Goal: Transaction & Acquisition: Purchase product/service

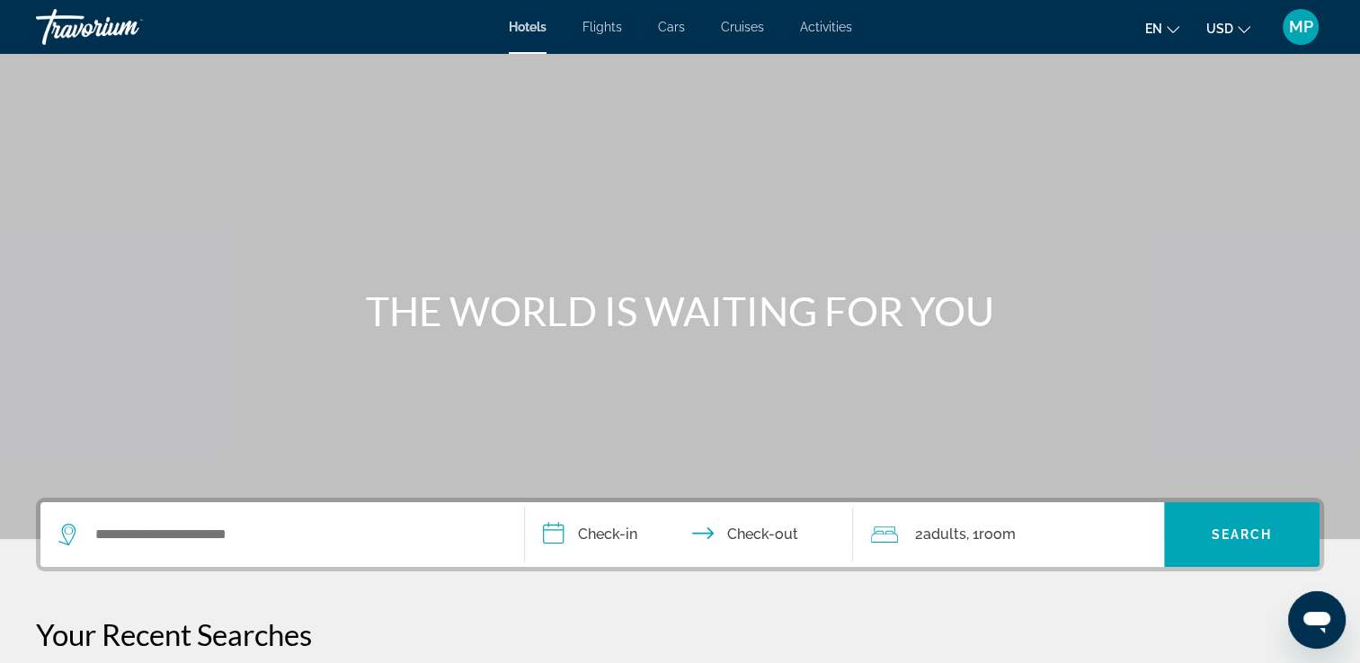
click at [609, 36] on div "Hotels Flights Cars Cruises Activities Hotels Flights Cars Cruises Activities e…" at bounding box center [680, 27] width 1360 height 47
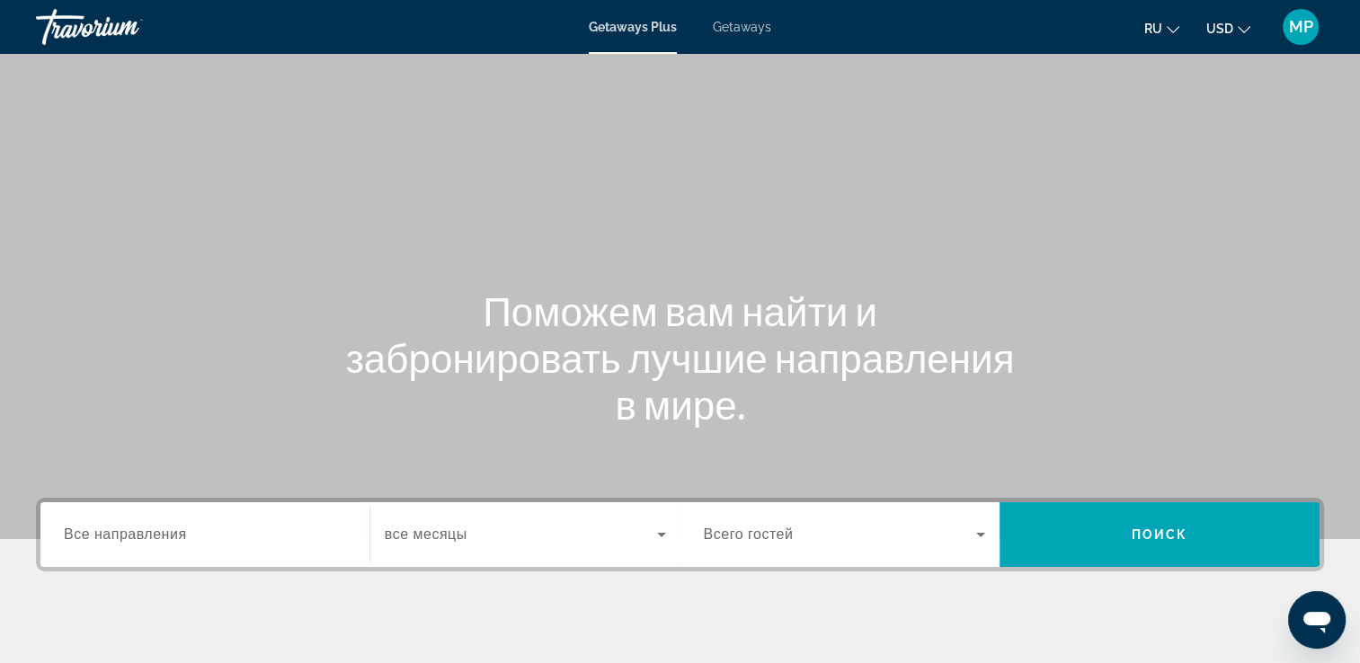
click at [728, 36] on div "Getaways Plus Getaways ru English Español Français Italiano Português русский U…" at bounding box center [680, 27] width 1360 height 47
click at [730, 27] on span "Getaways" at bounding box center [742, 27] width 58 height 14
click at [181, 533] on span "Все направления" at bounding box center [125, 534] width 123 height 15
click at [181, 533] on input "Destination Все направления" at bounding box center [205, 536] width 282 height 22
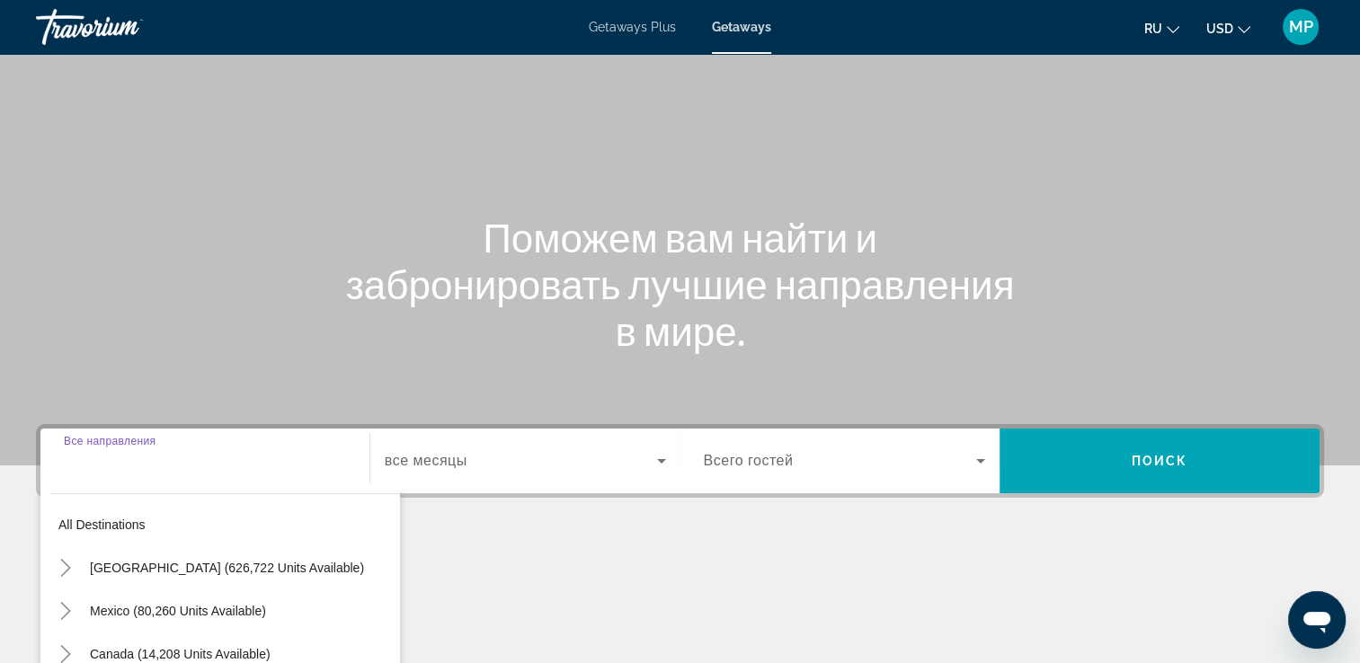
scroll to position [307, 0]
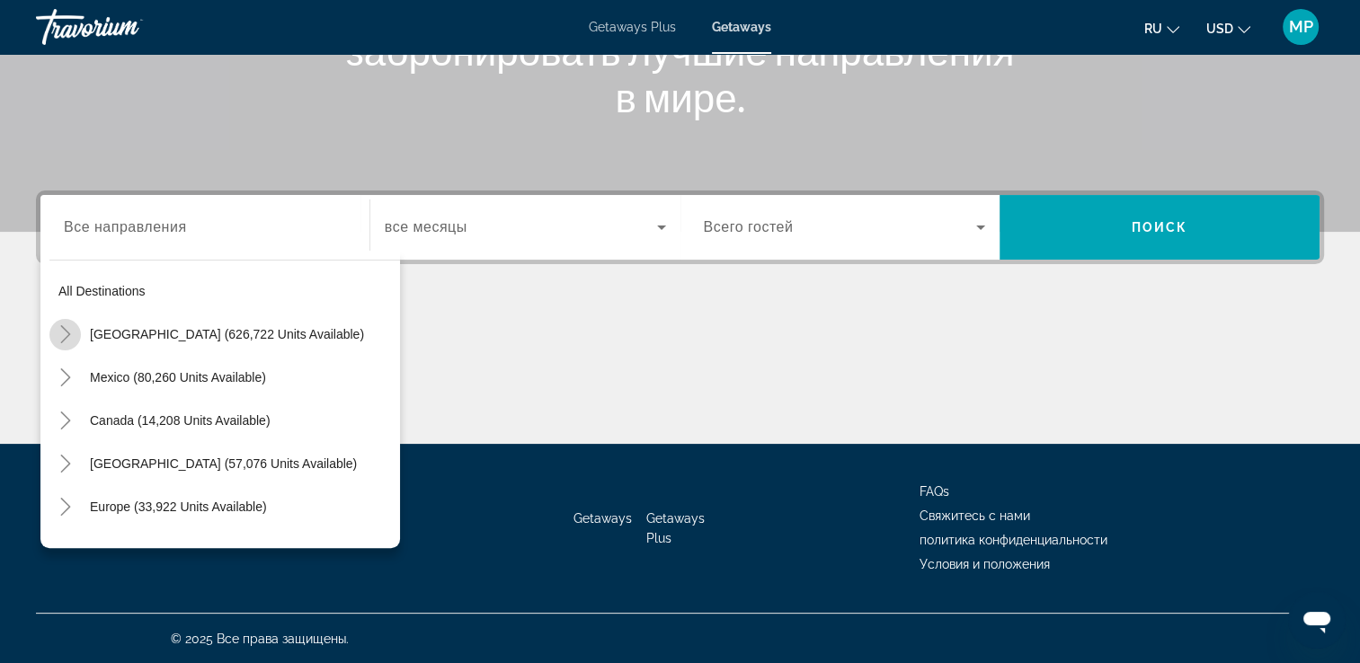
click at [66, 338] on icon "Toggle United States (626,722 units available)" at bounding box center [66, 334] width 18 height 18
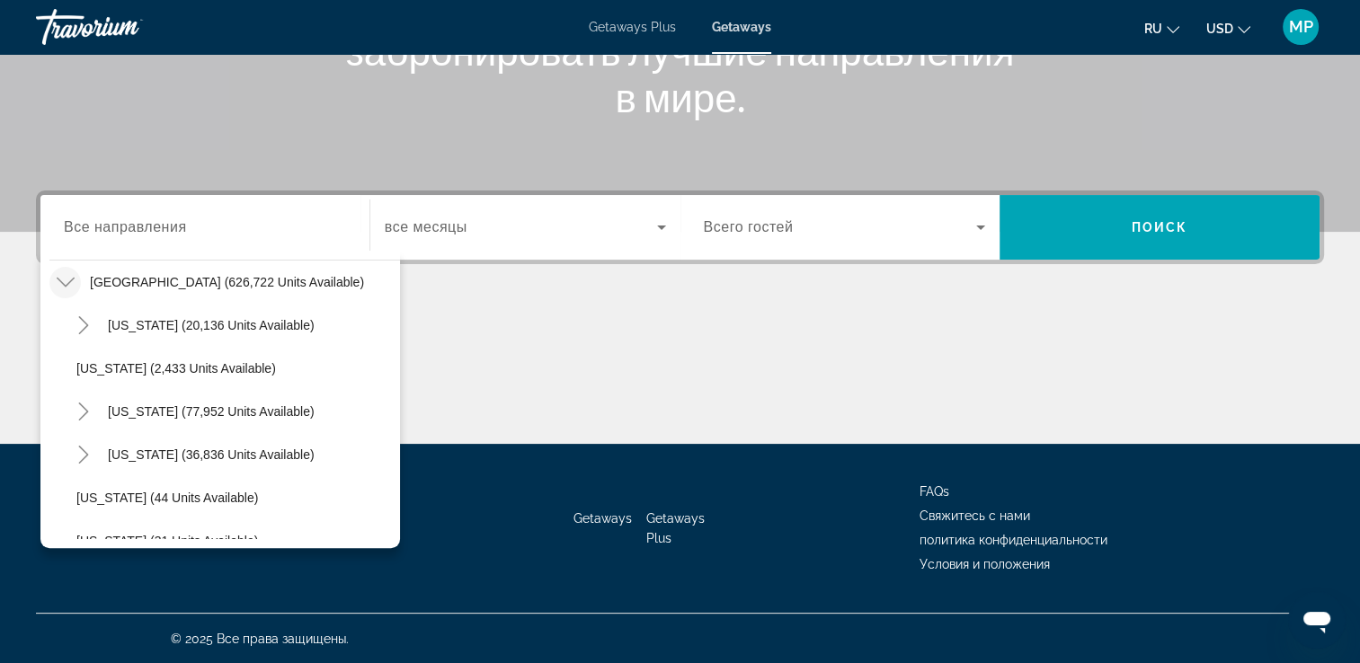
scroll to position [295, 0]
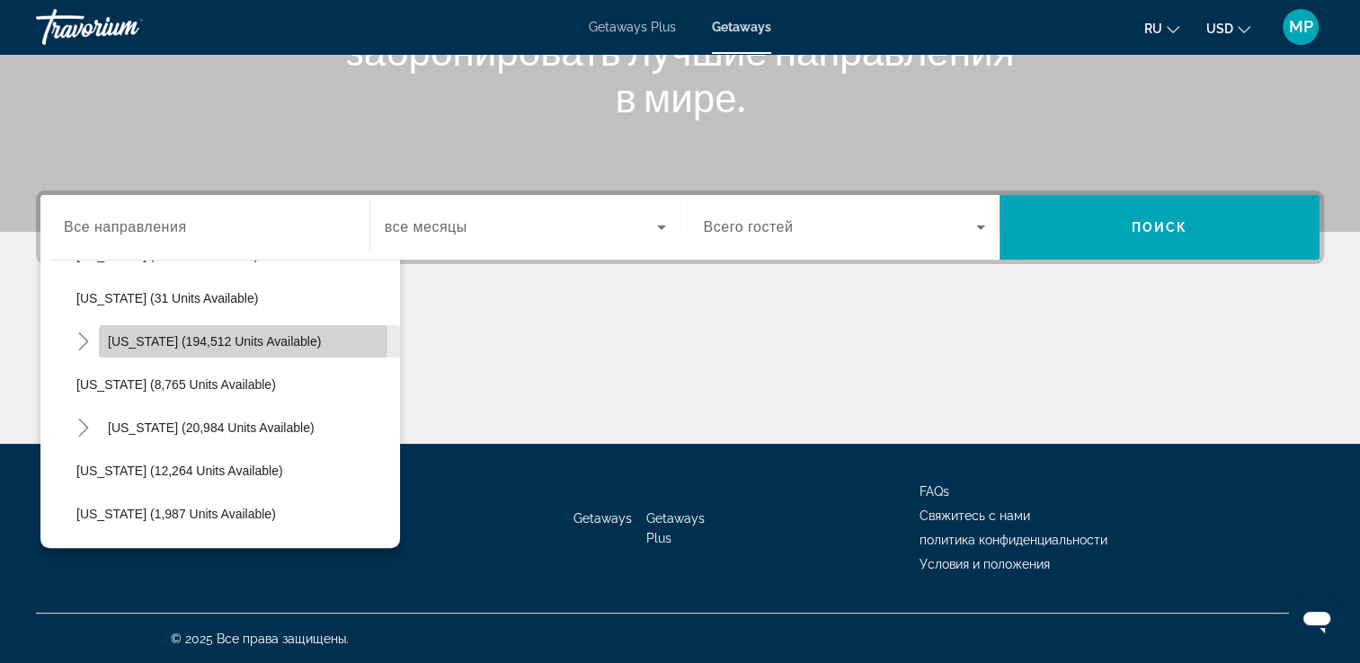
click at [191, 336] on span "Florida (194,512 units available)" at bounding box center [214, 341] width 213 height 14
type input "**********"
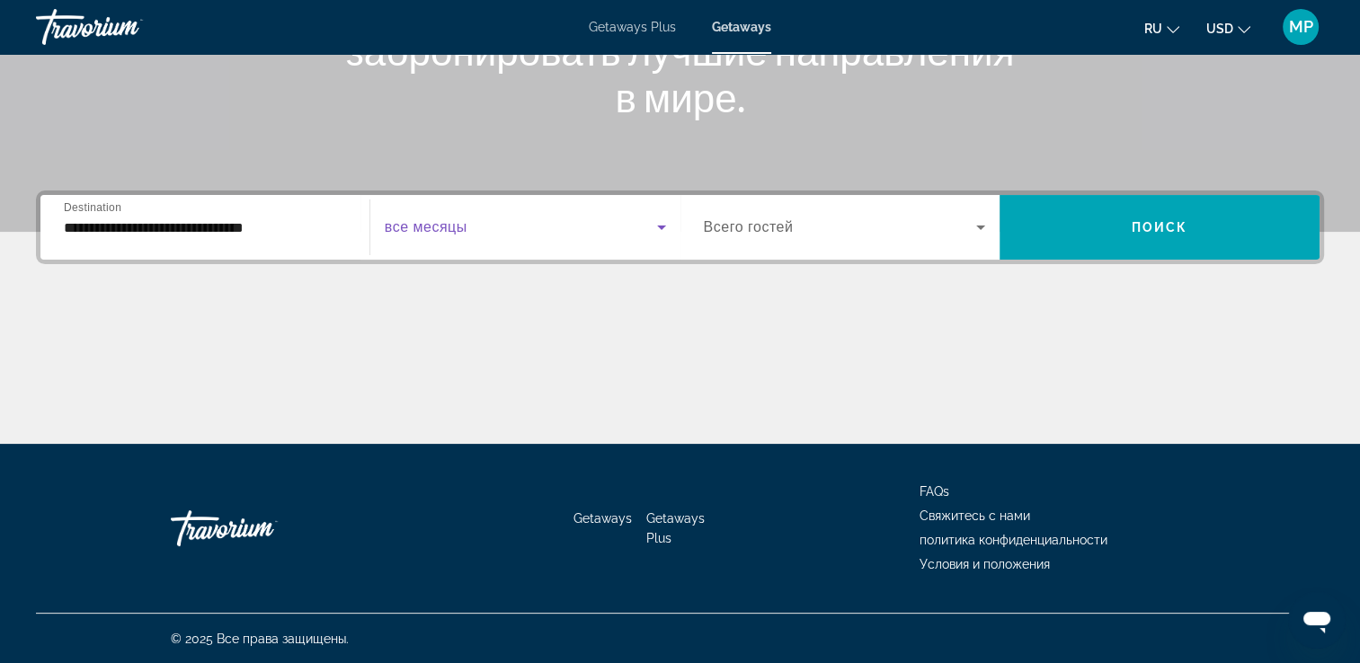
click at [659, 223] on icon "Search widget" at bounding box center [662, 228] width 22 height 22
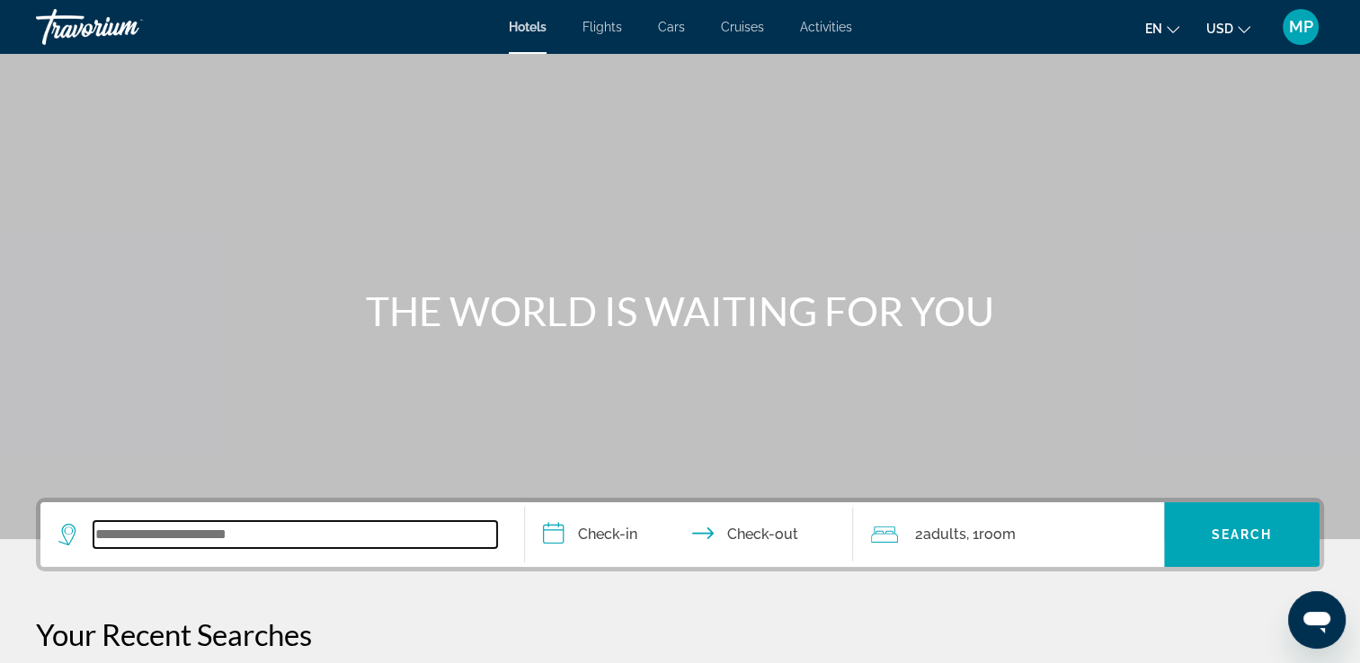
click at [188, 530] on input "Search widget" at bounding box center [295, 534] width 404 height 27
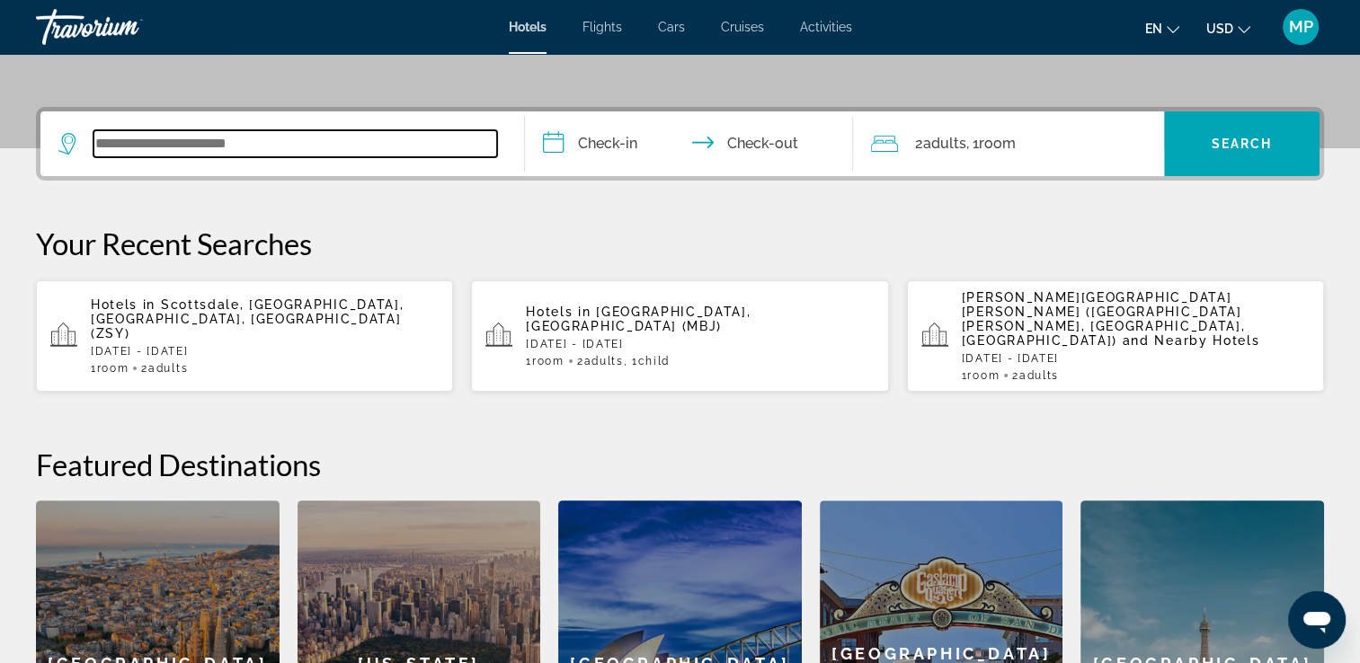
scroll to position [439, 0]
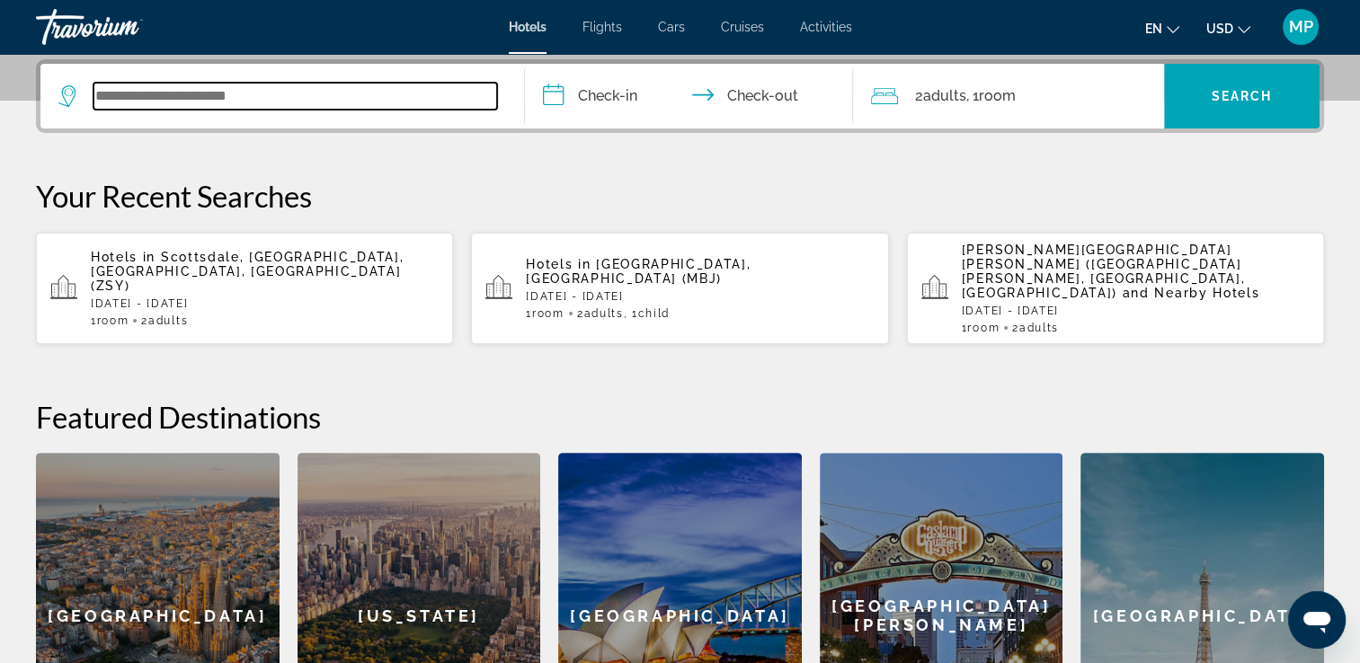
click at [227, 92] on input "Search widget" at bounding box center [295, 96] width 404 height 27
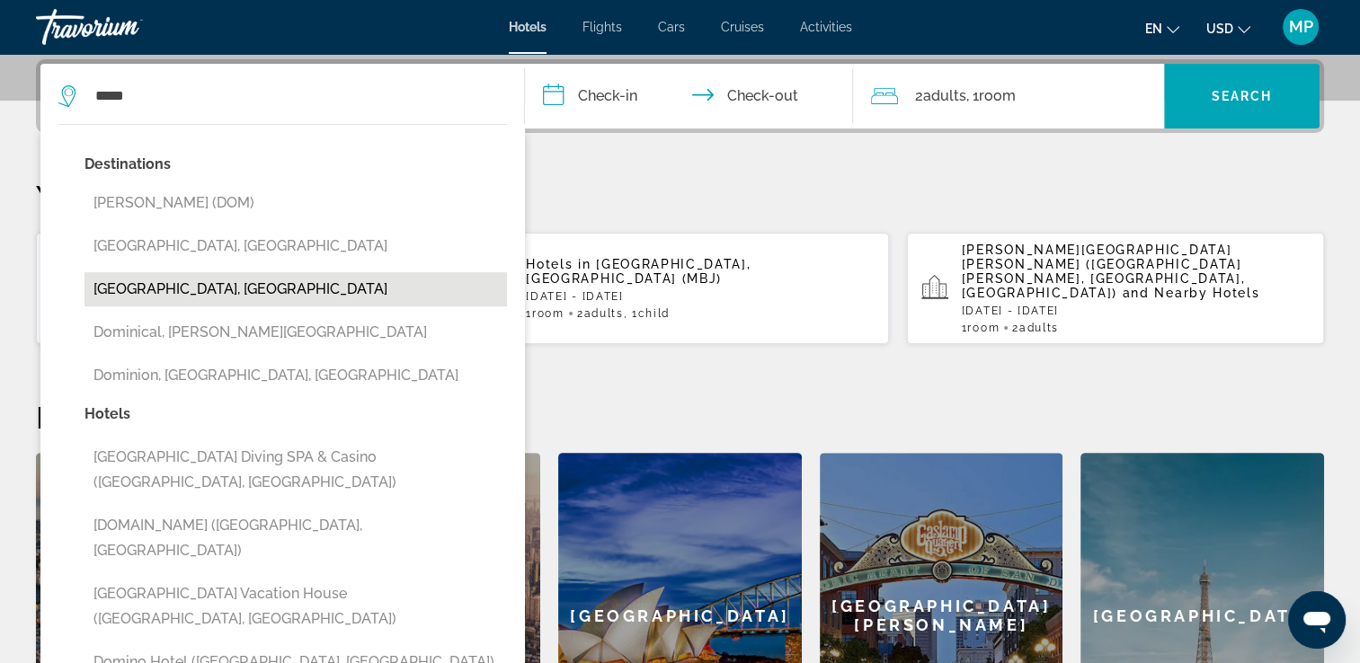
click at [194, 295] on button "[GEOGRAPHIC_DATA], [GEOGRAPHIC_DATA]" at bounding box center [295, 289] width 422 height 34
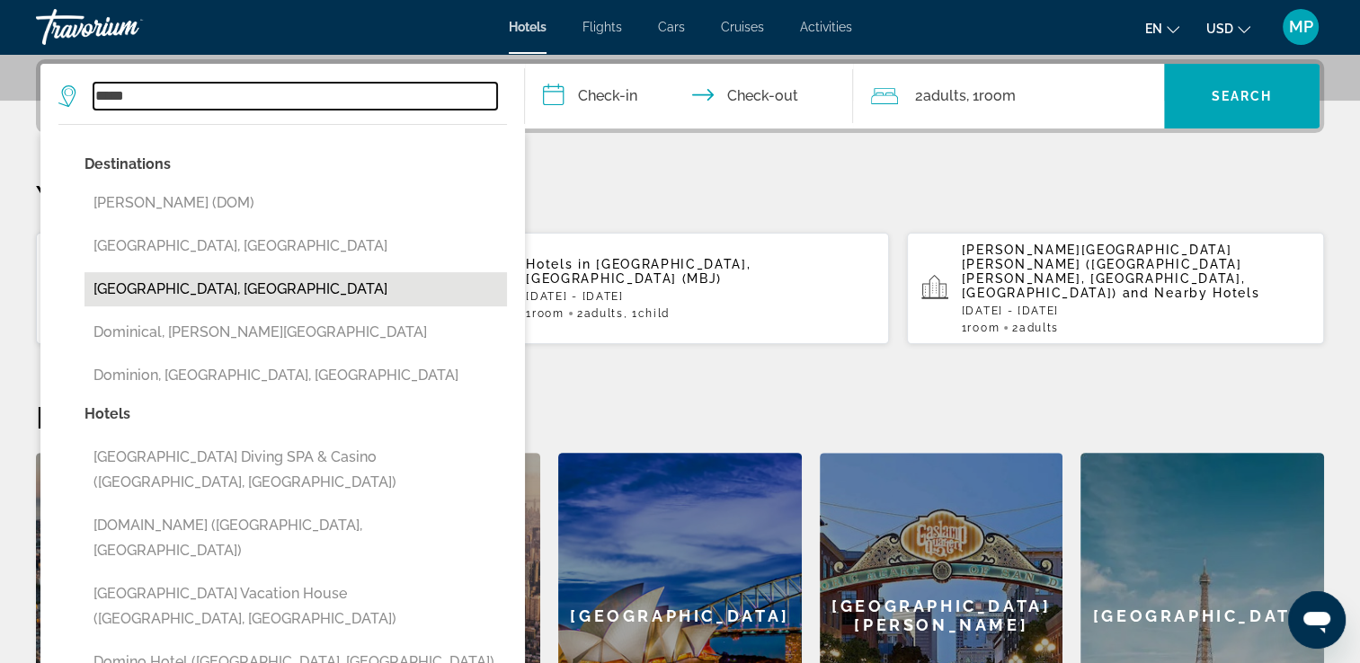
type input "**********"
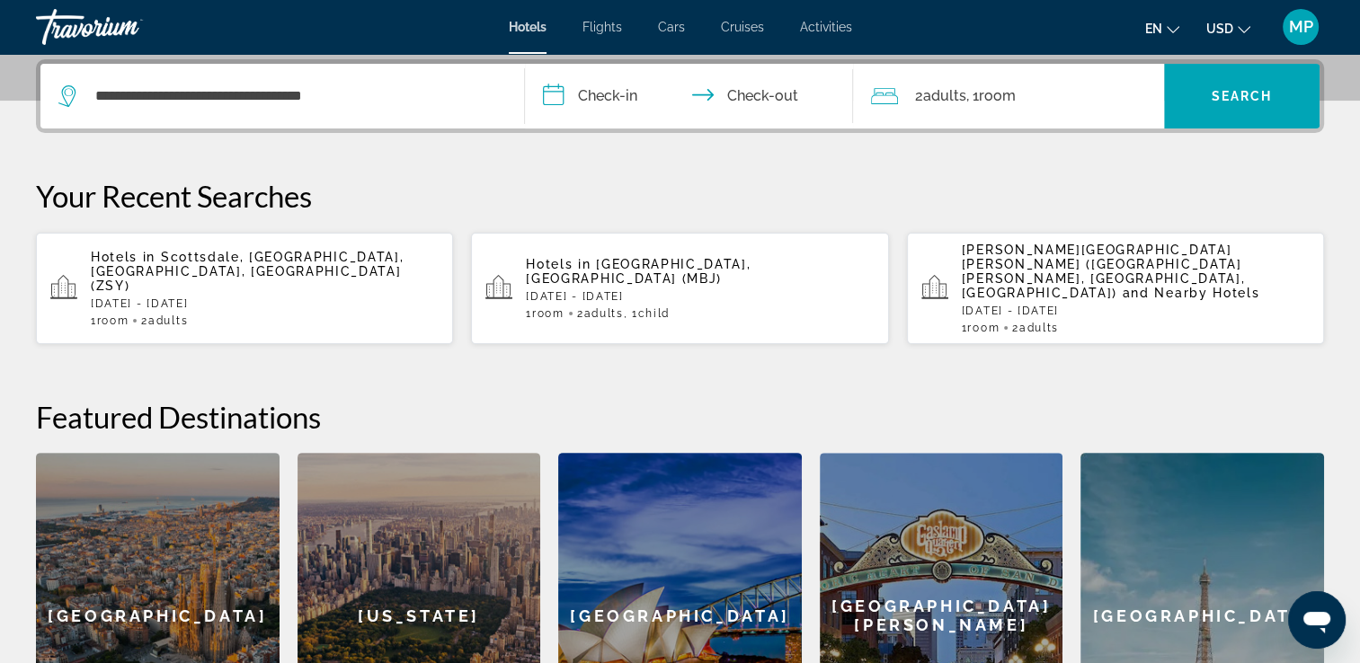
click at [553, 92] on input "**********" at bounding box center [693, 99] width 336 height 70
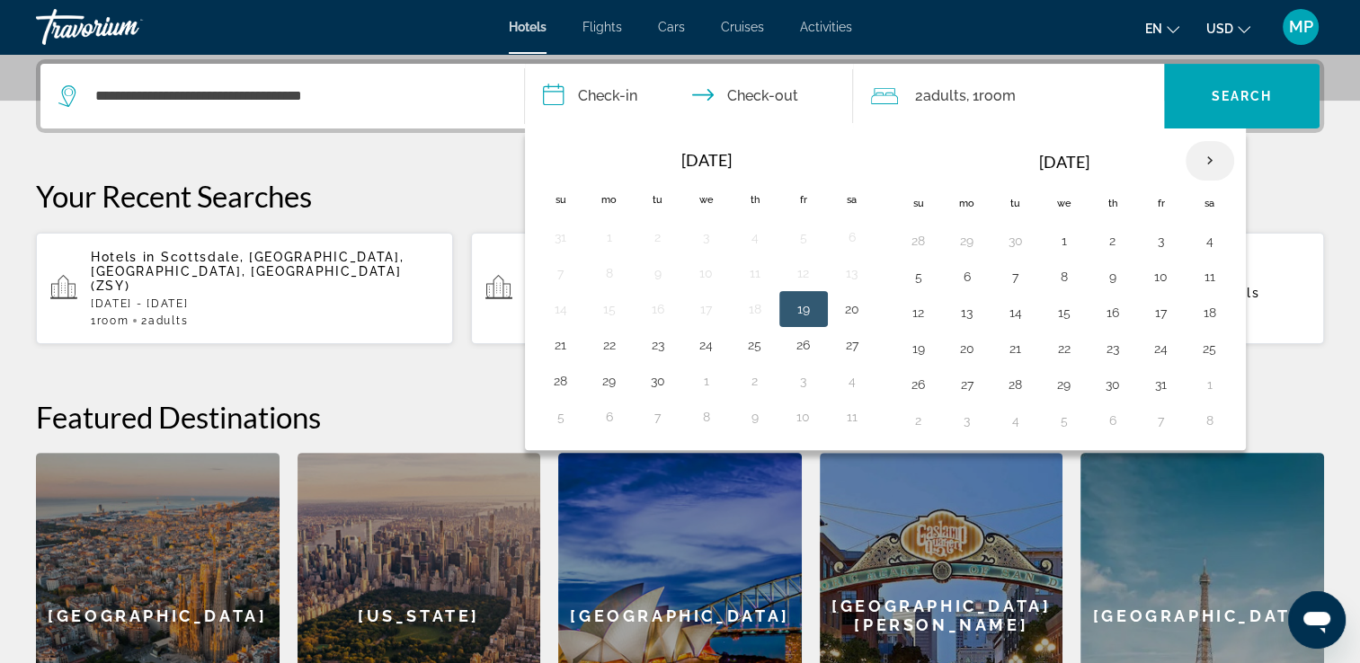
click at [1197, 154] on th "Next month" at bounding box center [1210, 161] width 49 height 40
click at [1212, 271] on button "13" at bounding box center [1210, 276] width 29 height 25
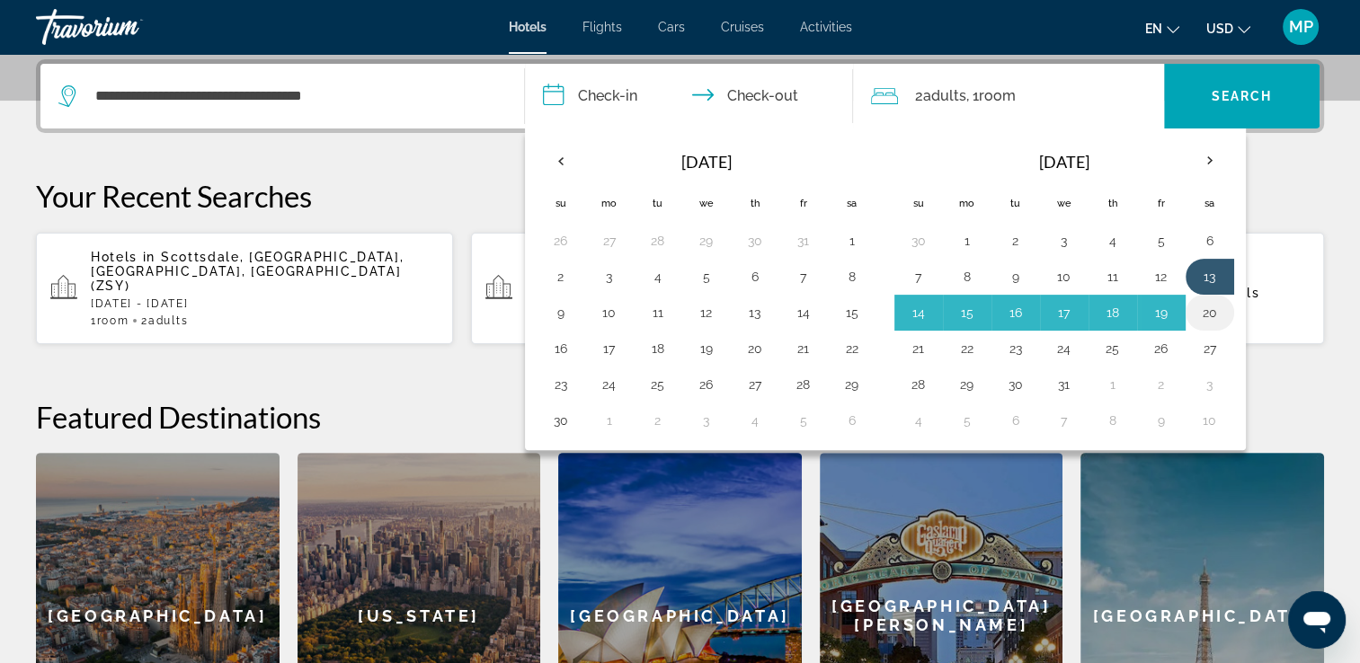
click at [1196, 311] on button "20" at bounding box center [1210, 312] width 29 height 25
type input "**********"
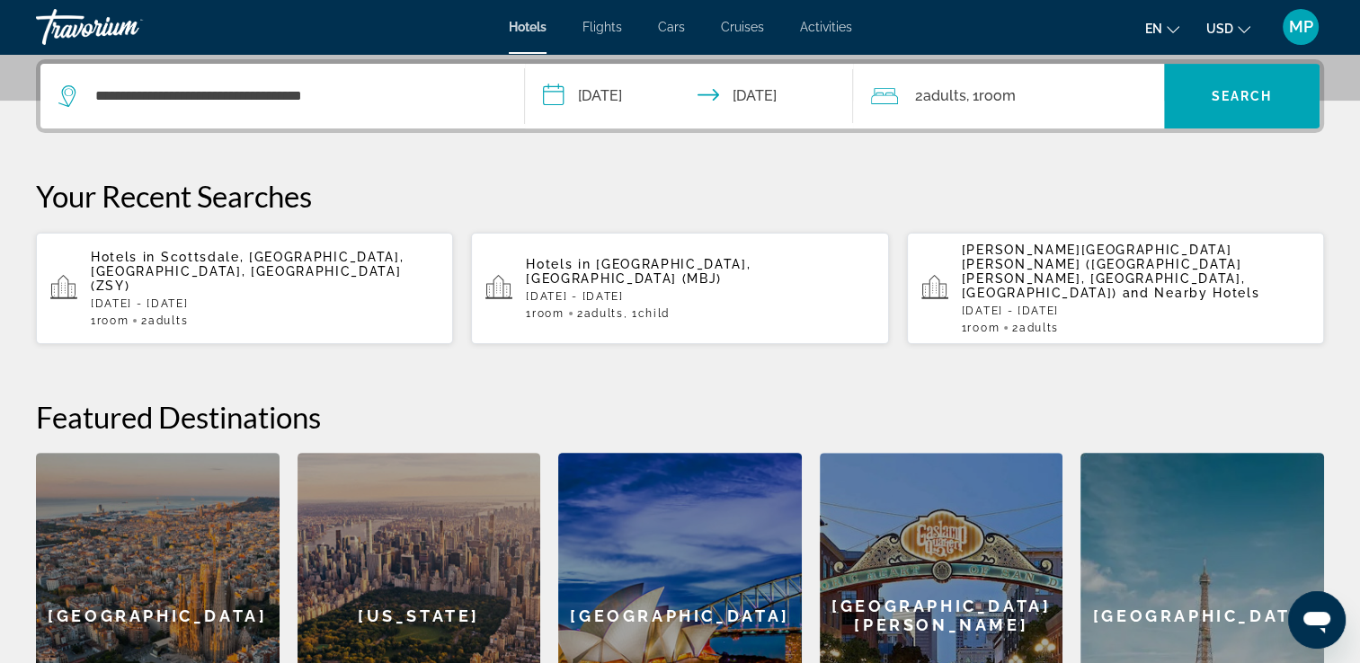
click at [1065, 95] on div "2 Adult Adults , 1 Room rooms" at bounding box center [1017, 96] width 293 height 25
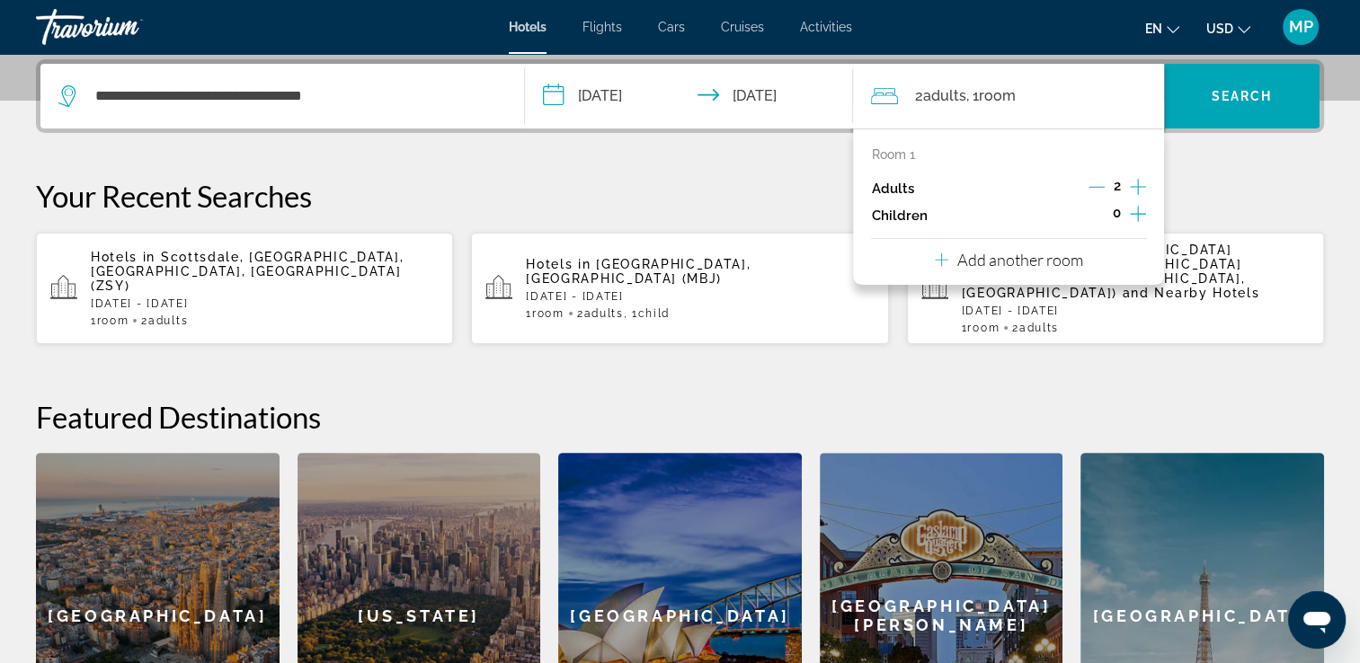
click at [1143, 186] on icon "Increment adults" at bounding box center [1138, 187] width 16 height 22
click at [1136, 205] on icon "Increment children" at bounding box center [1138, 214] width 16 height 22
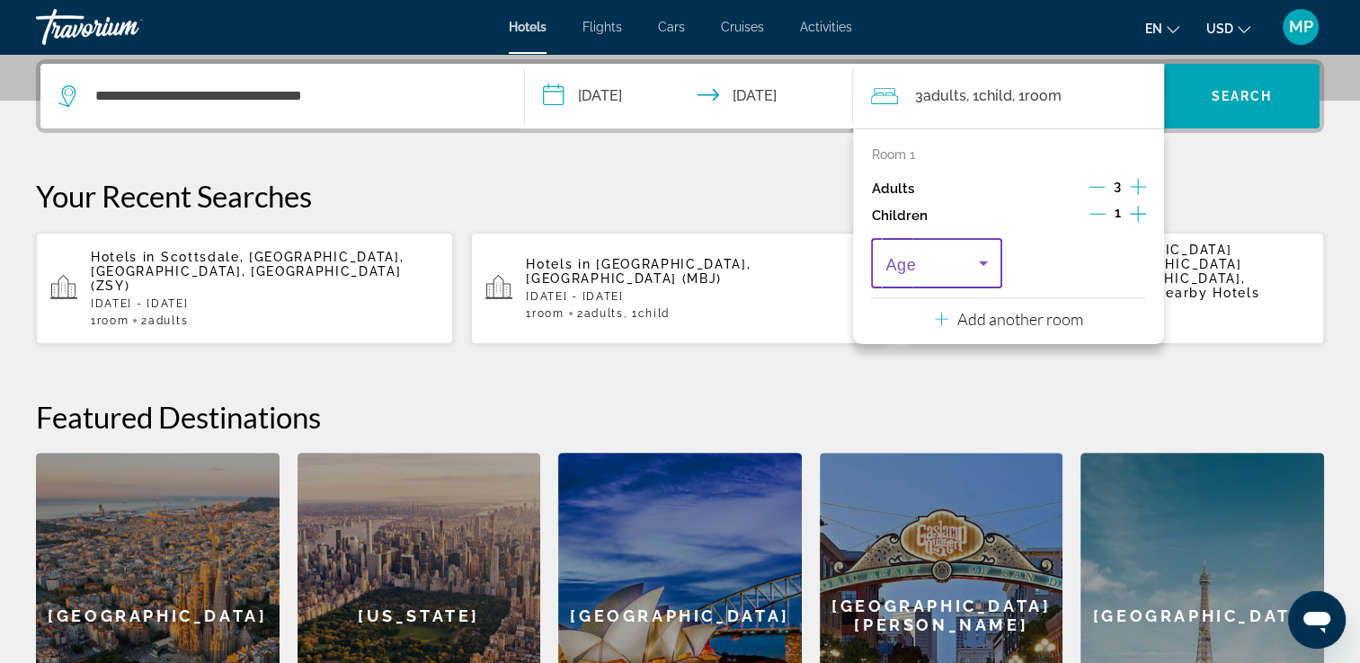
click at [988, 264] on icon "Travelers: 3 adults, 1 child" at bounding box center [984, 264] width 22 height 22
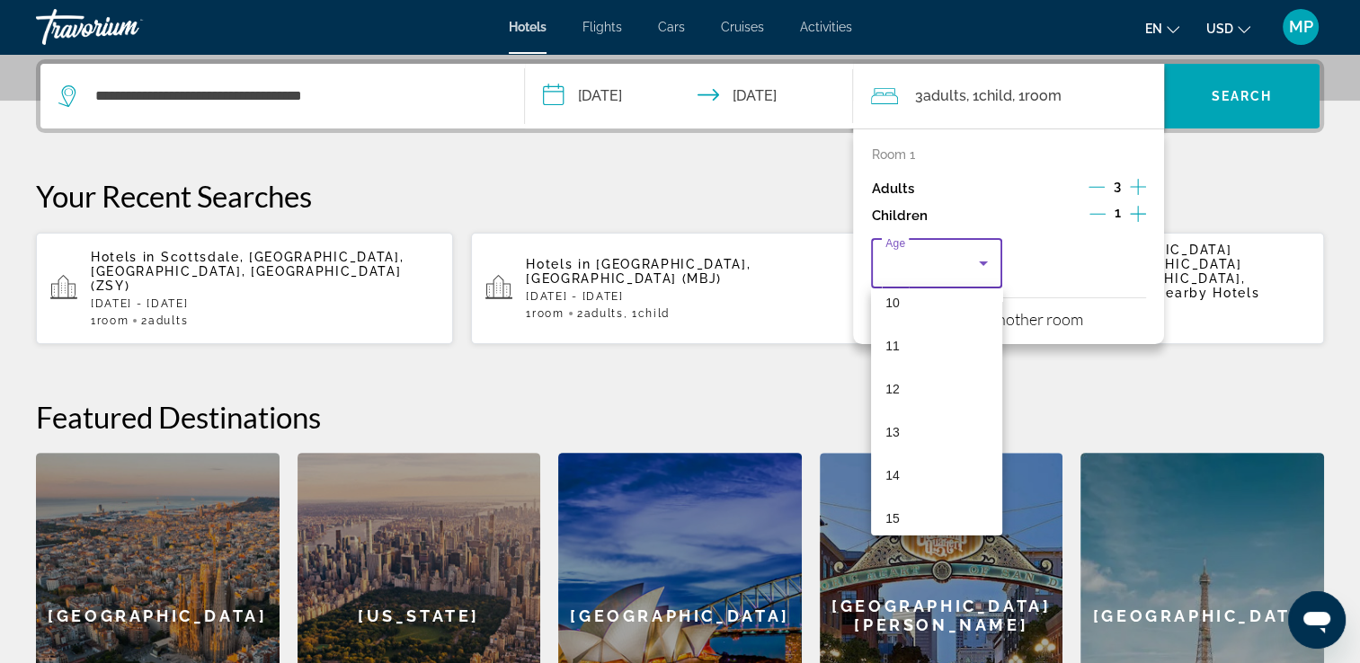
scroll to position [479, 0]
click at [889, 480] on span "15" at bounding box center [892, 486] width 14 height 22
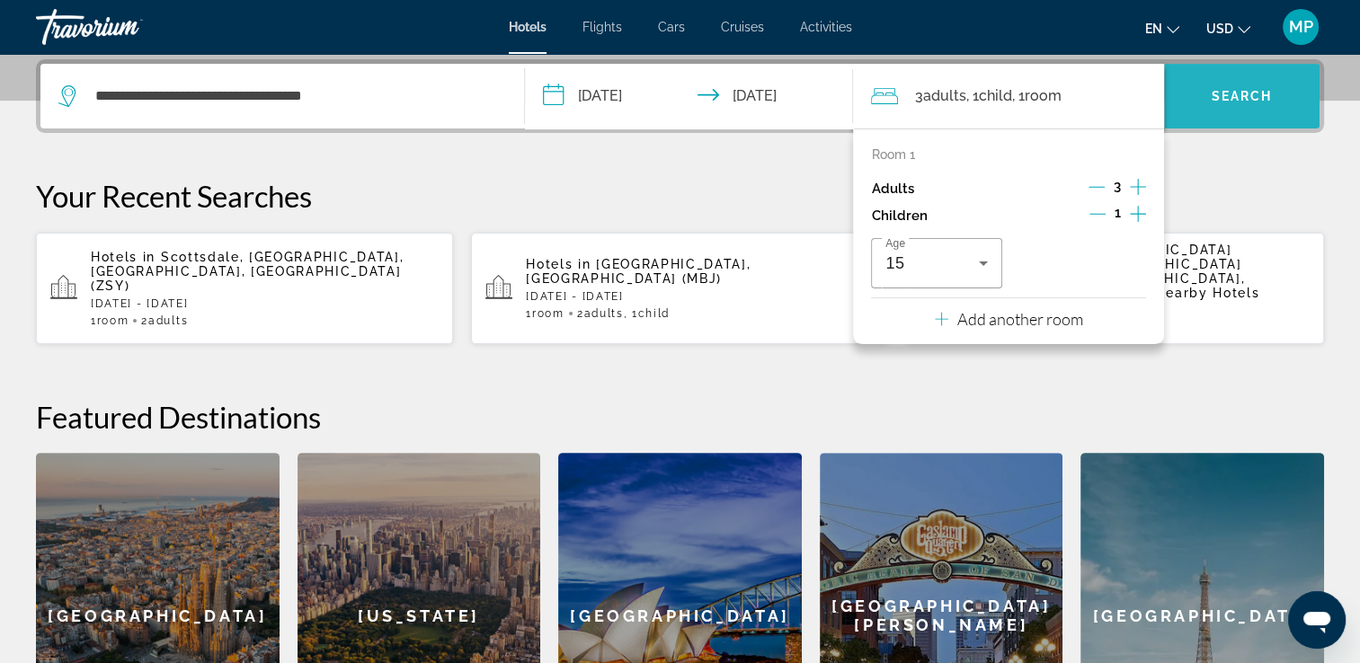
click at [1252, 93] on span "Search" at bounding box center [1242, 96] width 61 height 14
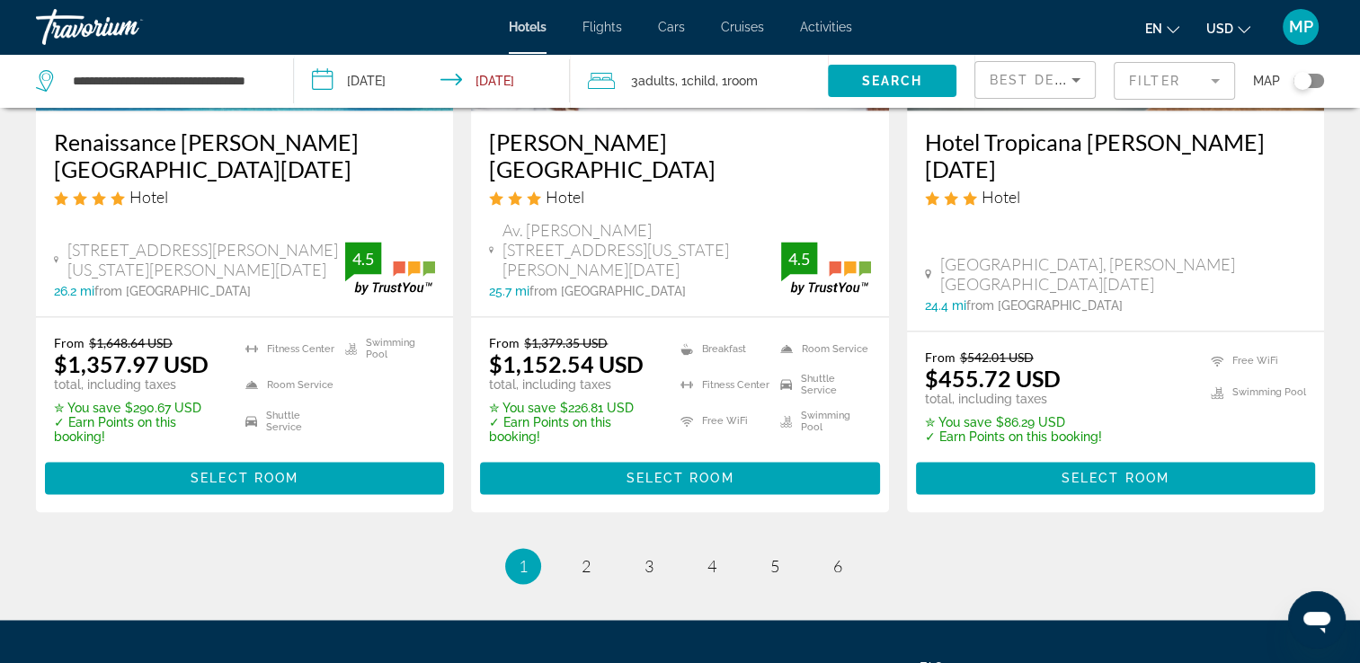
scroll to position [2593, 0]
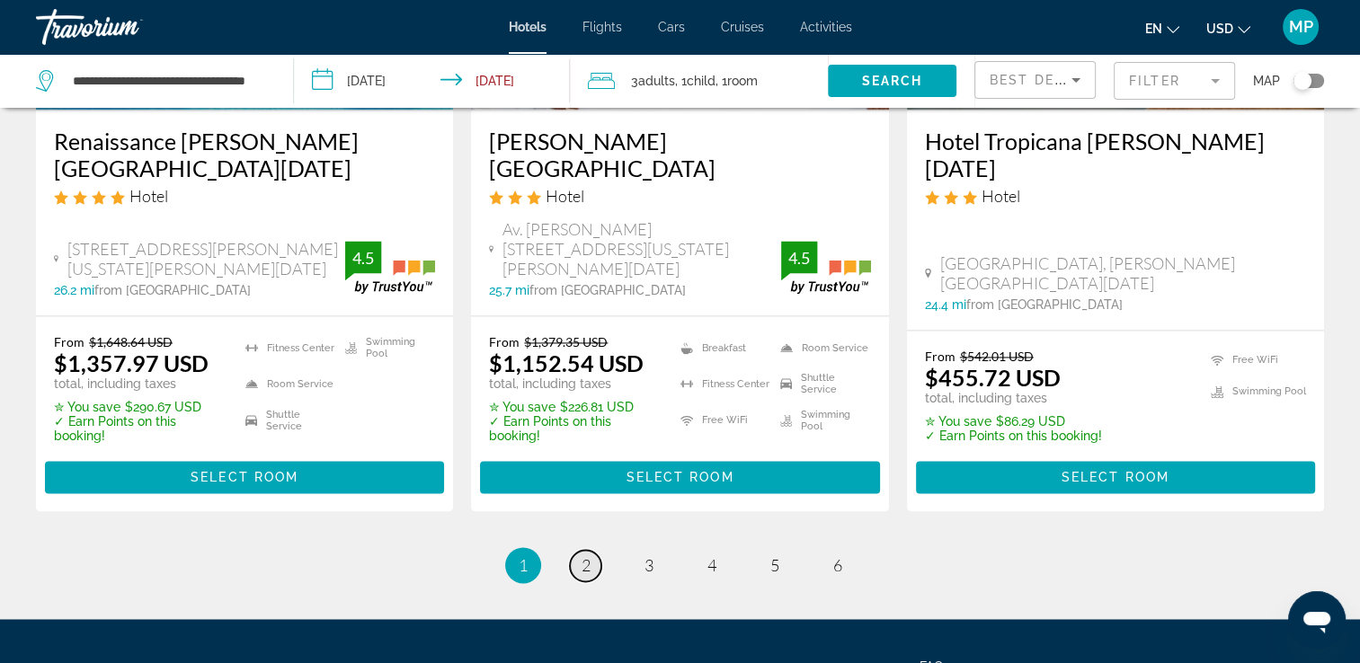
click at [579, 550] on link "page 2" at bounding box center [585, 565] width 31 height 31
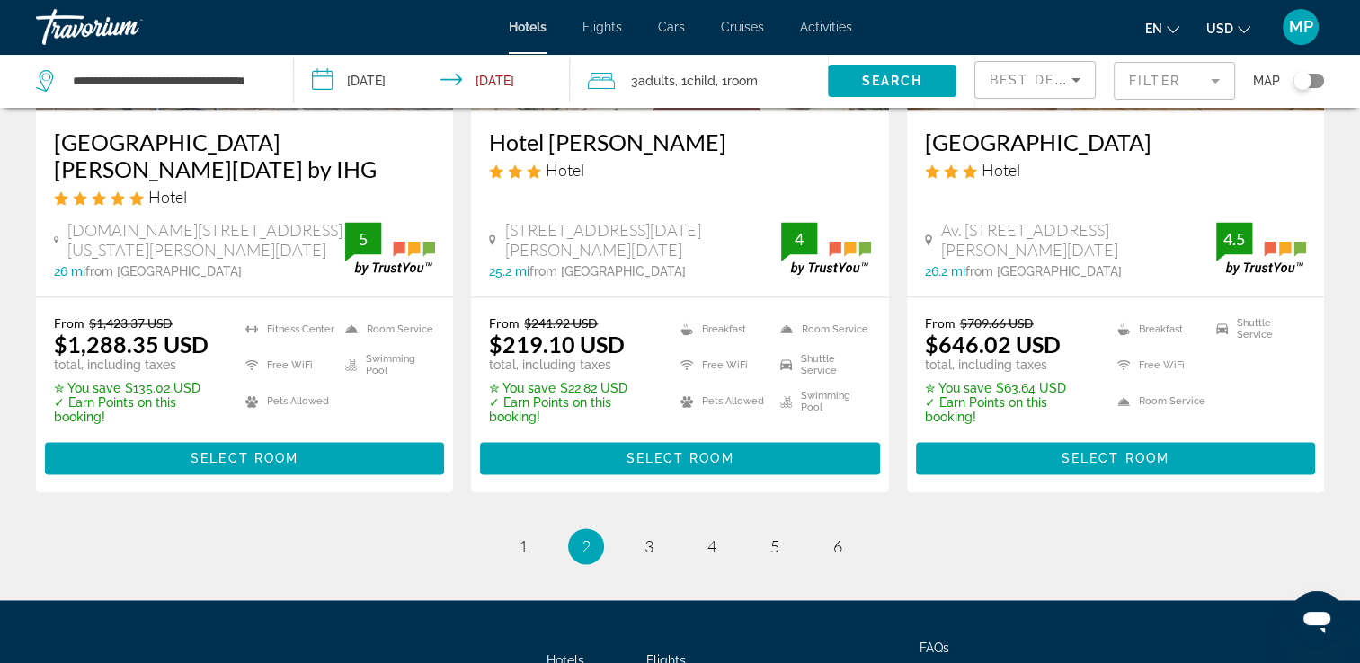
scroll to position [2481, 0]
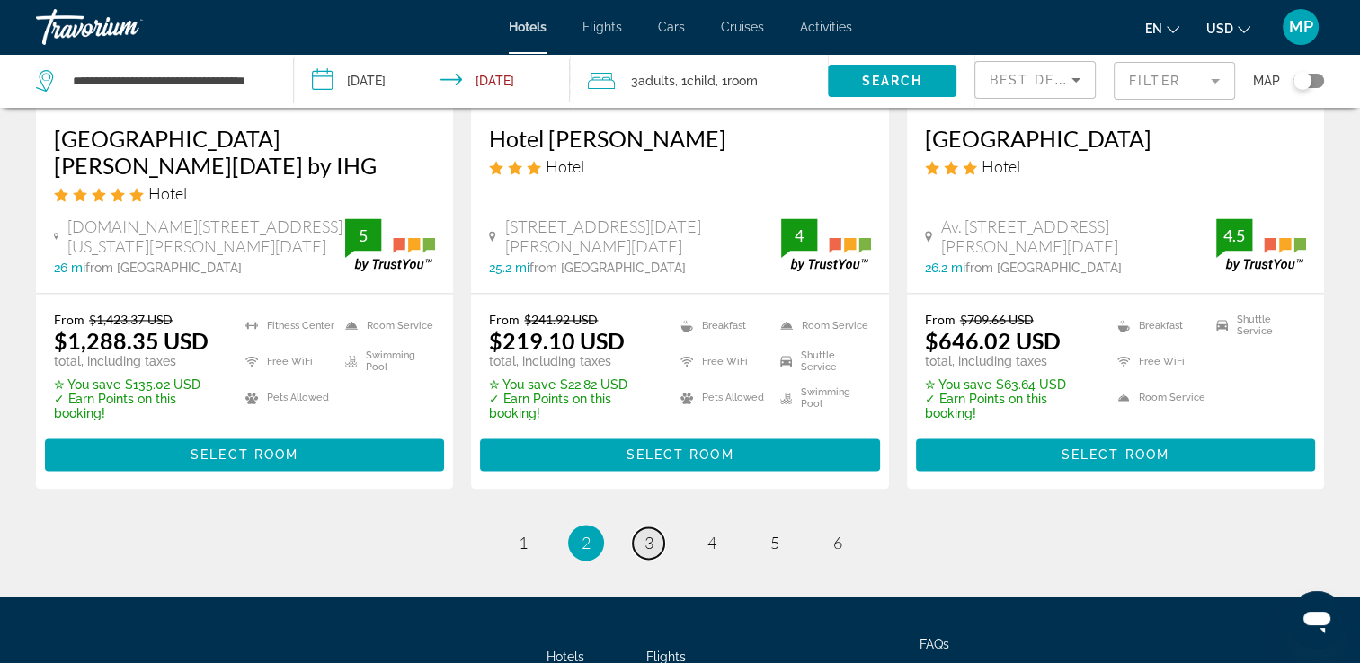
click at [652, 533] on span "3" at bounding box center [649, 543] width 9 height 20
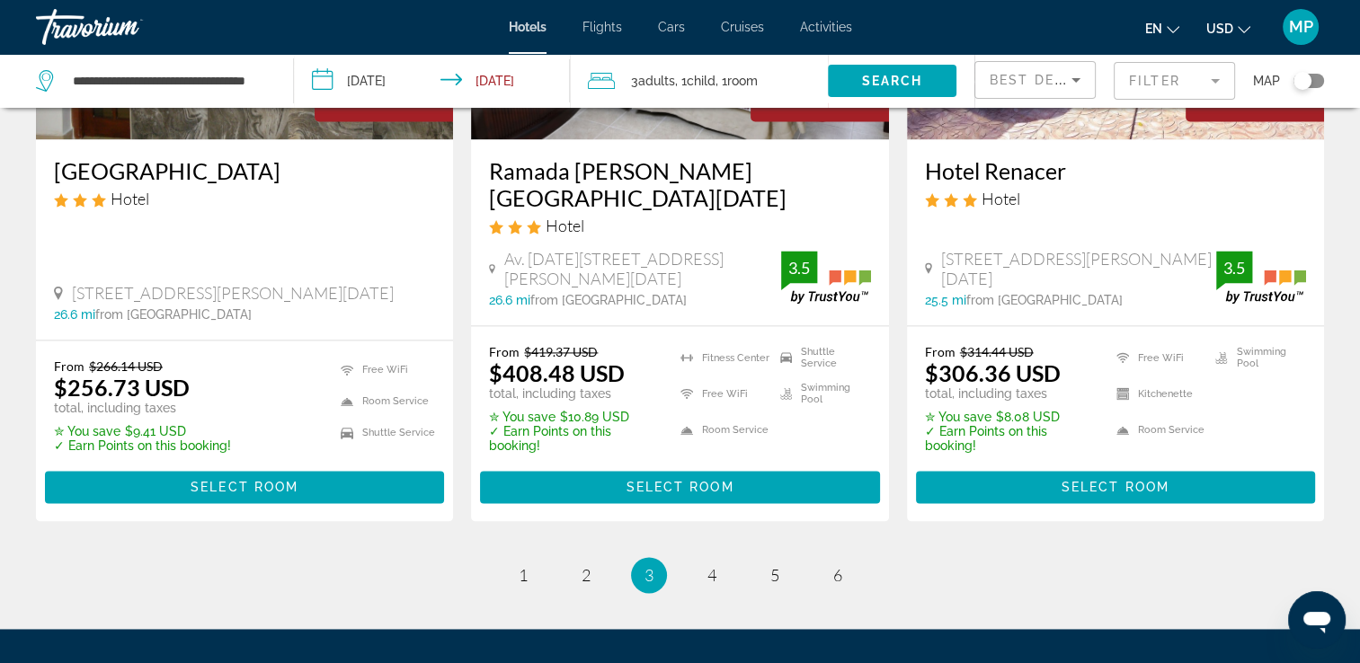
scroll to position [2445, 0]
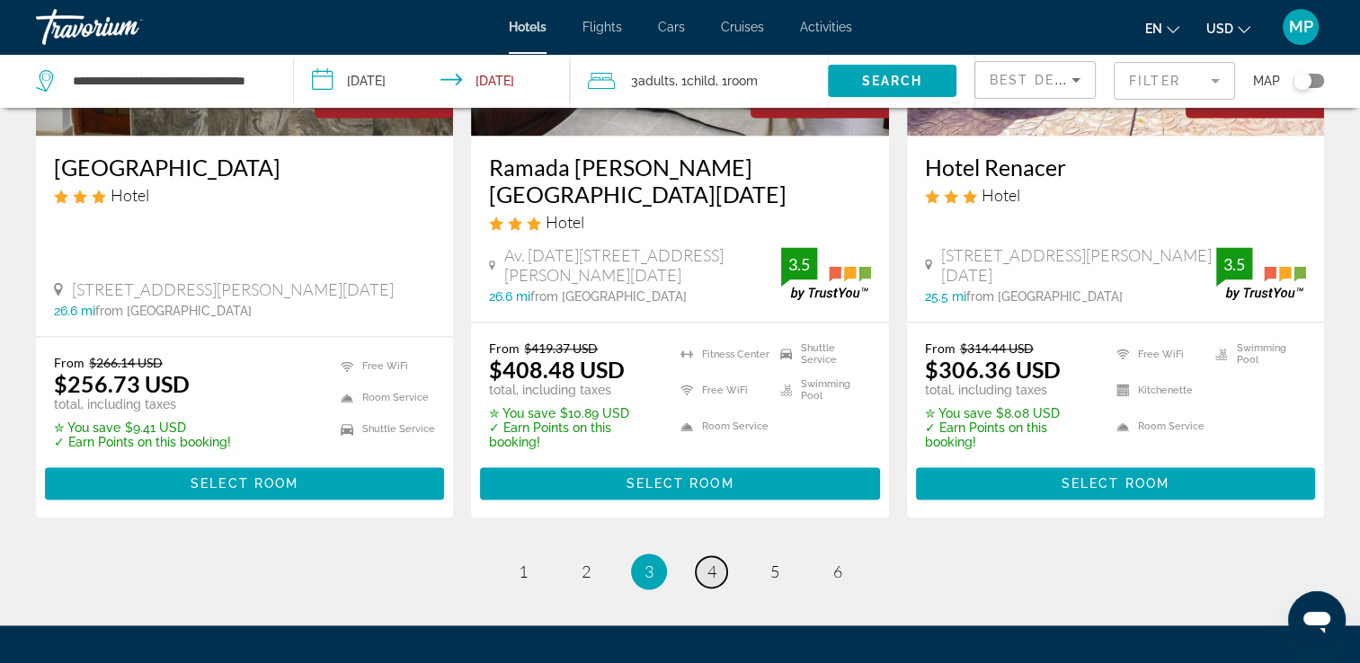
click at [712, 562] on span "4" at bounding box center [711, 572] width 9 height 20
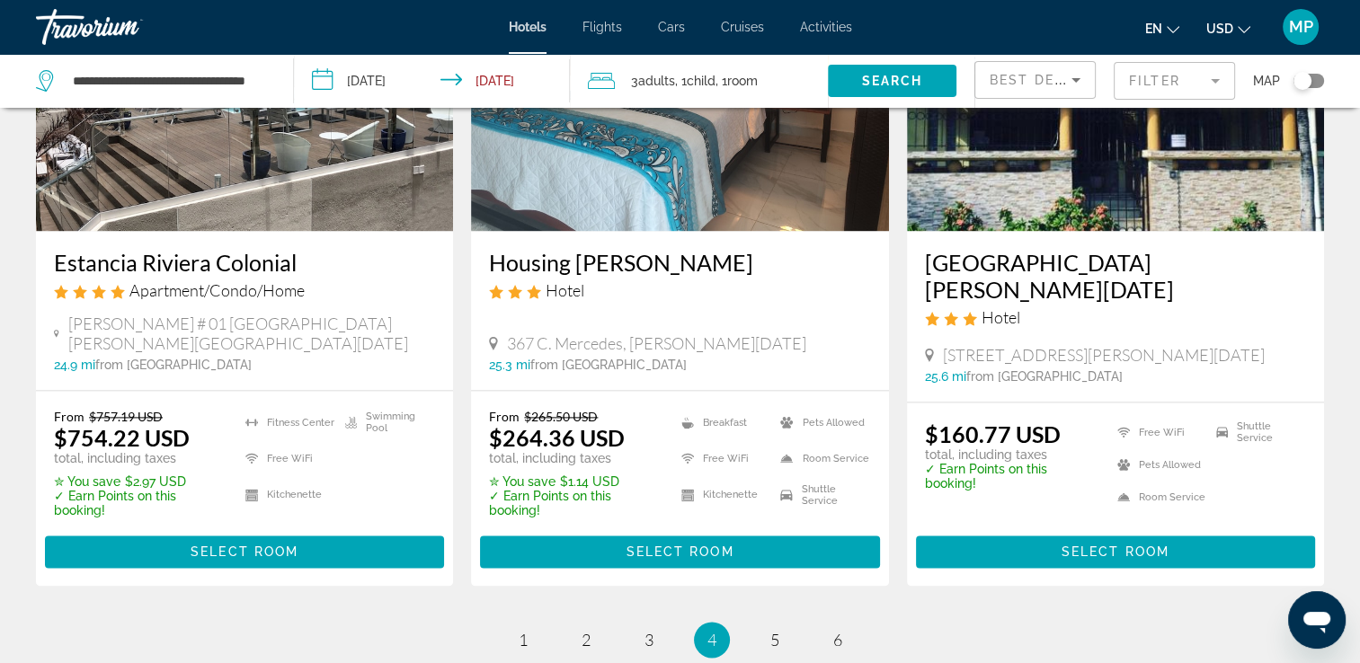
scroll to position [2373, 0]
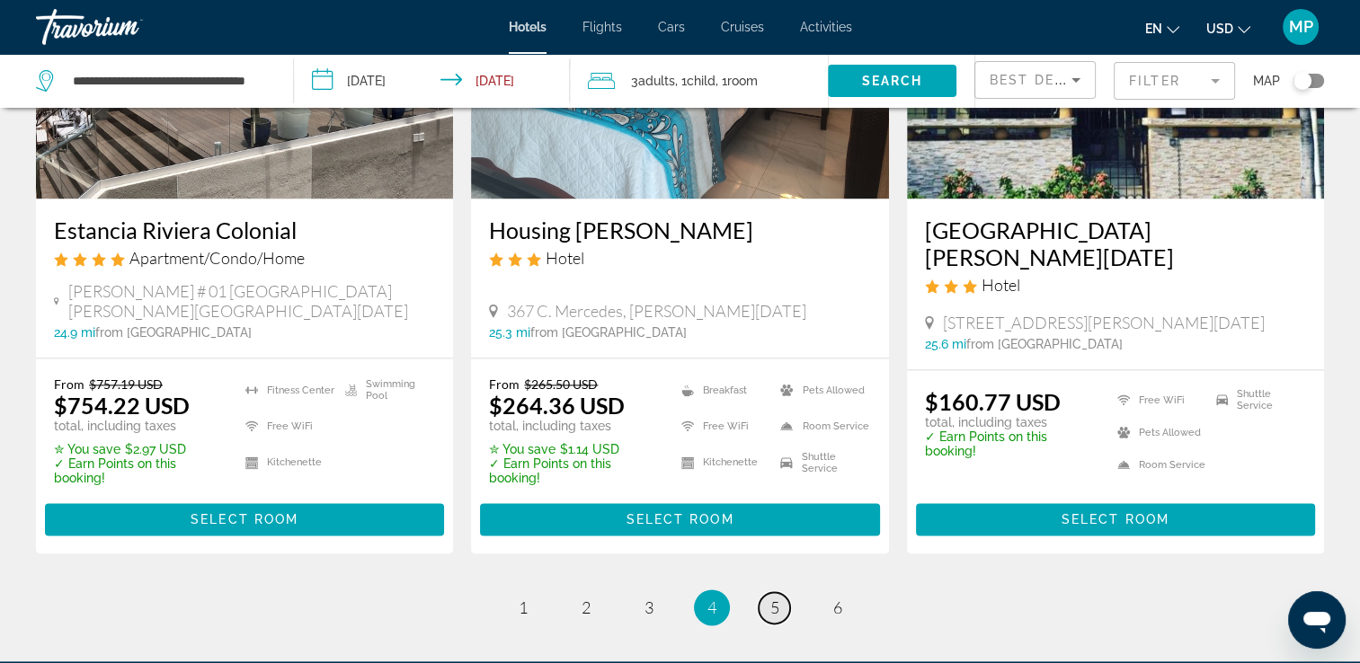
click at [775, 598] on span "5" at bounding box center [774, 608] width 9 height 20
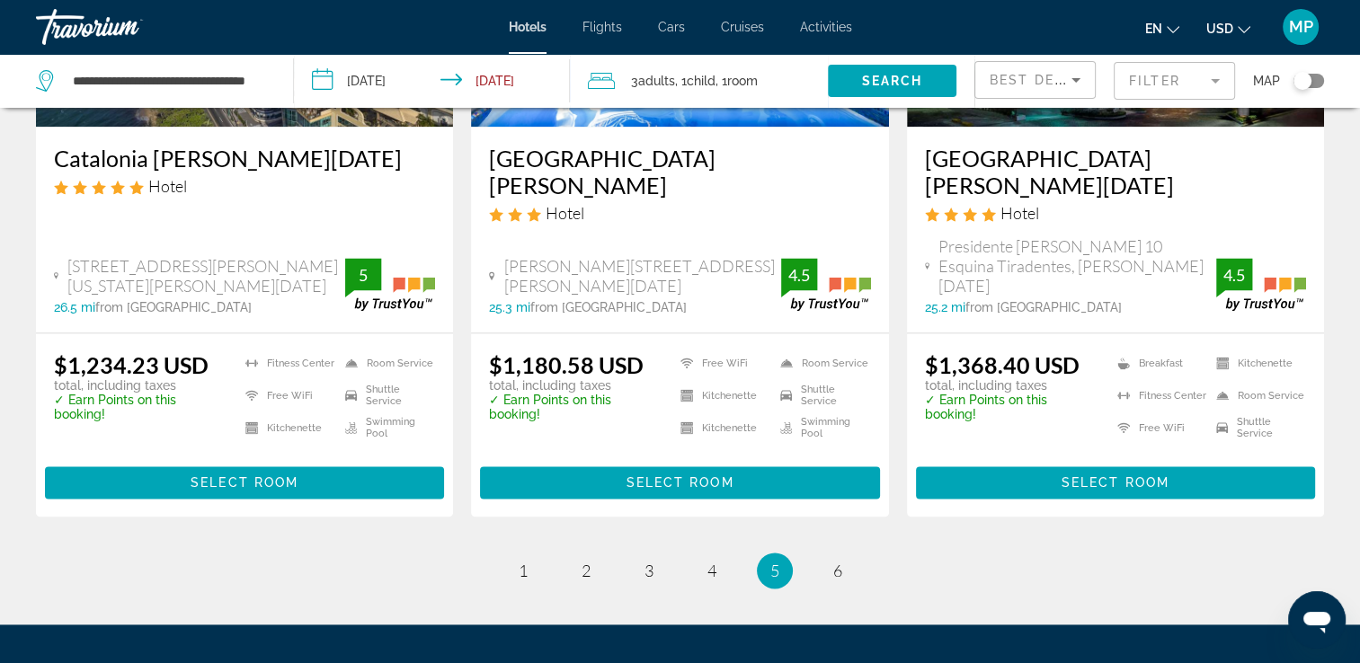
scroll to position [2427, 0]
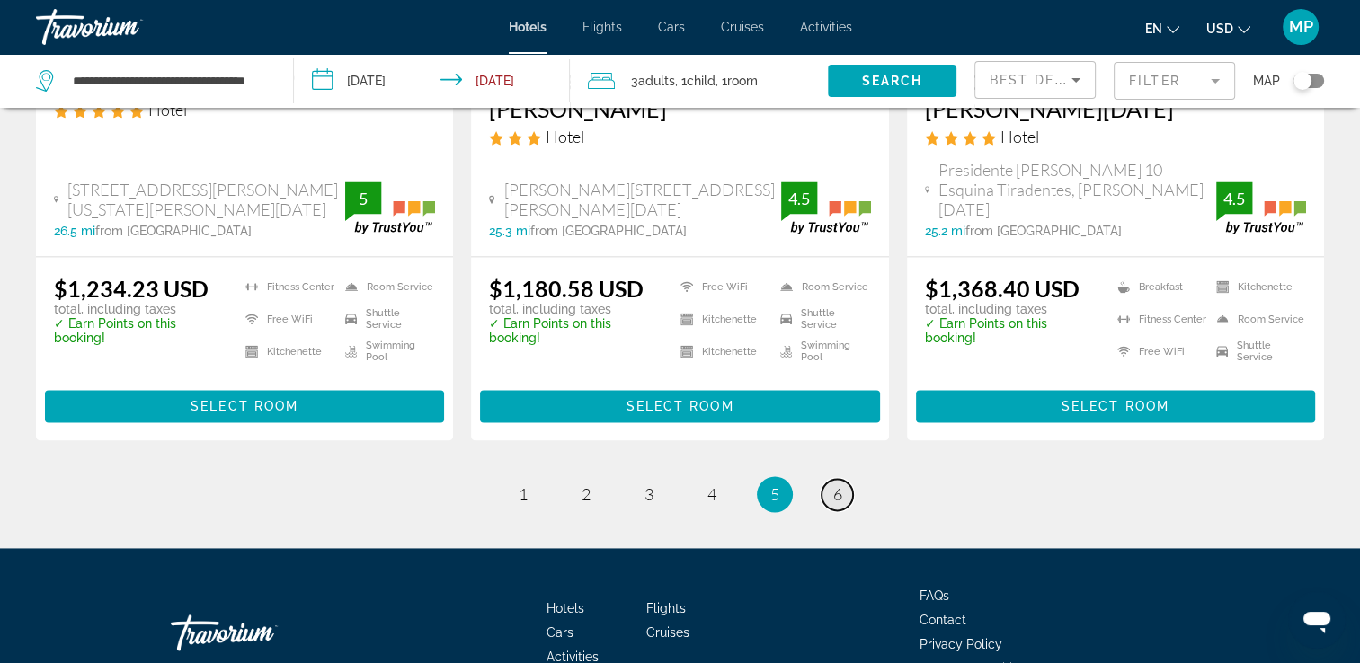
click at [837, 485] on span "6" at bounding box center [837, 495] width 9 height 20
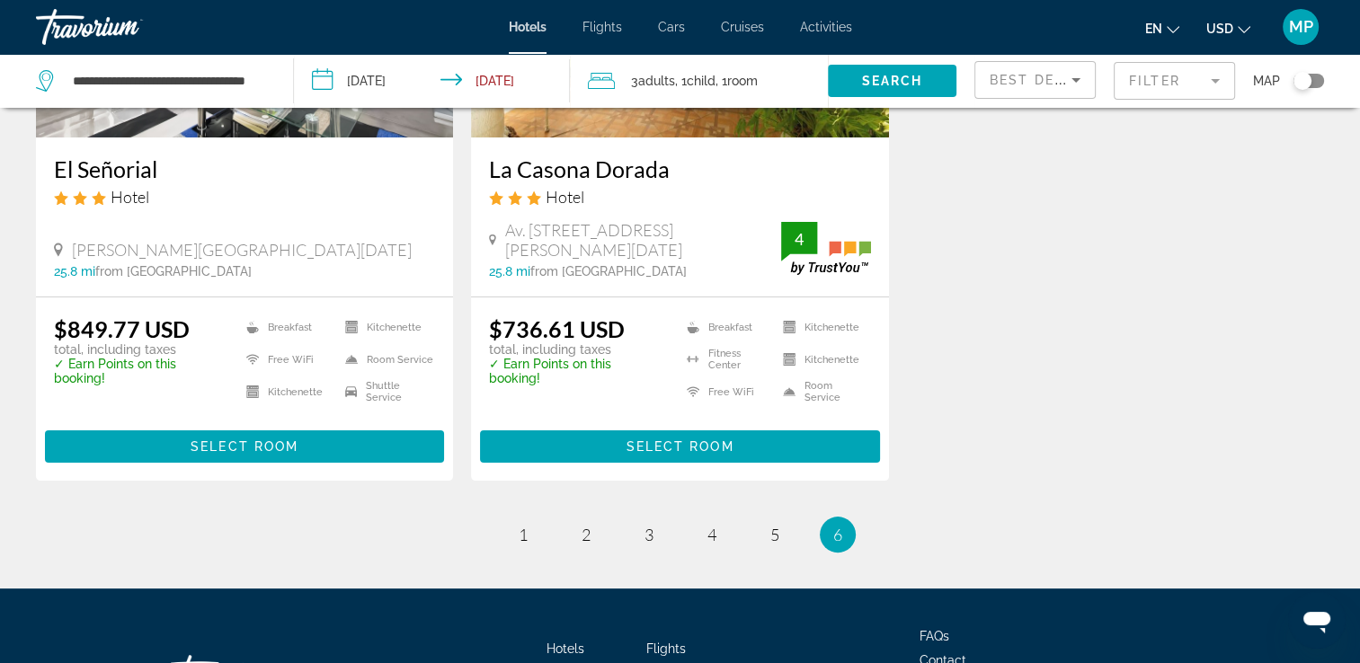
scroll to position [324, 0]
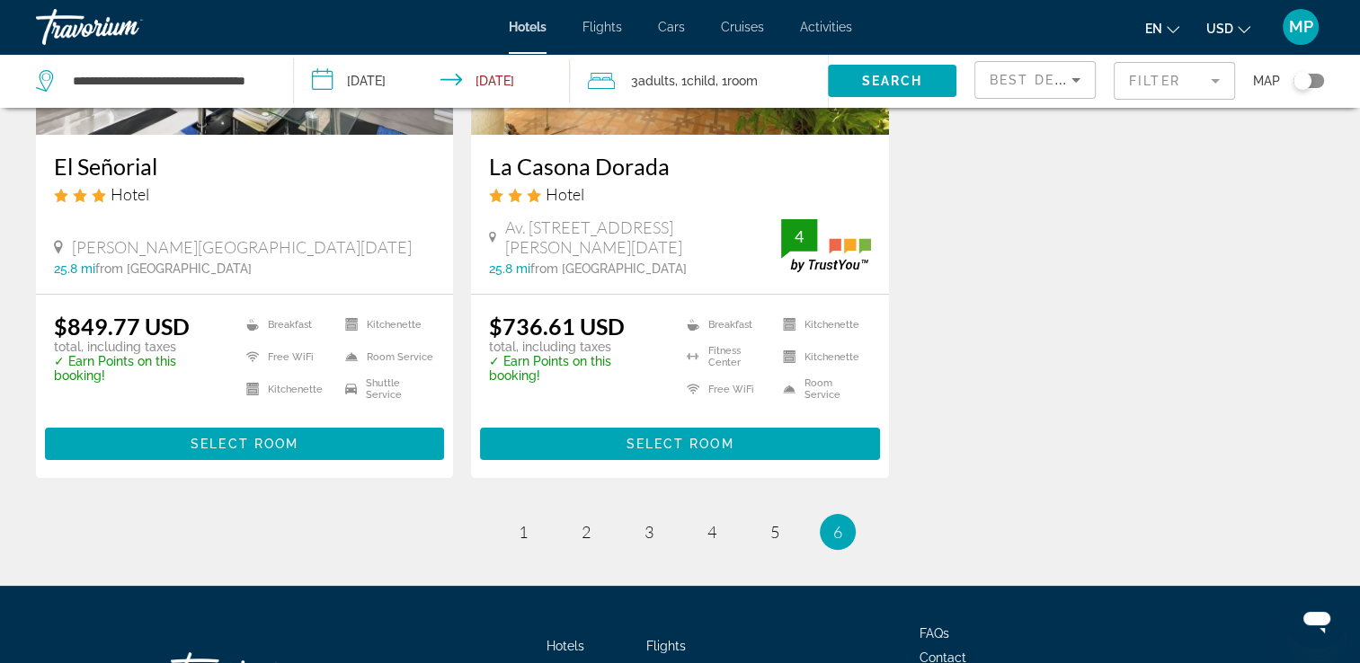
click at [50, 73] on icon "Search widget" at bounding box center [47, 81] width 22 height 22
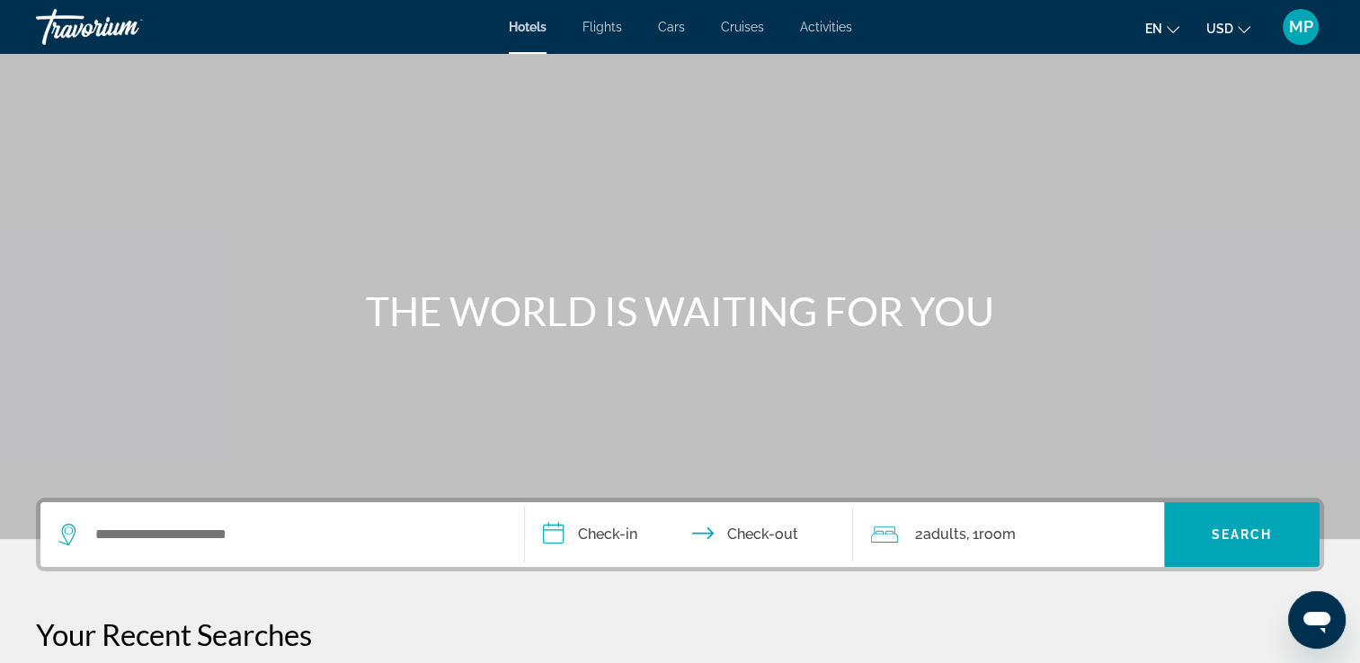
click at [279, 549] on div "Search widget" at bounding box center [282, 535] width 448 height 65
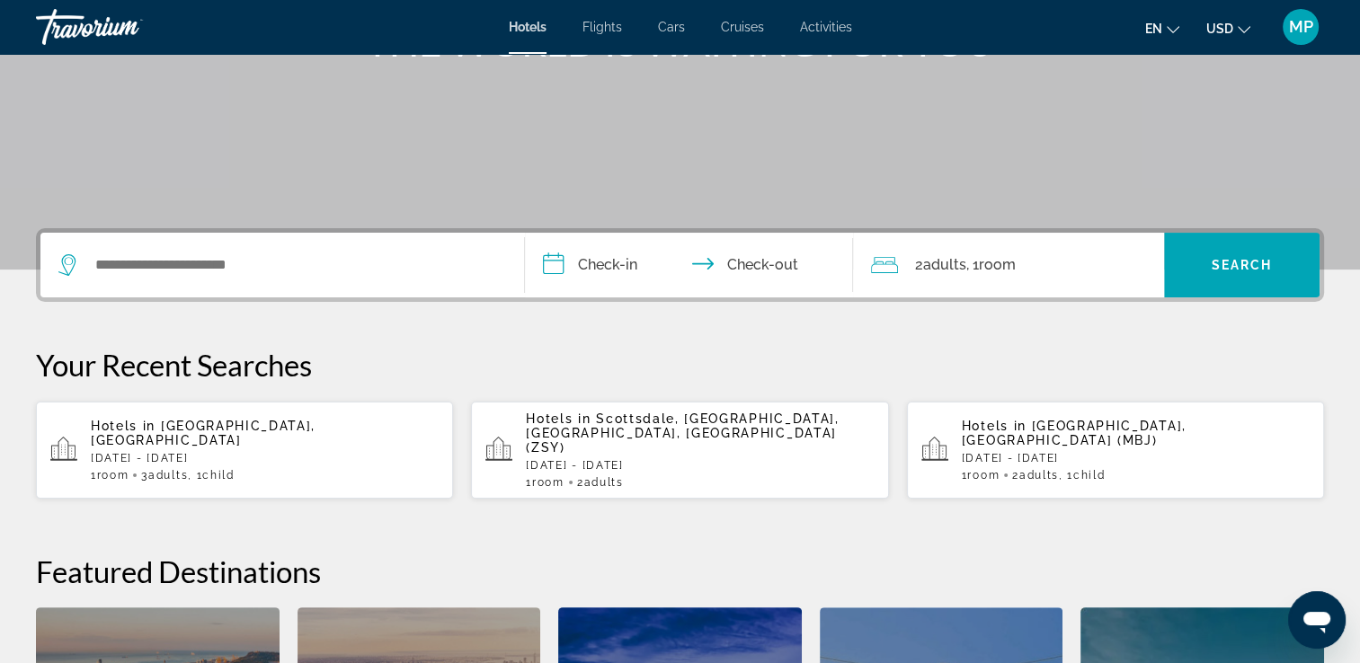
scroll to position [439, 0]
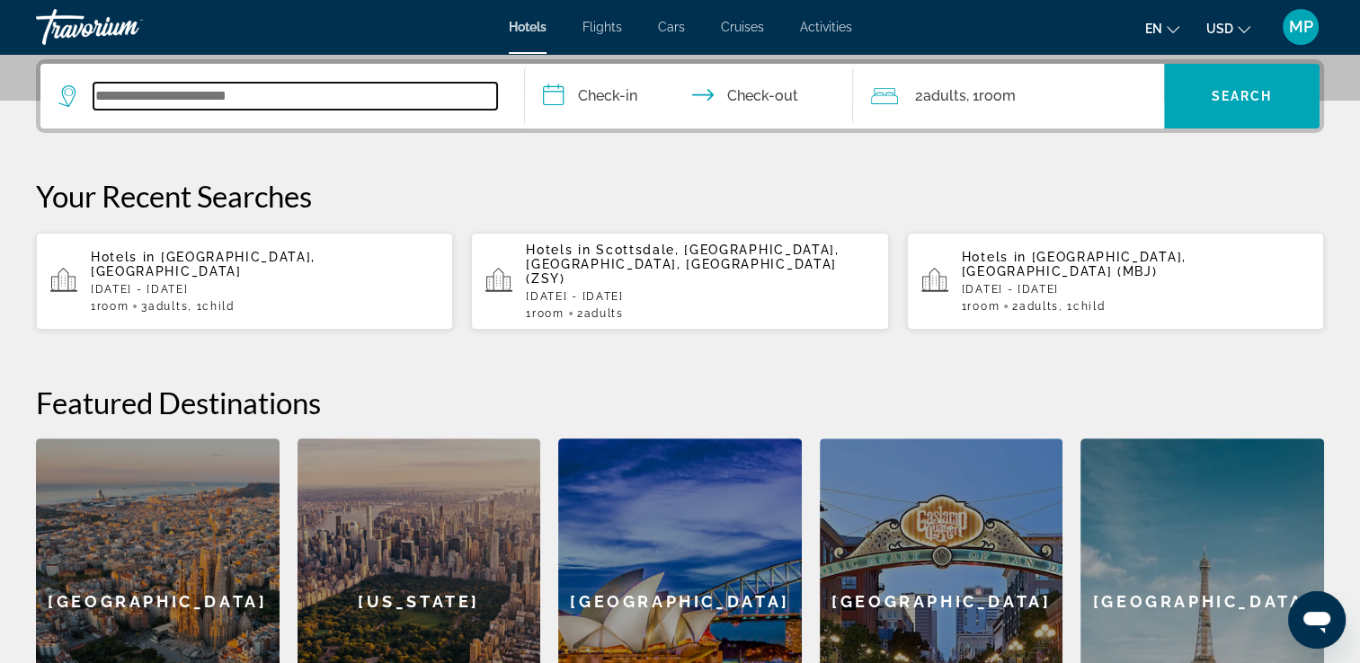
click at [135, 89] on input "Search widget" at bounding box center [295, 96] width 404 height 27
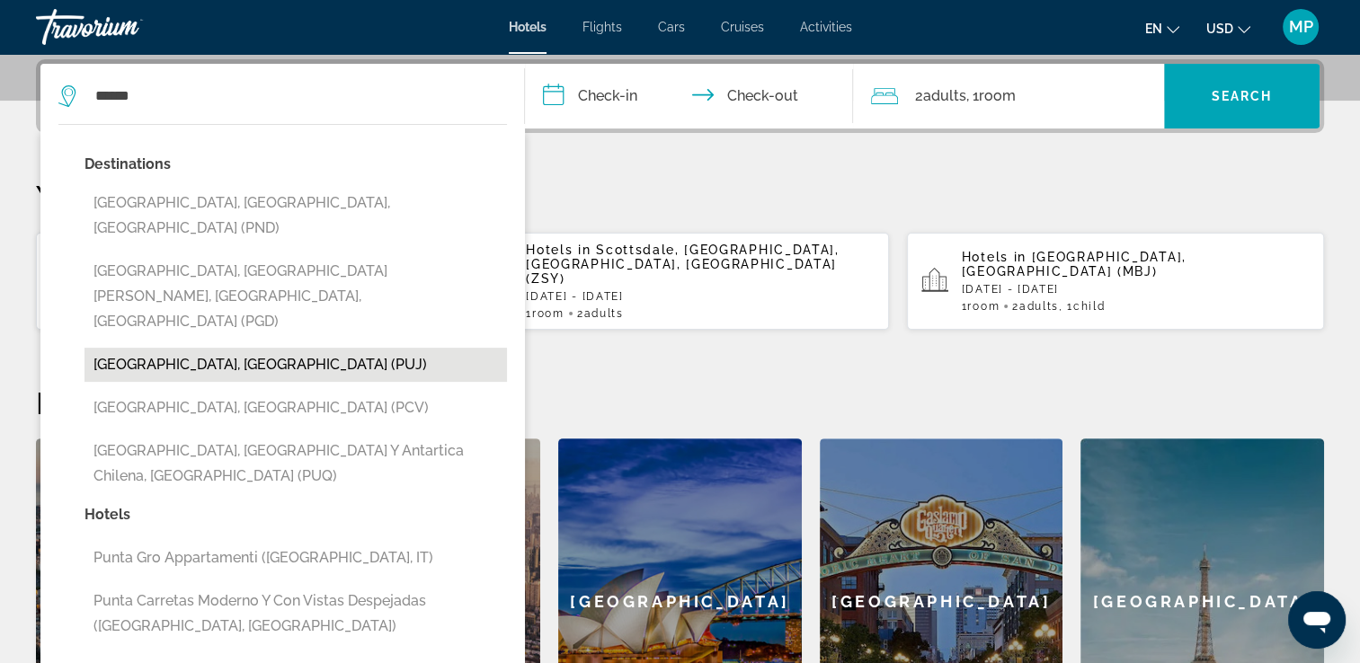
click at [252, 348] on button "Punta Cana, Dominican Republic (PUJ)" at bounding box center [295, 365] width 422 height 34
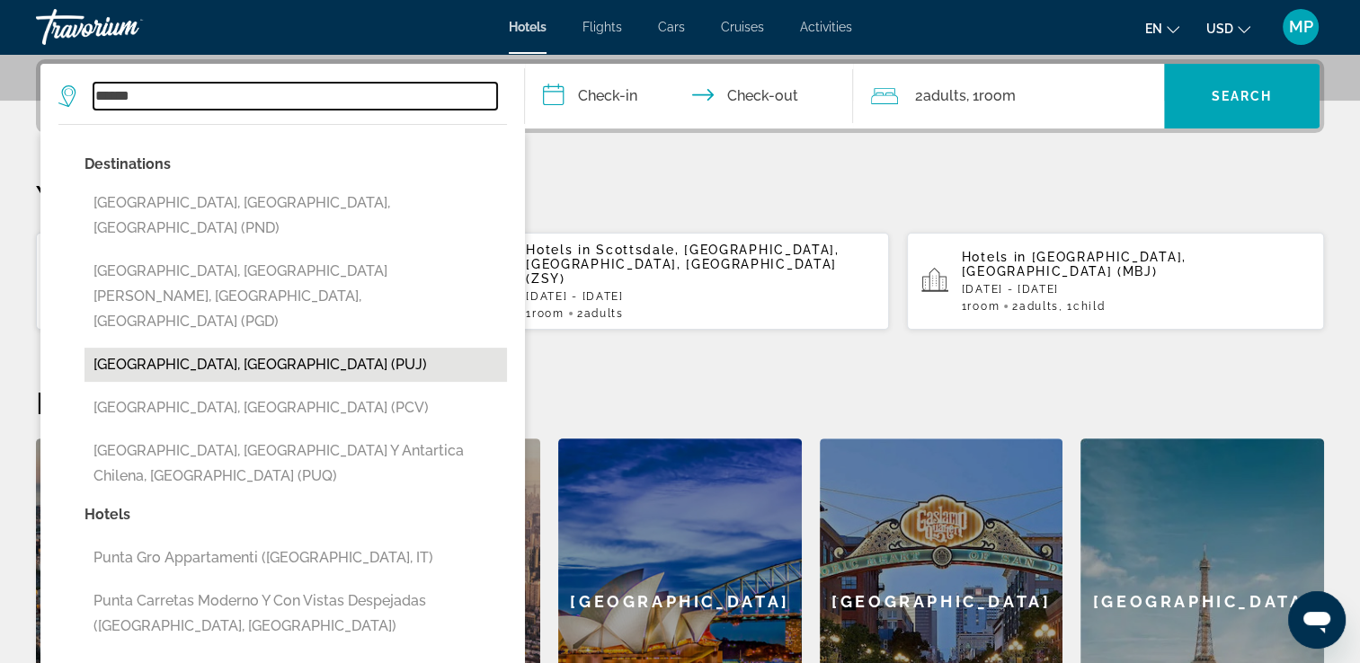
type input "**********"
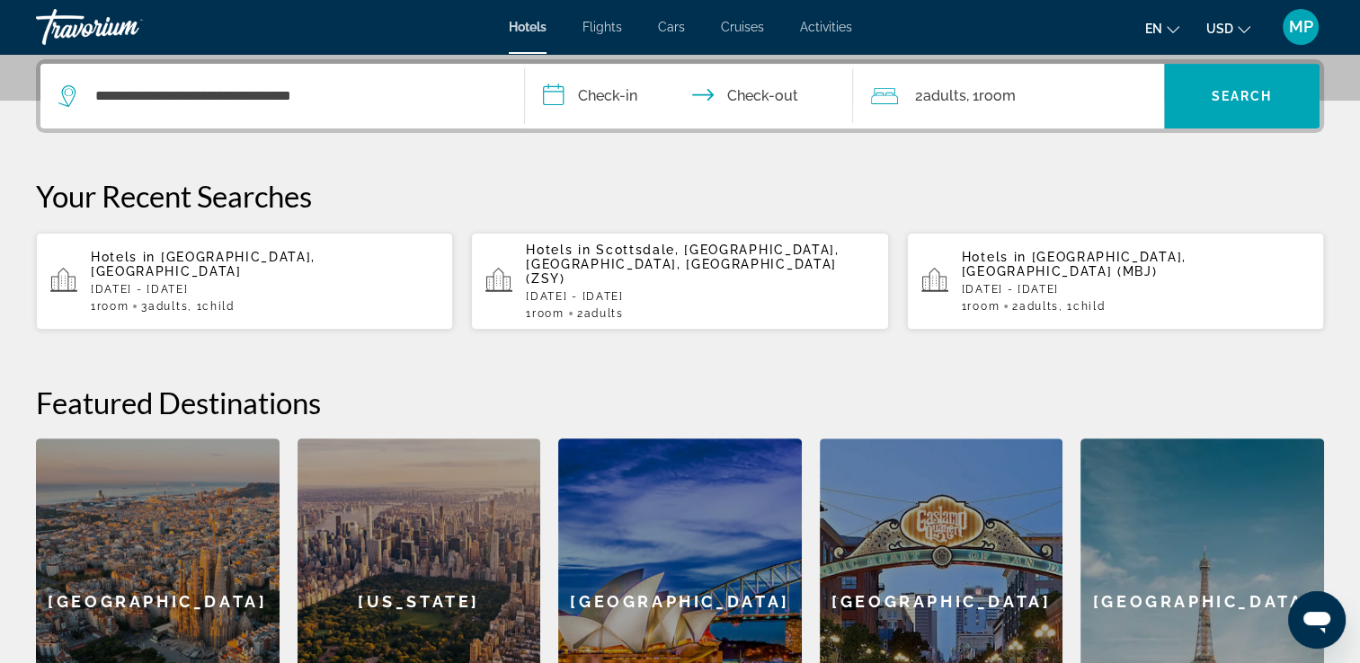
click at [545, 85] on input "**********" at bounding box center [693, 99] width 336 height 70
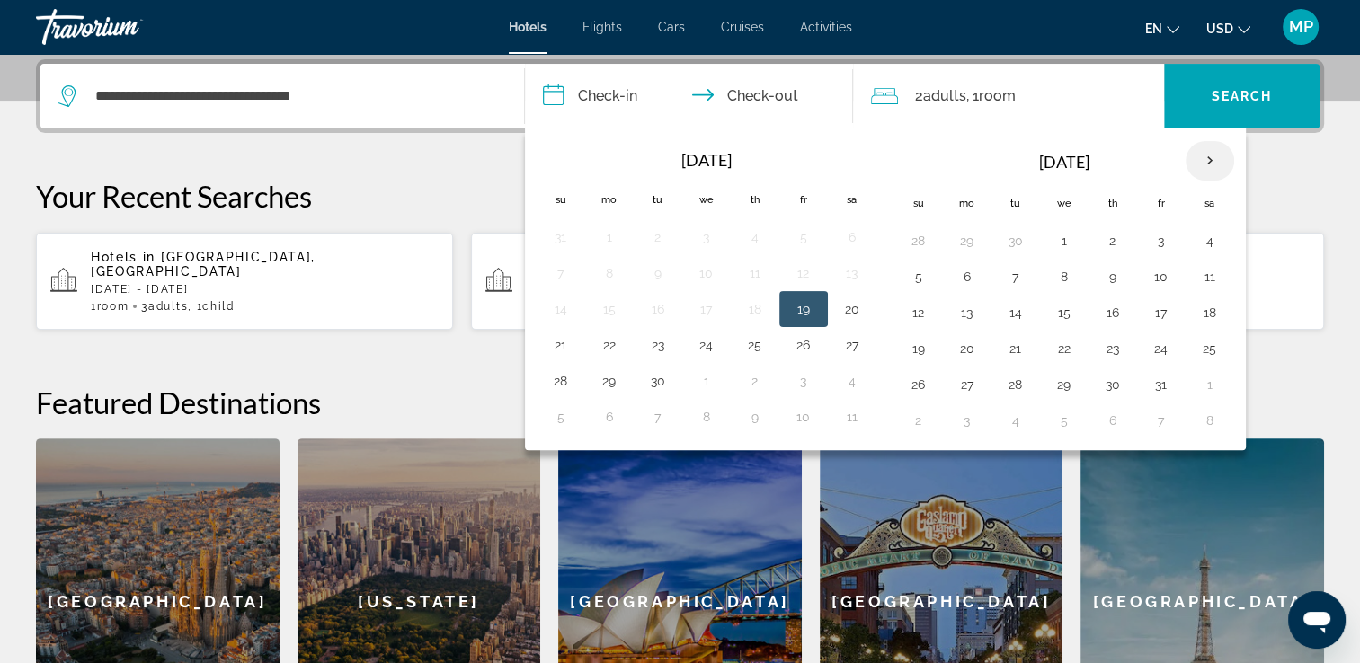
click at [1197, 156] on th "Next month" at bounding box center [1210, 161] width 49 height 40
click at [1207, 277] on button "13" at bounding box center [1210, 276] width 29 height 25
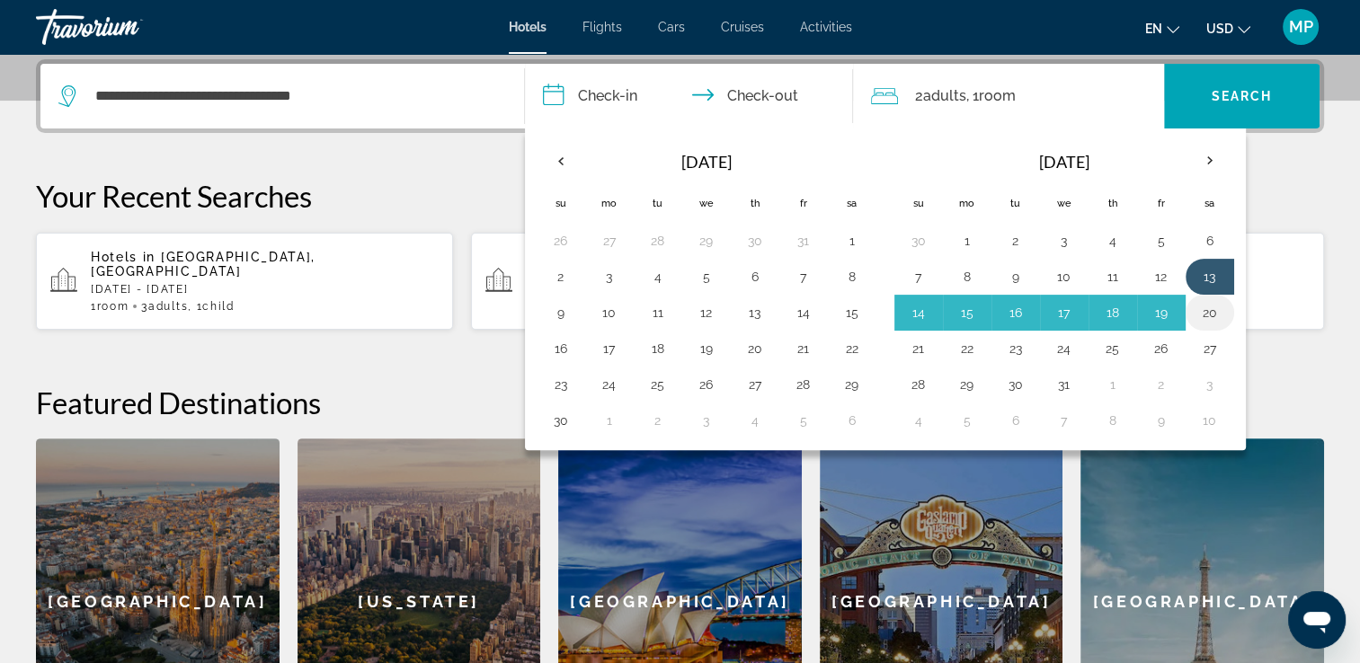
click at [1203, 316] on button "20" at bounding box center [1210, 312] width 29 height 25
type input "**********"
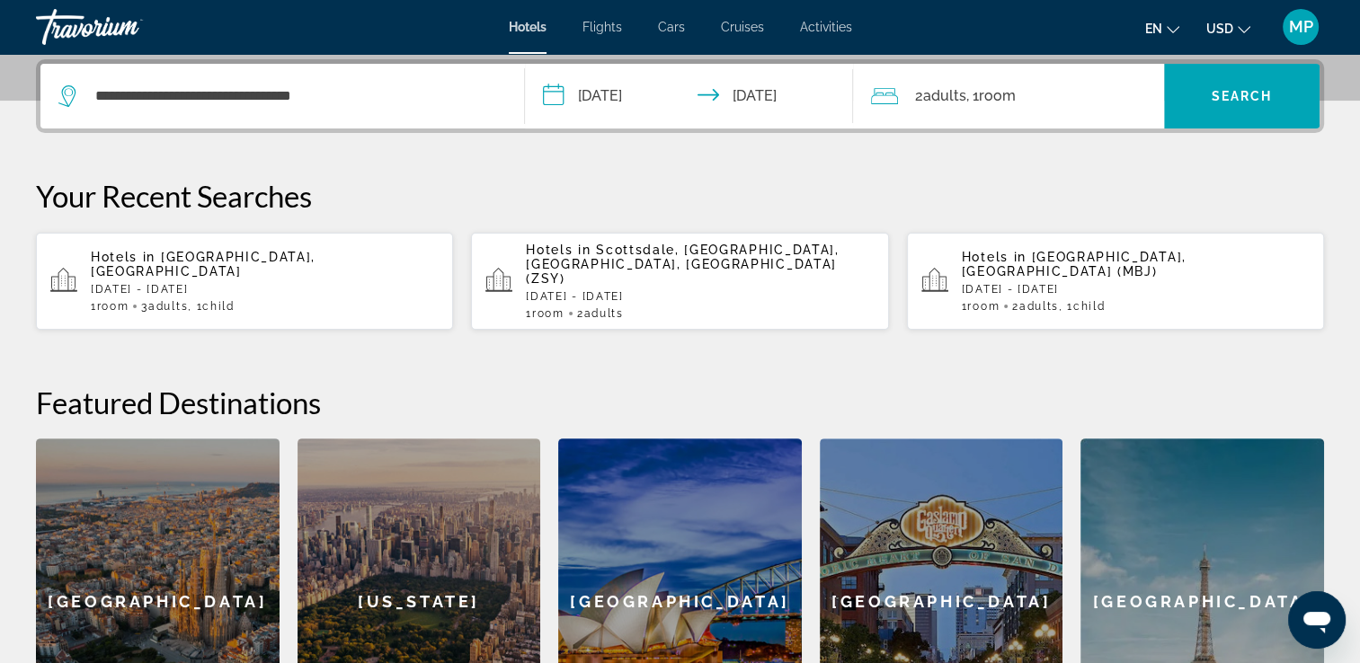
click at [1104, 99] on div "2 Adult Adults , 1 Room rooms" at bounding box center [1017, 96] width 293 height 25
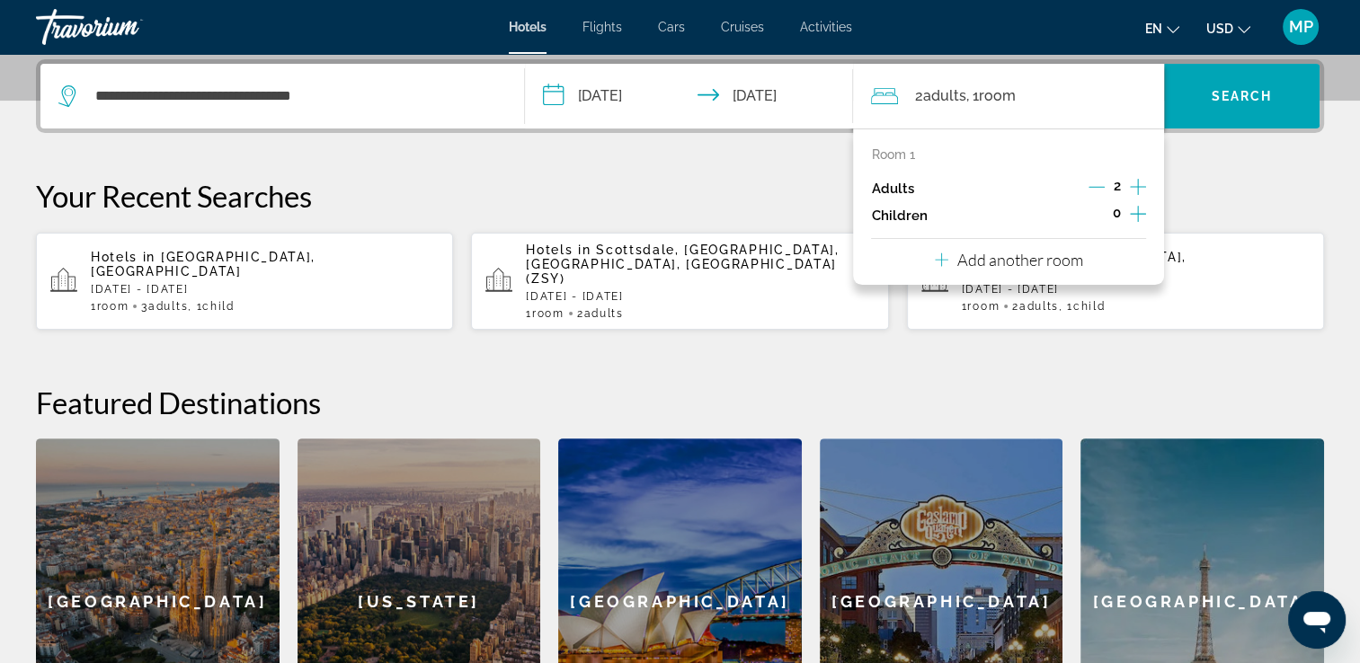
click at [1135, 181] on icon "Increment adults" at bounding box center [1138, 187] width 16 height 22
click at [1134, 216] on icon "Increment children" at bounding box center [1138, 214] width 16 height 22
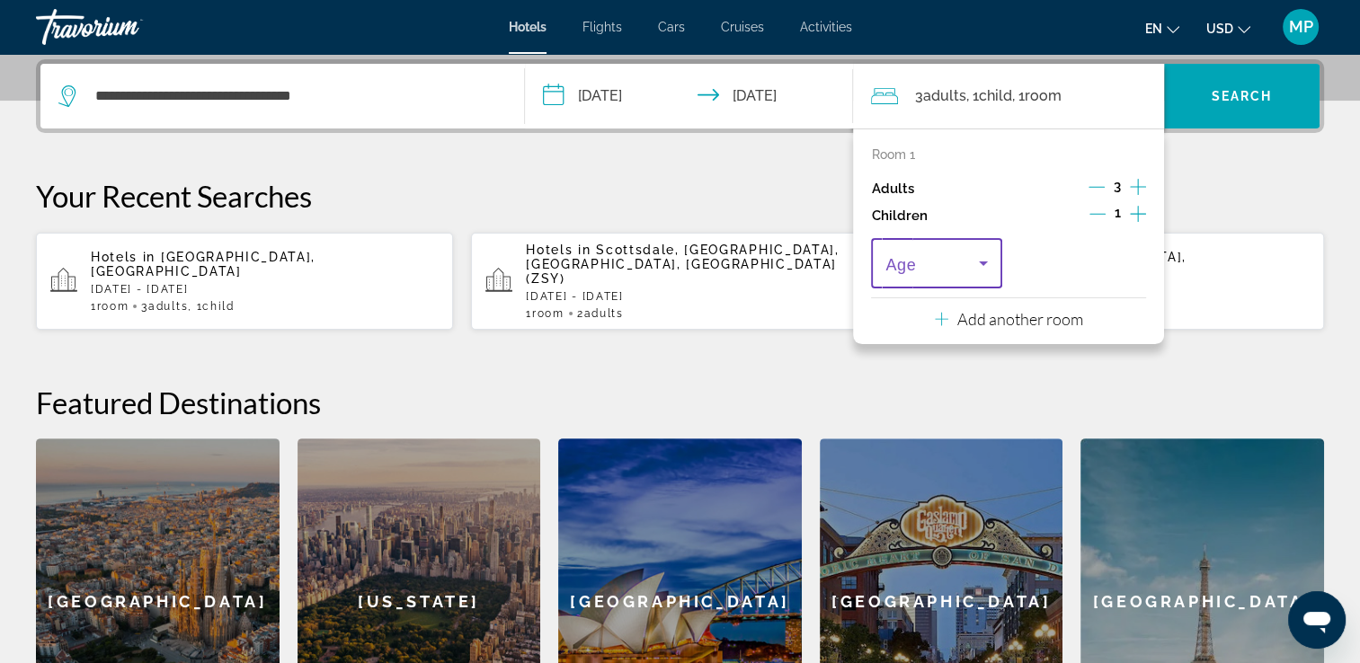
click at [987, 262] on icon "Travelers: 3 adults, 1 child" at bounding box center [984, 264] width 22 height 22
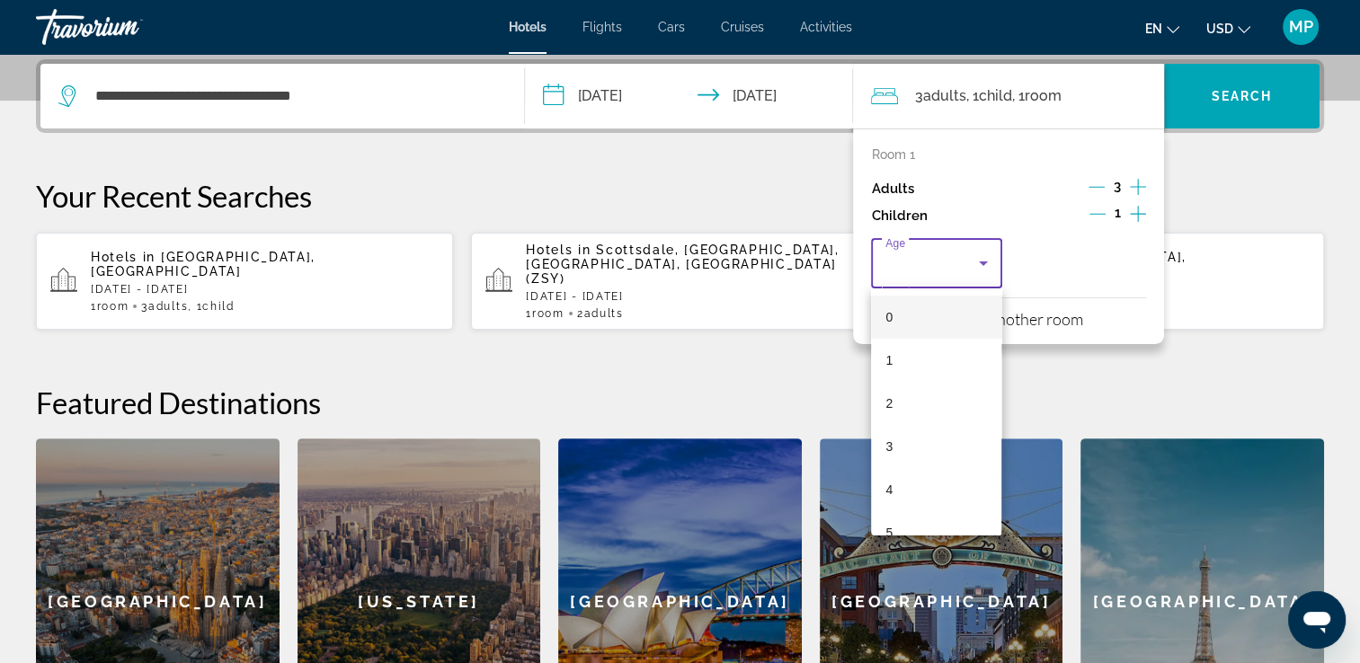
click at [987, 262] on div at bounding box center [680, 331] width 1360 height 663
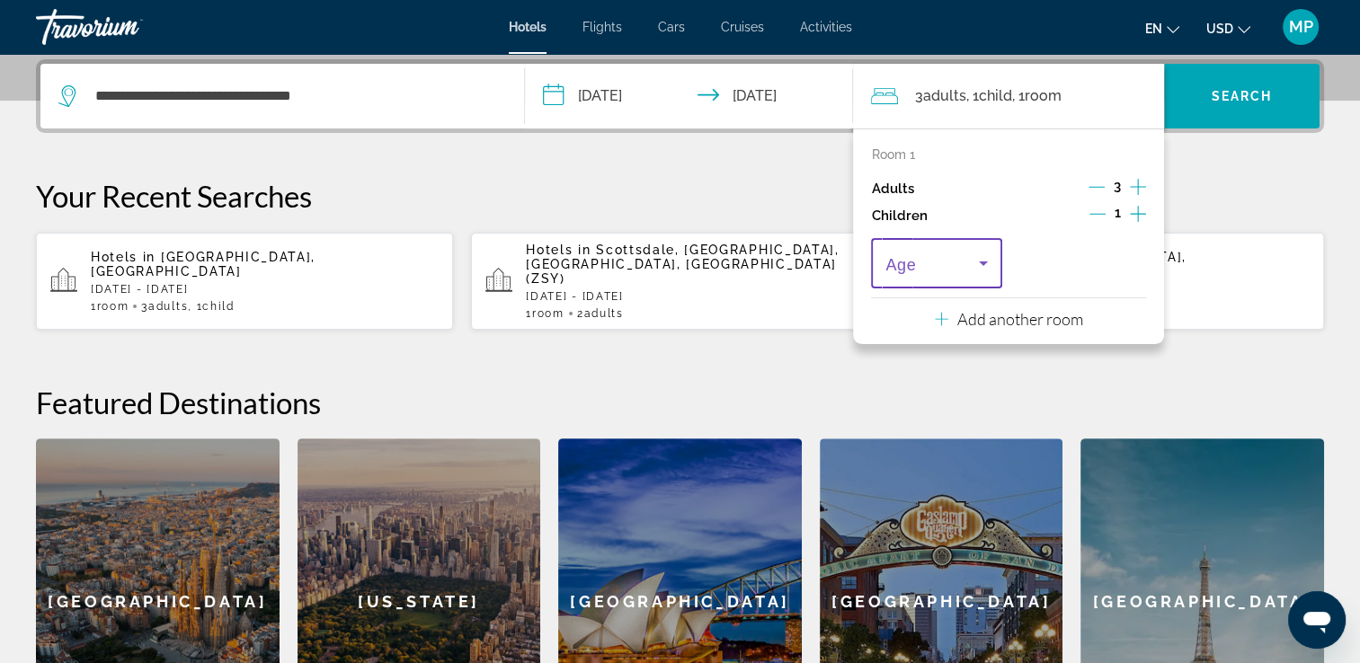
click at [987, 262] on icon "Travelers: 3 adults, 1 child" at bounding box center [984, 264] width 22 height 22
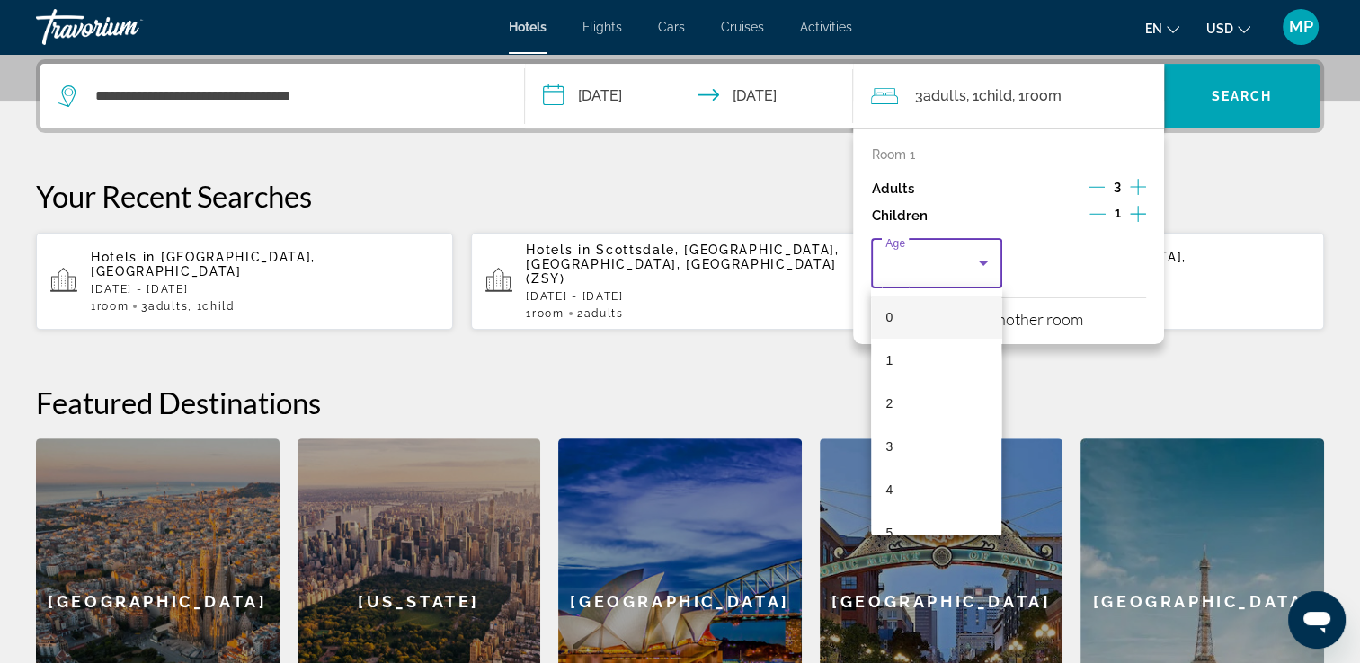
click at [987, 262] on div at bounding box center [680, 331] width 1360 height 663
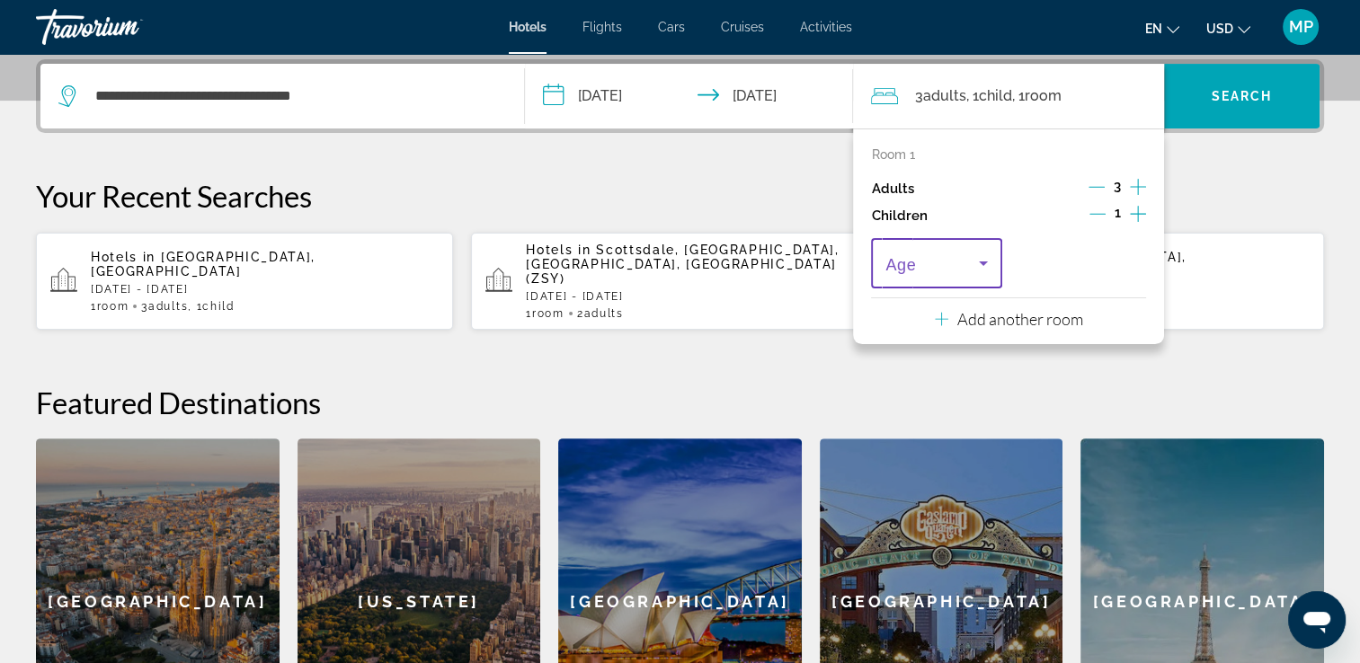
click at [982, 260] on icon "Travelers: 3 adults, 1 child" at bounding box center [984, 264] width 22 height 22
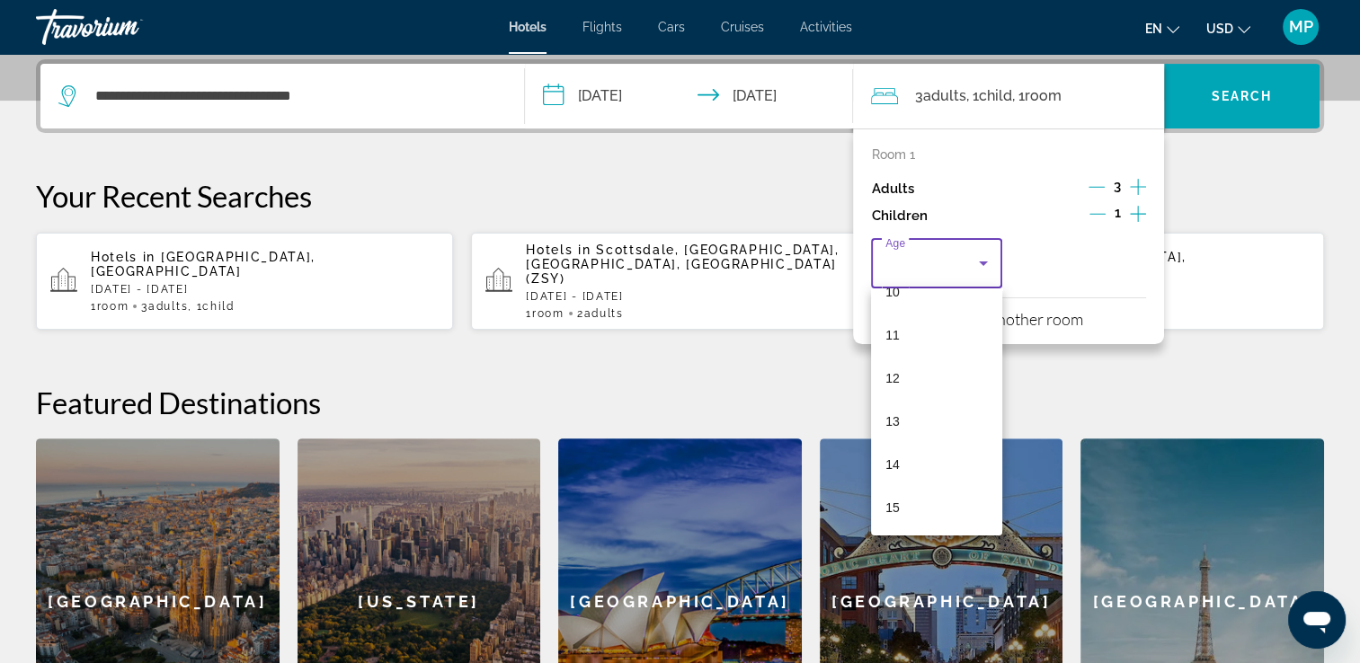
scroll to position [467, 0]
click at [924, 494] on mat-option "15" at bounding box center [936, 497] width 130 height 43
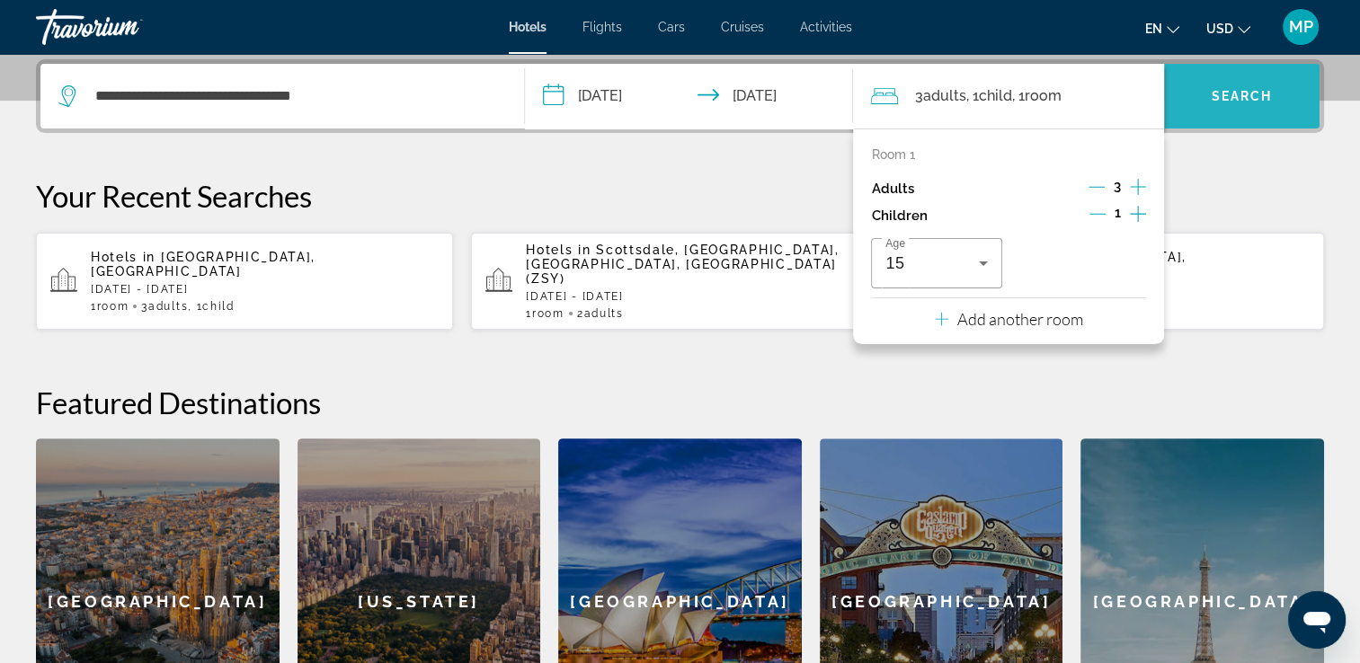
click at [1241, 106] on span "Search widget" at bounding box center [1242, 96] width 156 height 43
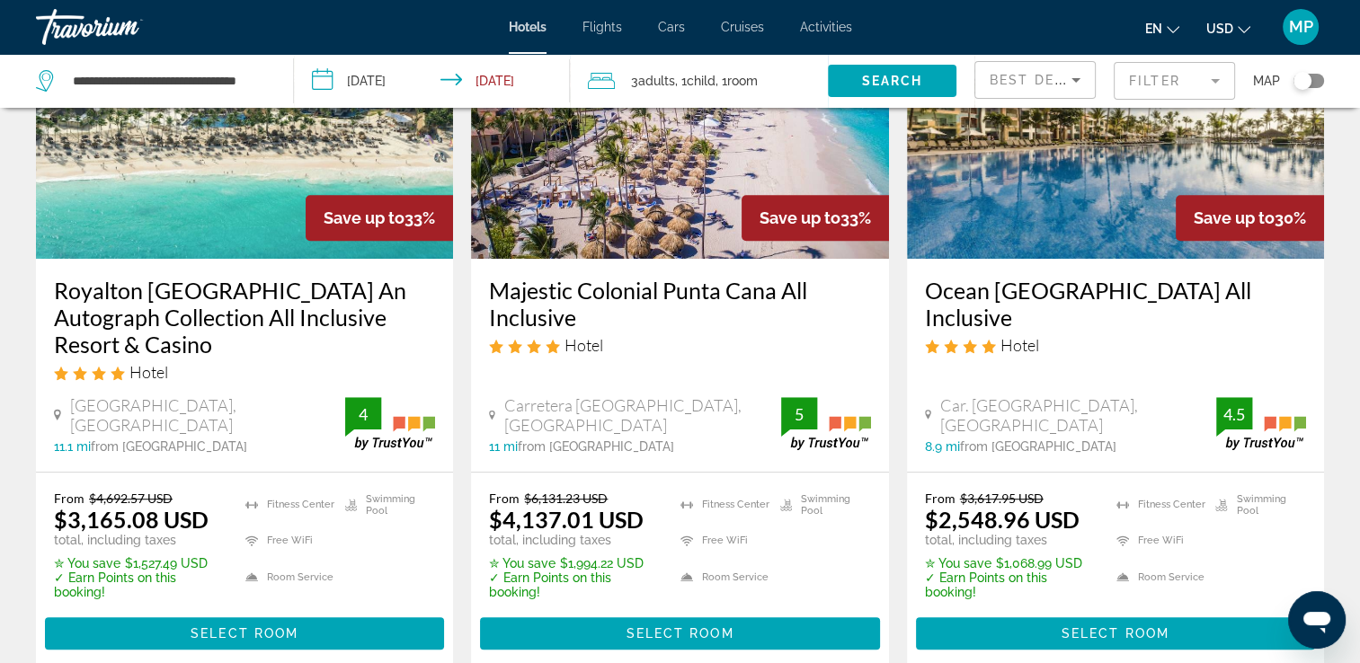
scroll to position [935, 0]
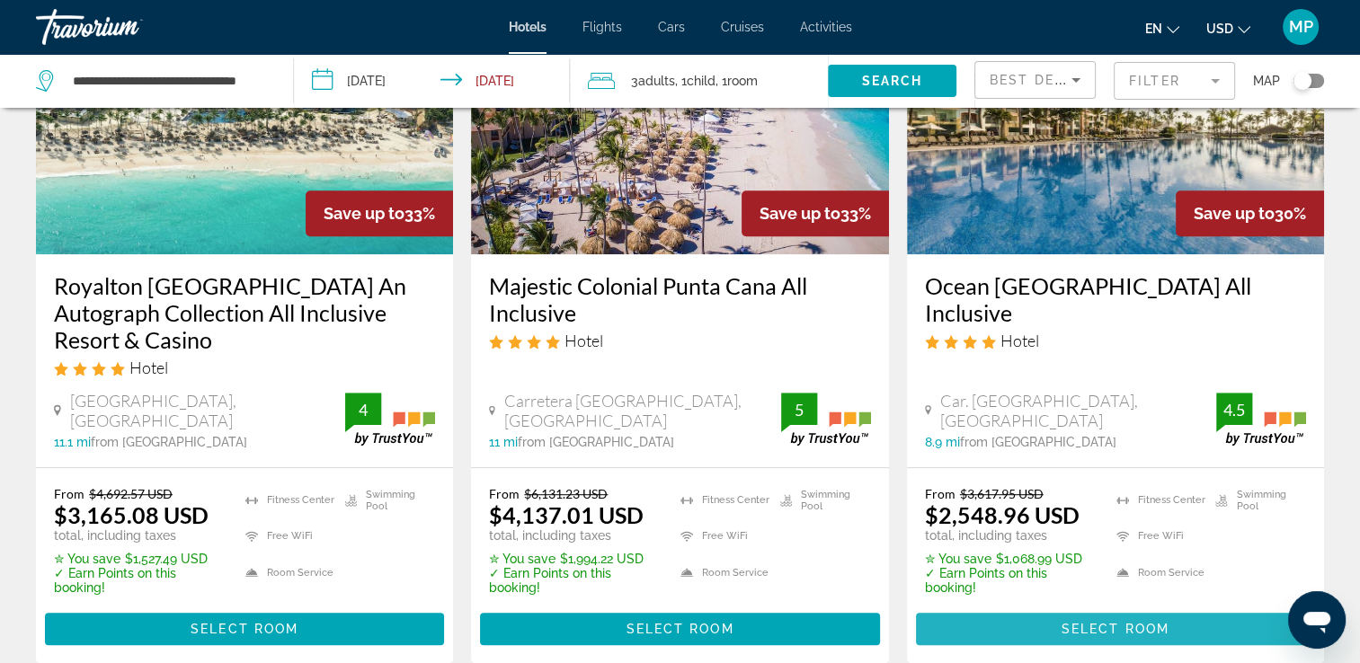
click at [1146, 622] on span "Select Room" at bounding box center [1116, 629] width 108 height 14
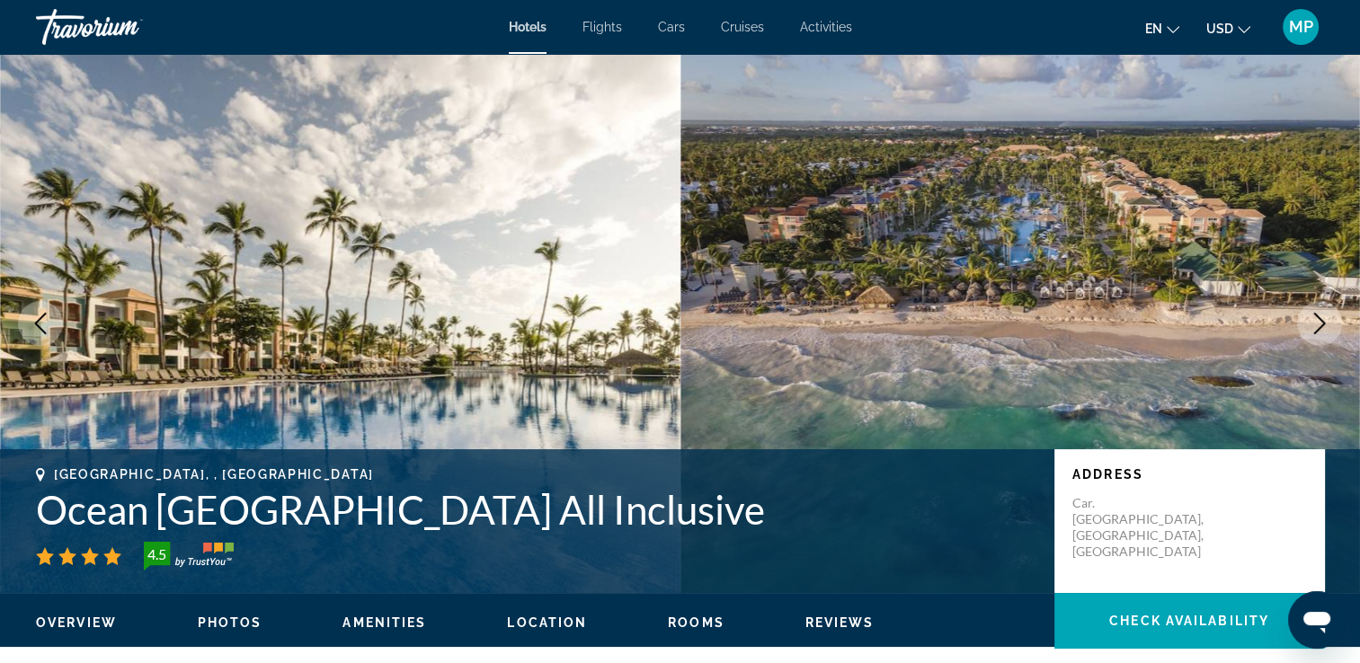
click at [1312, 316] on icon "Next image" at bounding box center [1320, 324] width 22 height 22
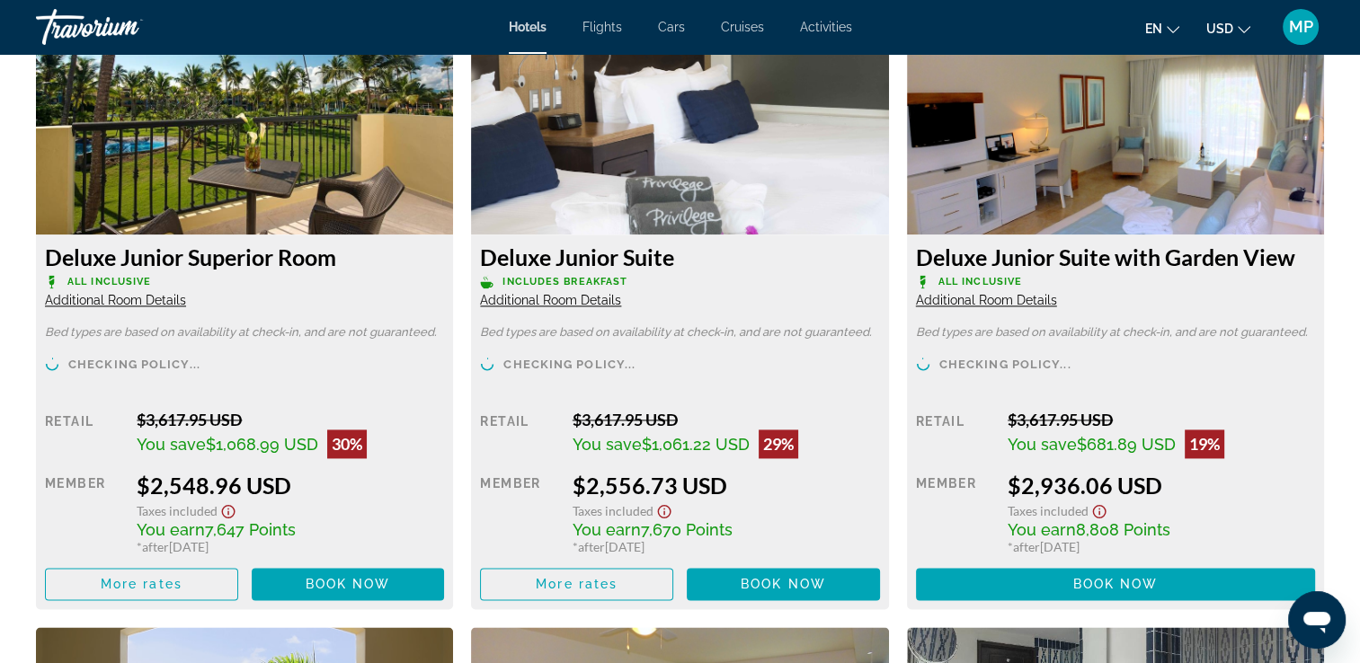
scroll to position [2517, 0]
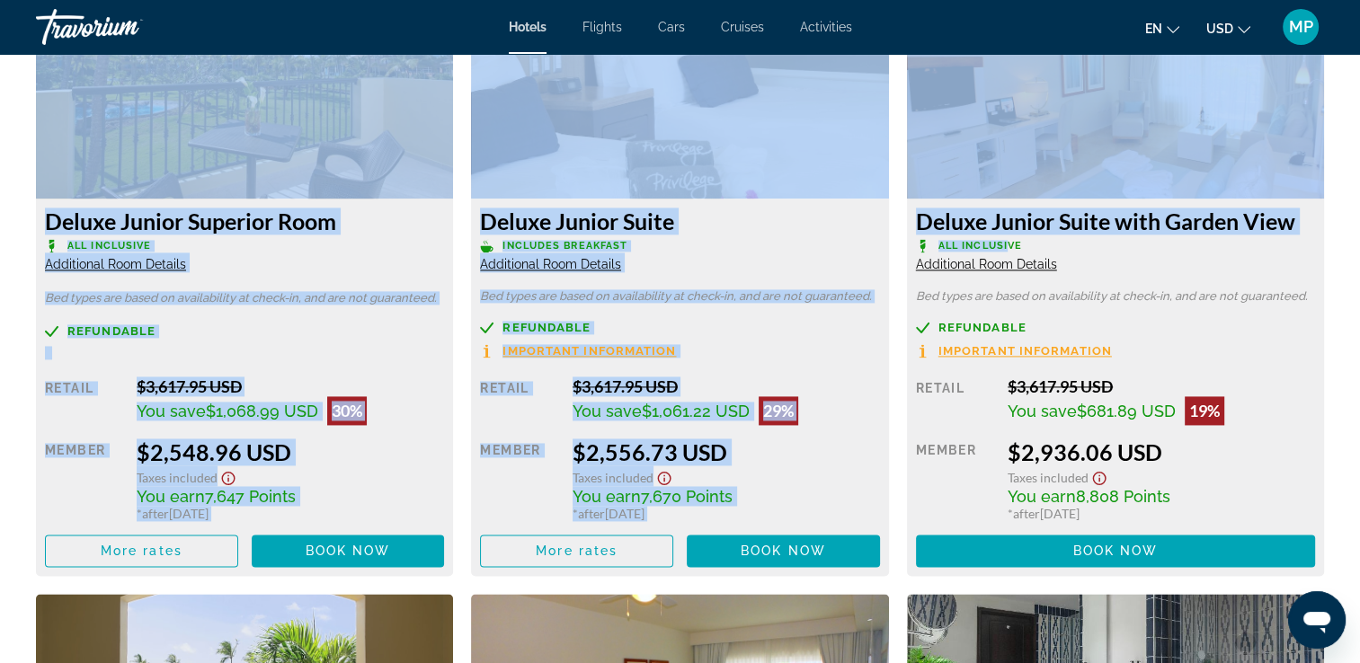
drag, startPoint x: 1010, startPoint y: 250, endPoint x: 328, endPoint y: 99, distance: 698.8
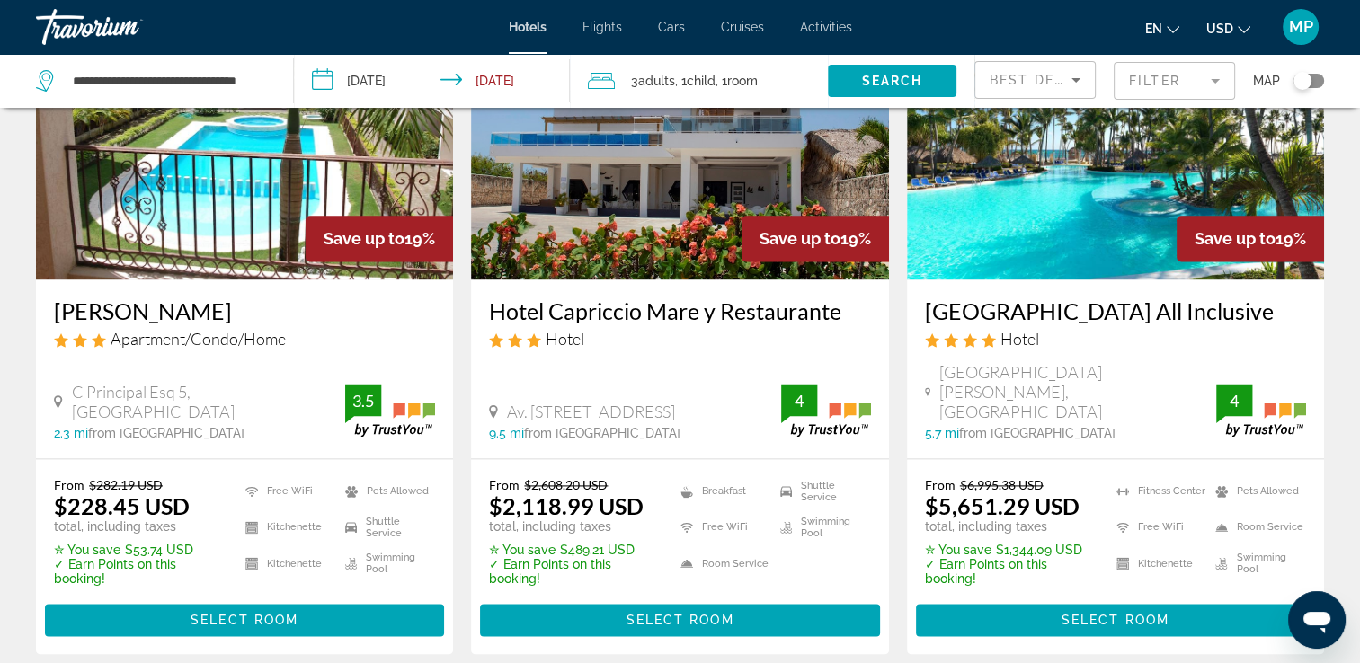
scroll to position [2373, 0]
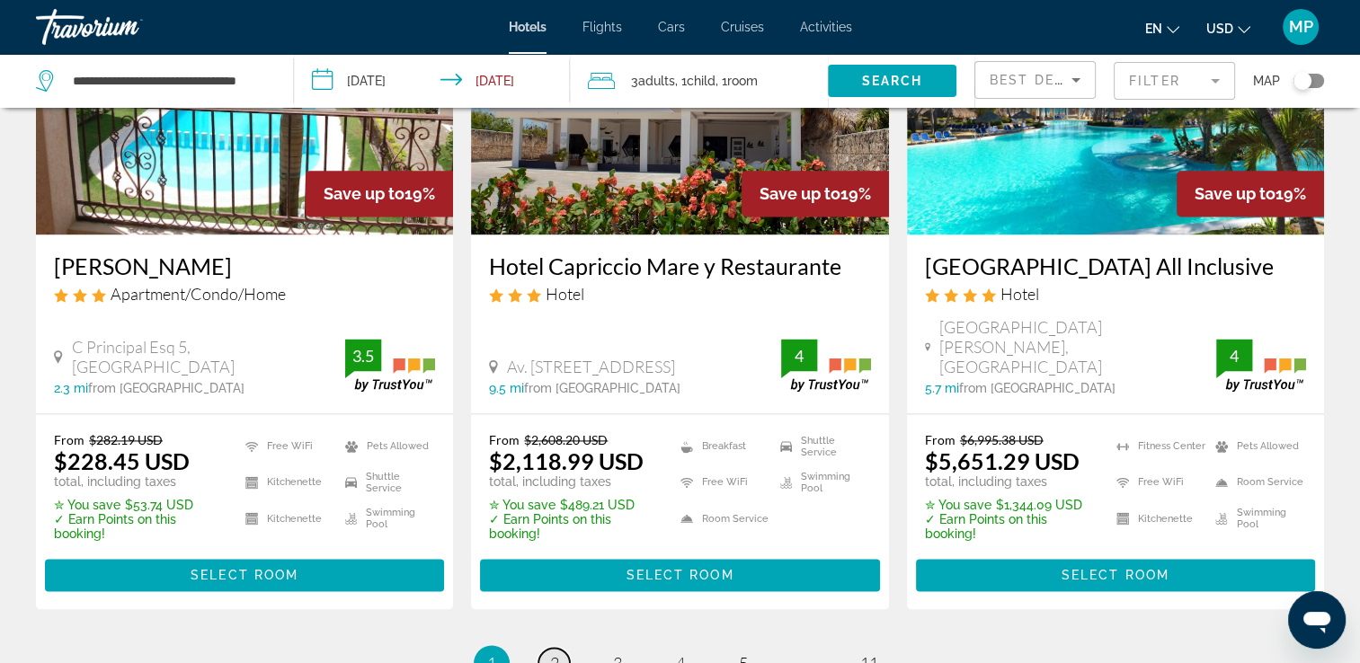
click at [550, 654] on span "2" at bounding box center [554, 664] width 9 height 20
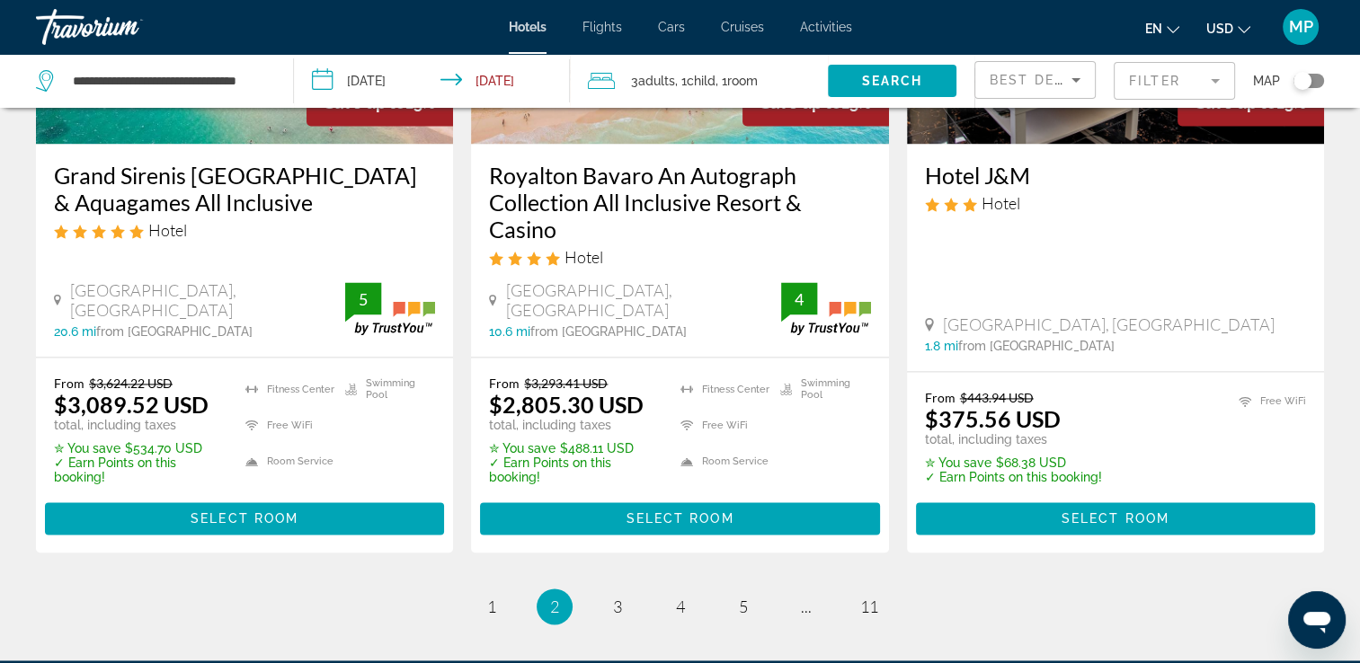
scroll to position [2627, 0]
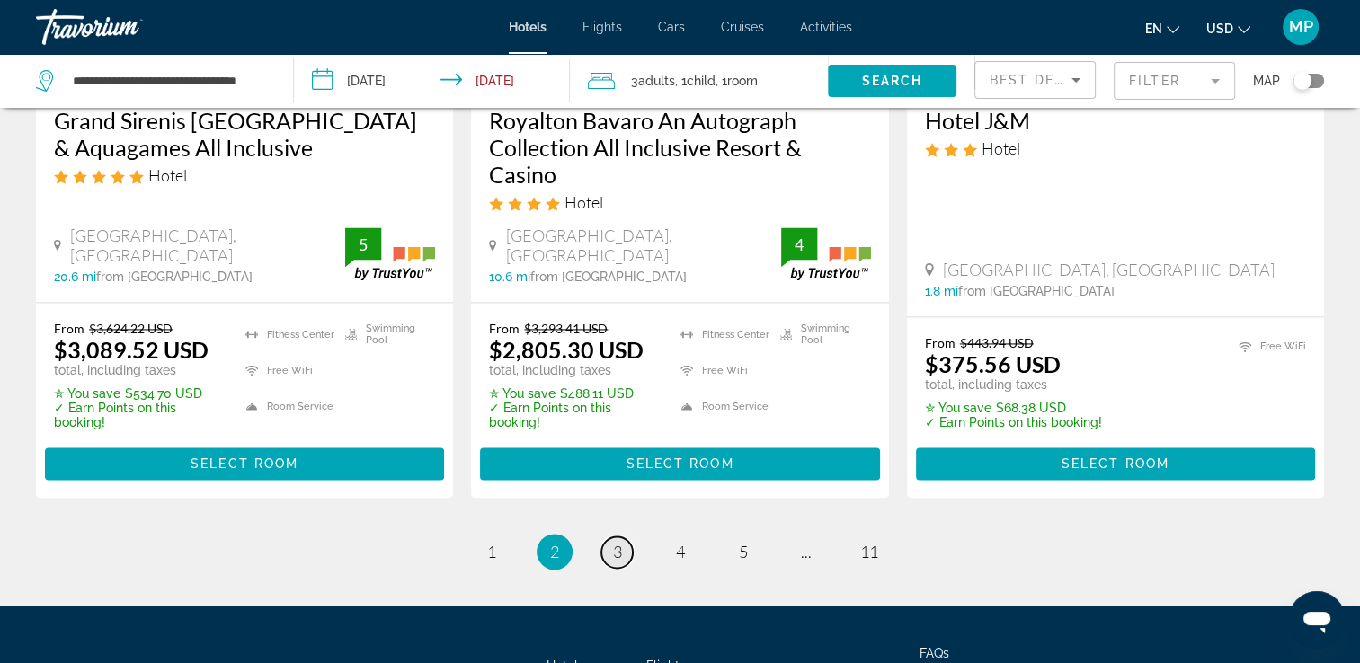
click at [613, 542] on span "3" at bounding box center [617, 552] width 9 height 20
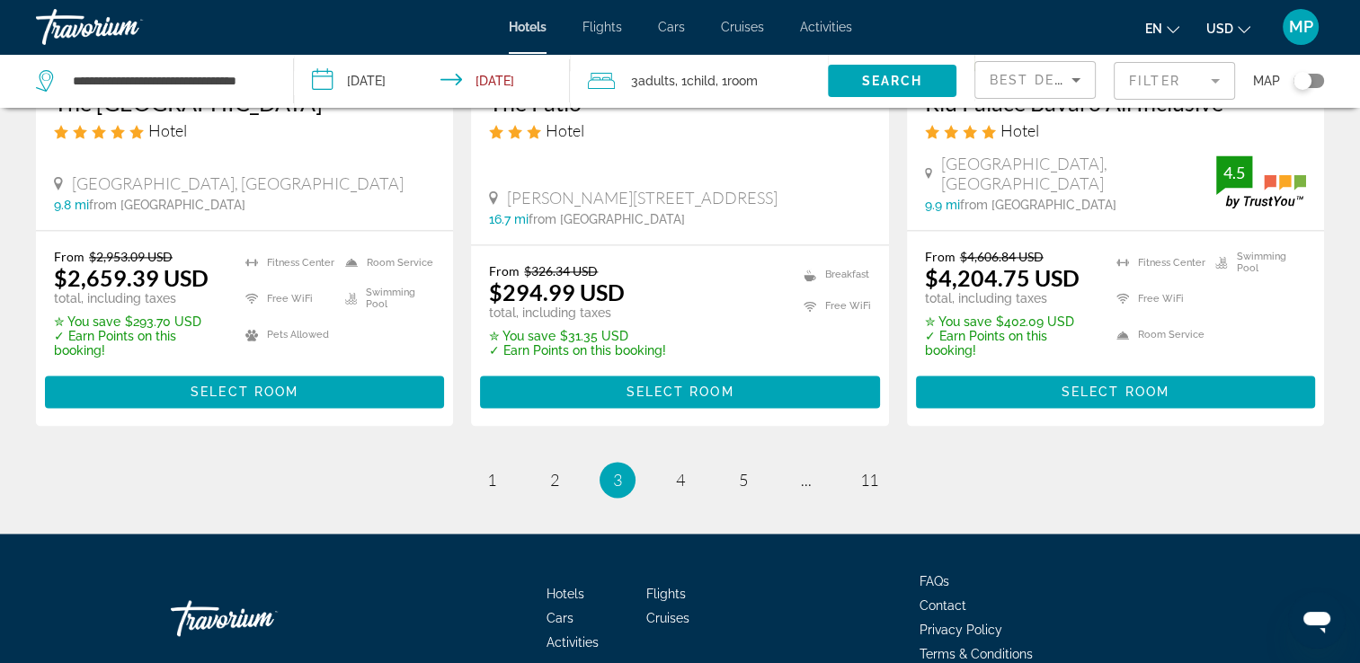
scroll to position [2553, 0]
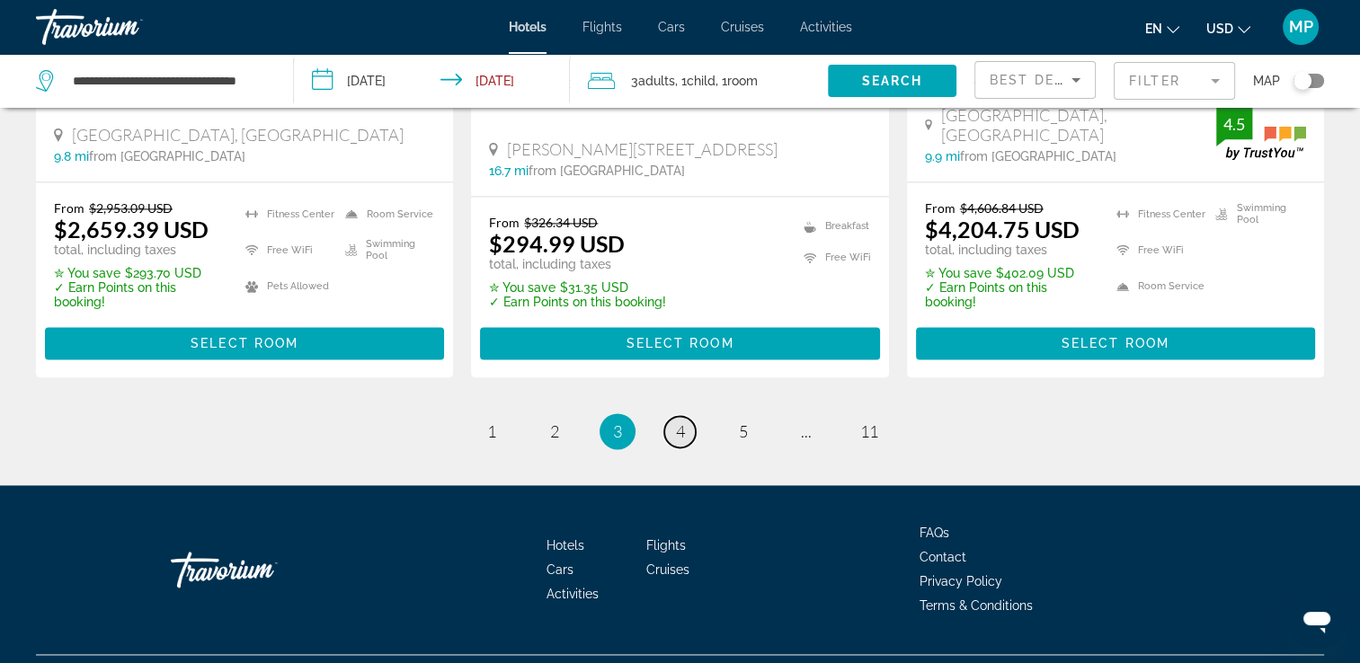
click at [683, 422] on span "4" at bounding box center [680, 432] width 9 height 20
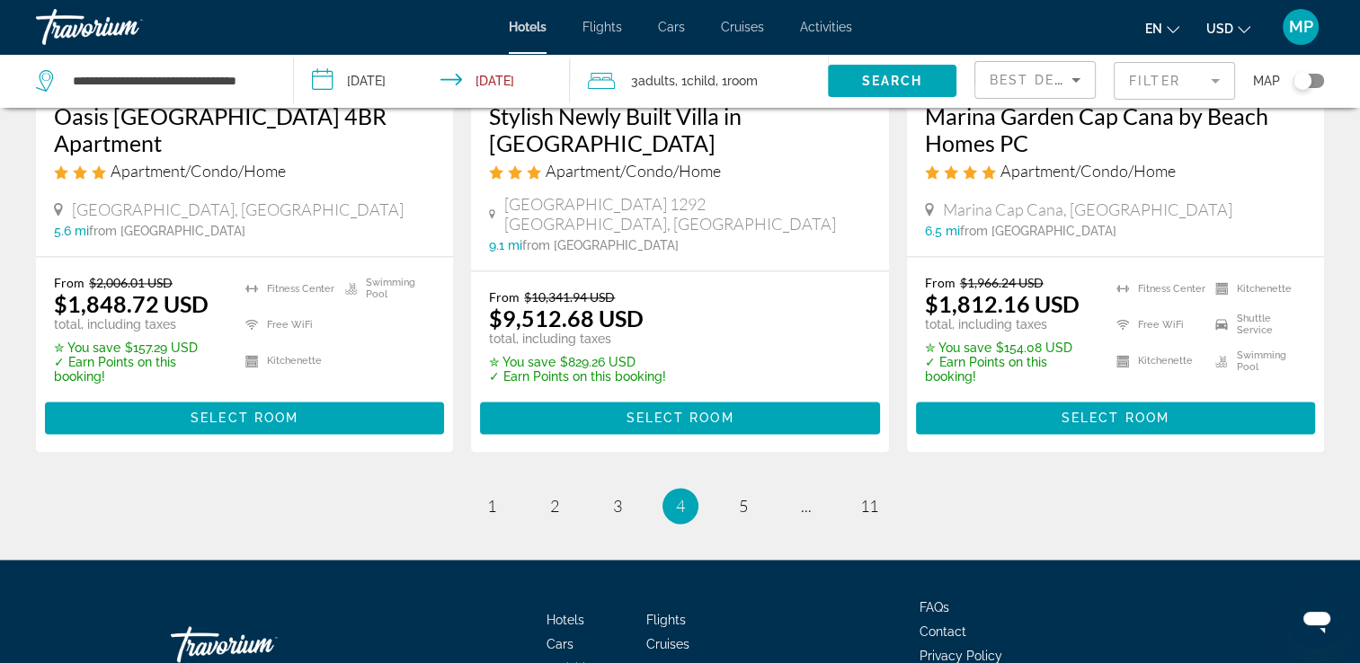
scroll to position [2553, 0]
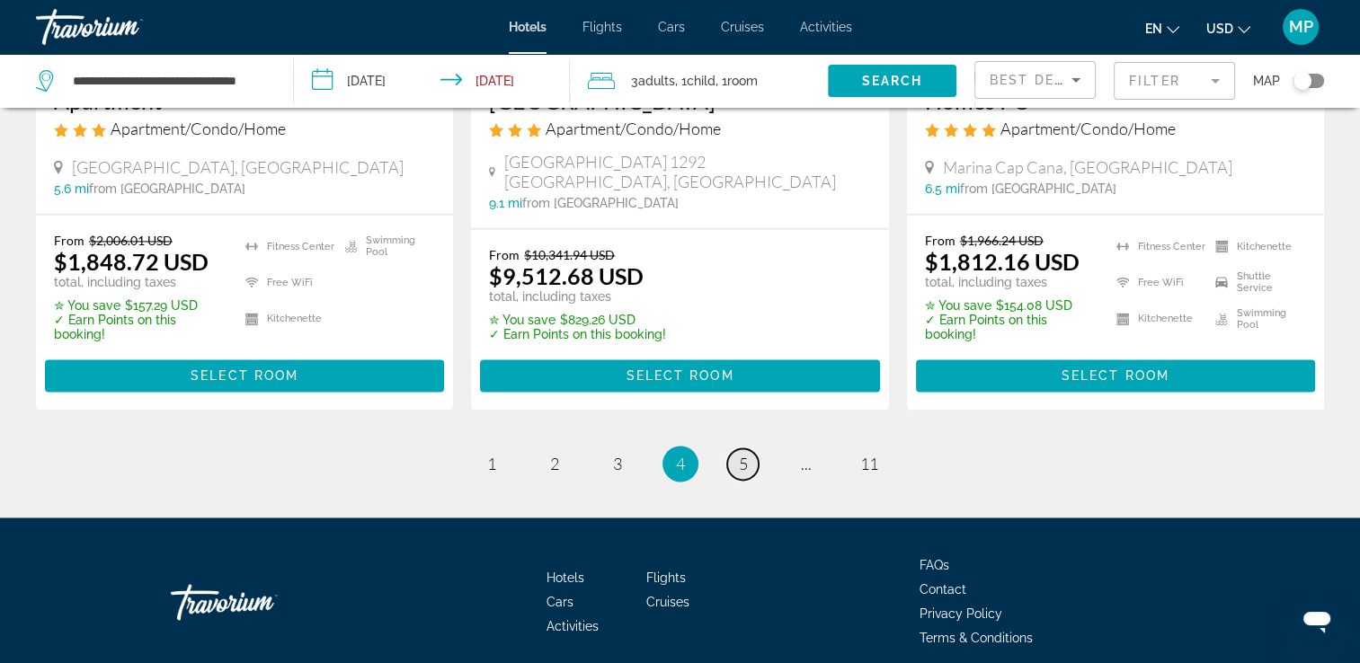
click at [740, 454] on span "5" at bounding box center [743, 464] width 9 height 20
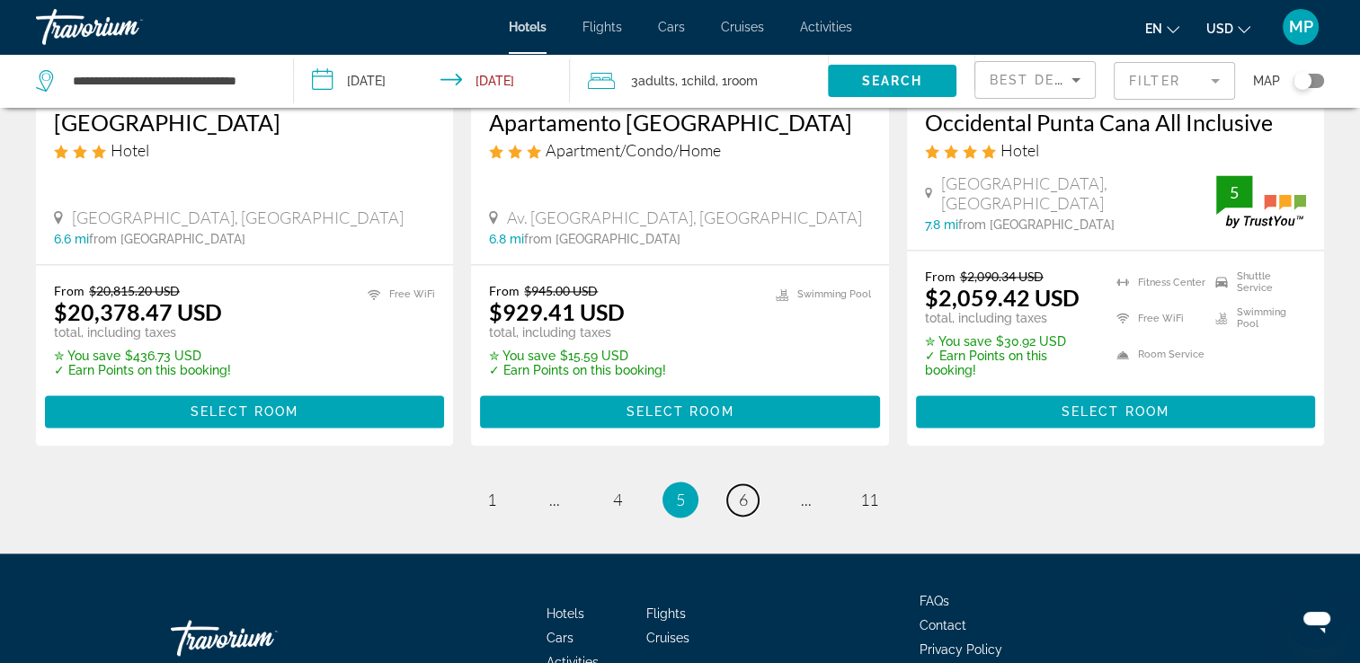
scroll to position [2481, 0]
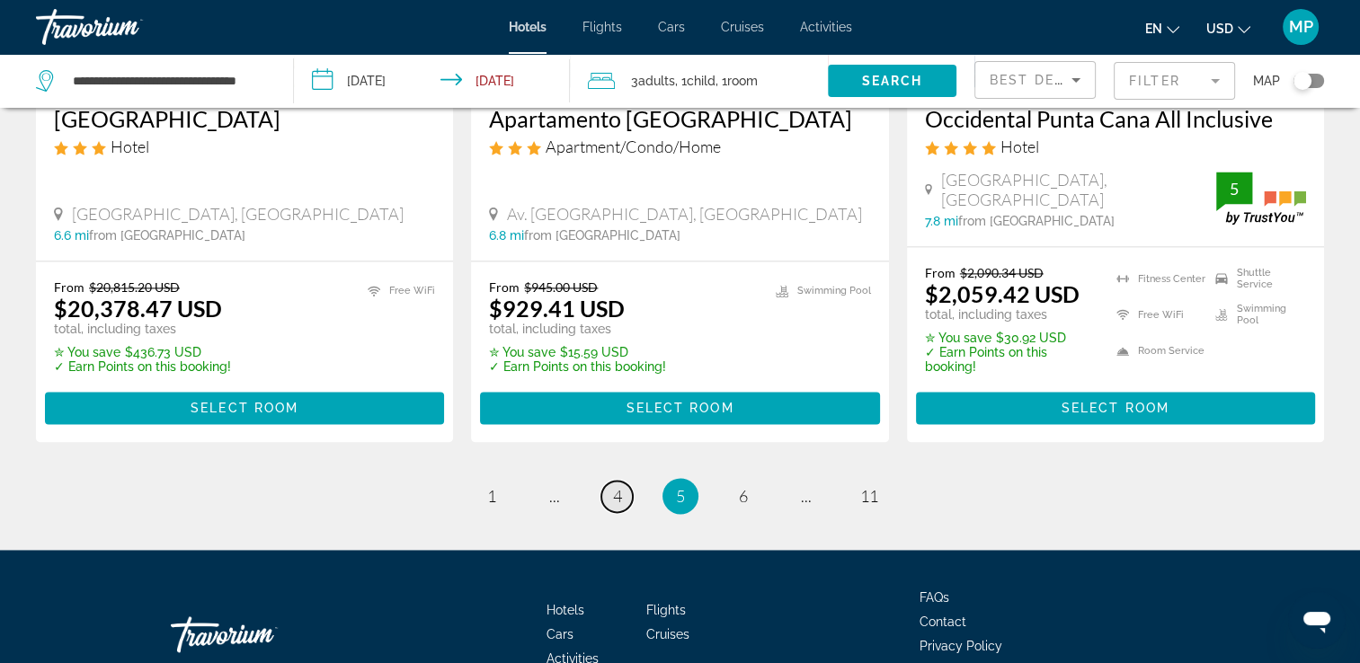
click at [611, 481] on link "page 4" at bounding box center [616, 496] width 31 height 31
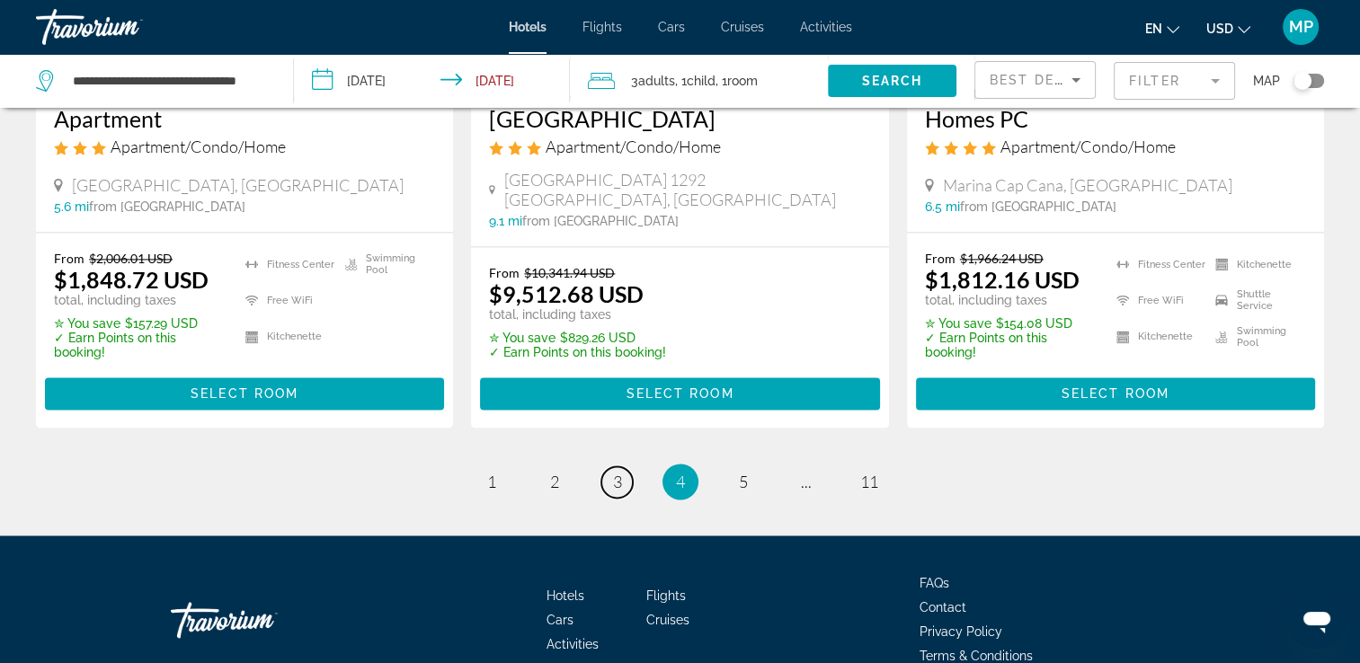
scroll to position [2553, 0]
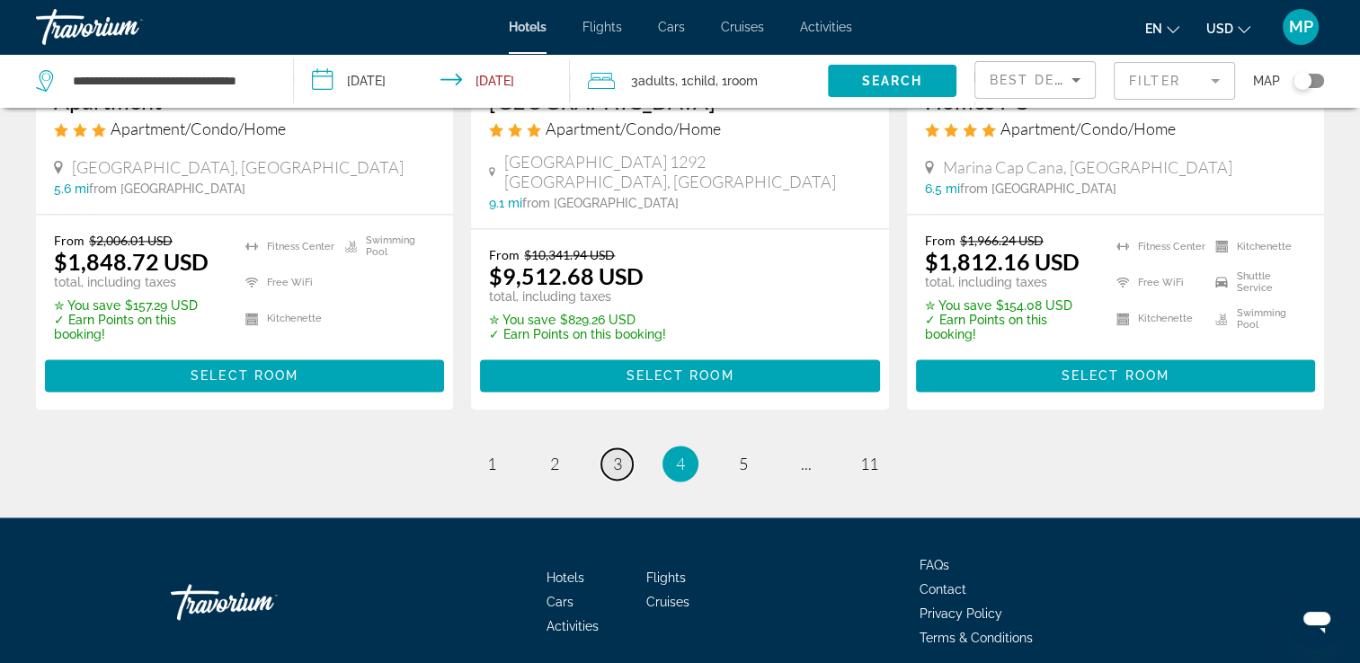
click at [616, 454] on span "3" at bounding box center [617, 464] width 9 height 20
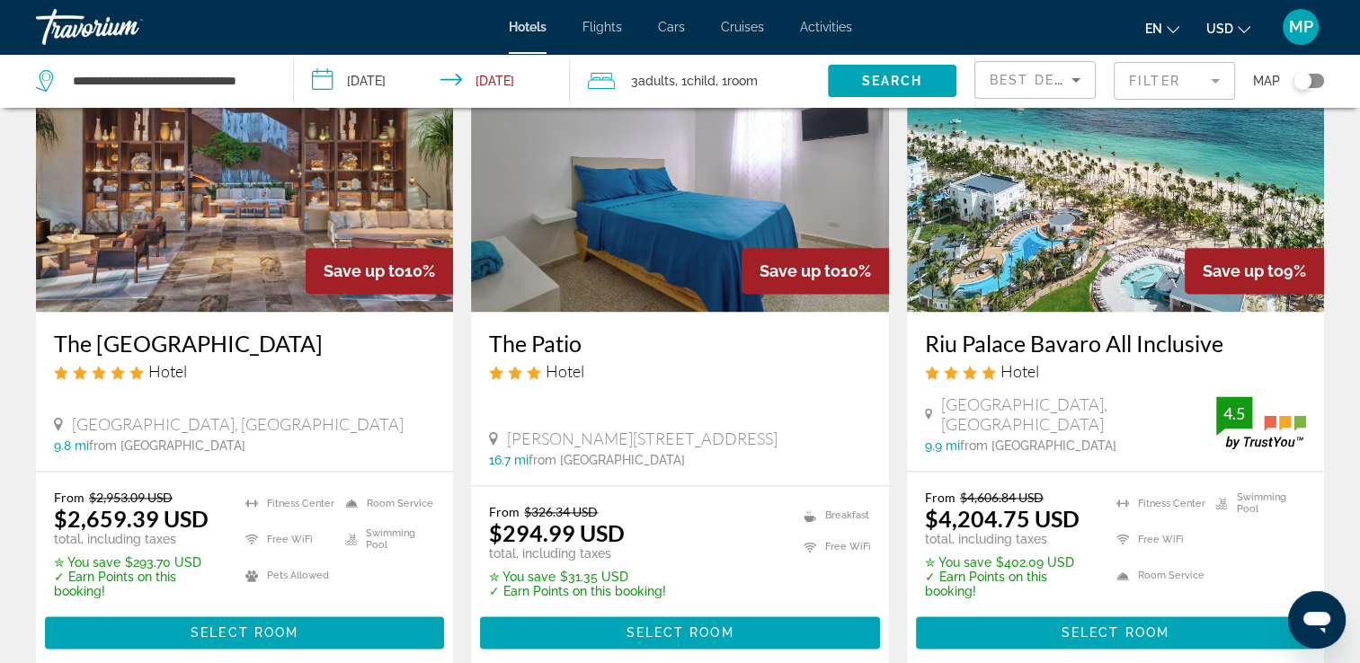
scroll to position [2265, 0]
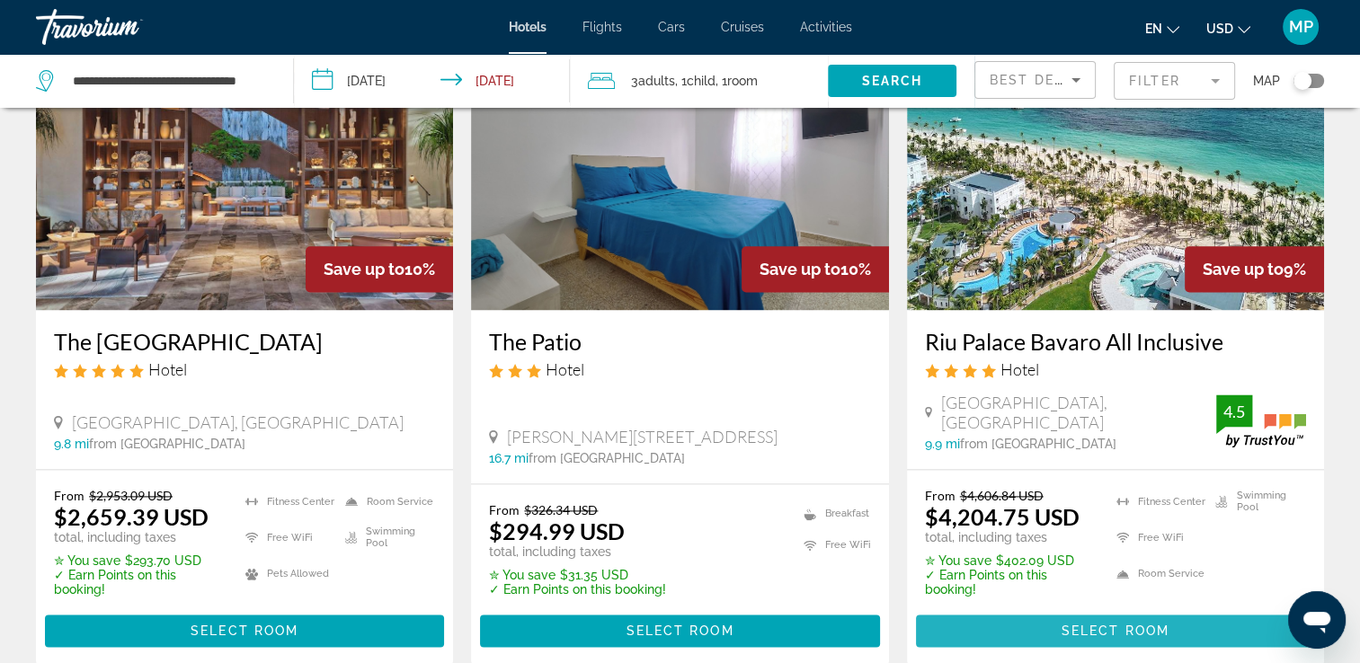
click at [1118, 624] on span "Select Room" at bounding box center [1116, 631] width 108 height 14
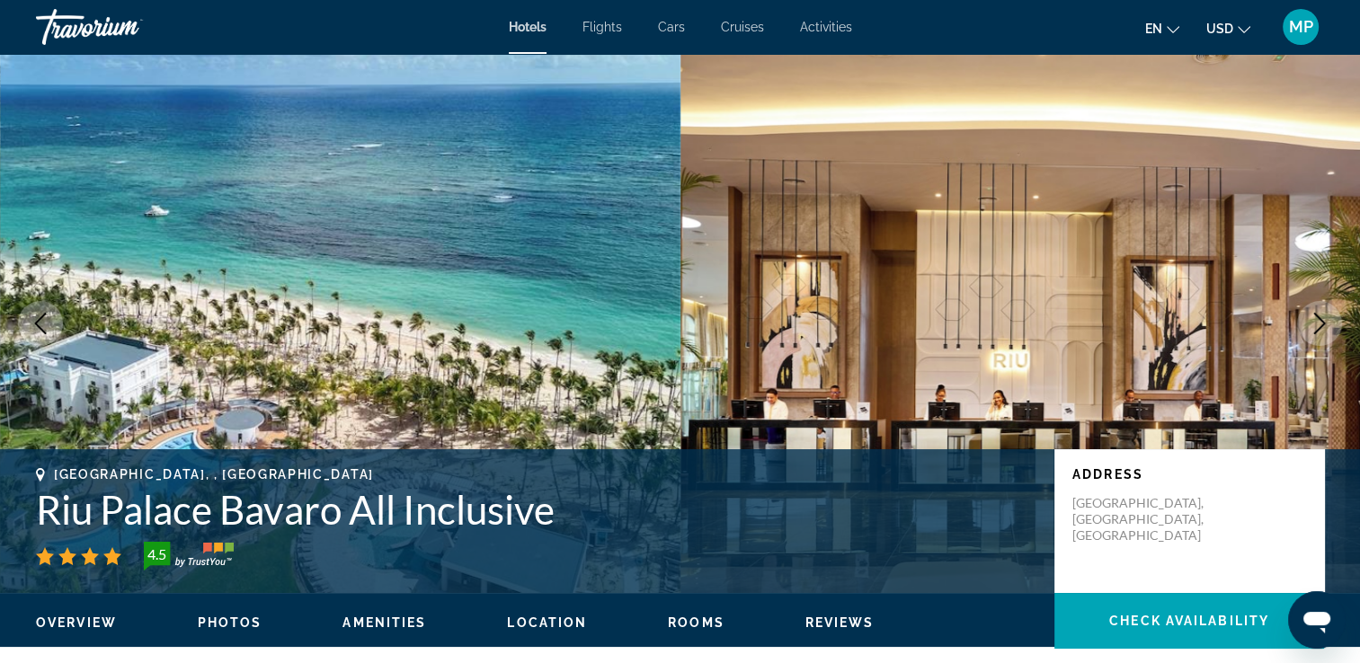
click at [1321, 310] on button "Next image" at bounding box center [1319, 323] width 45 height 45
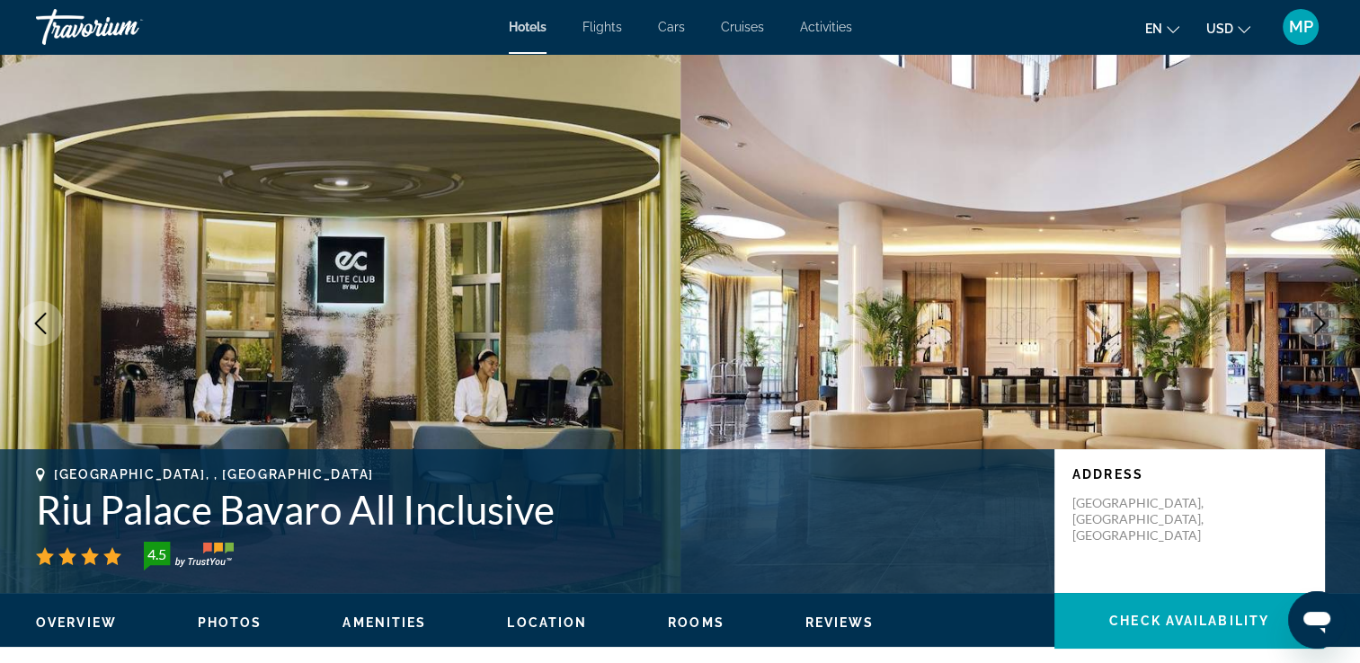
click at [1300, 360] on img "Main content" at bounding box center [1020, 323] width 680 height 539
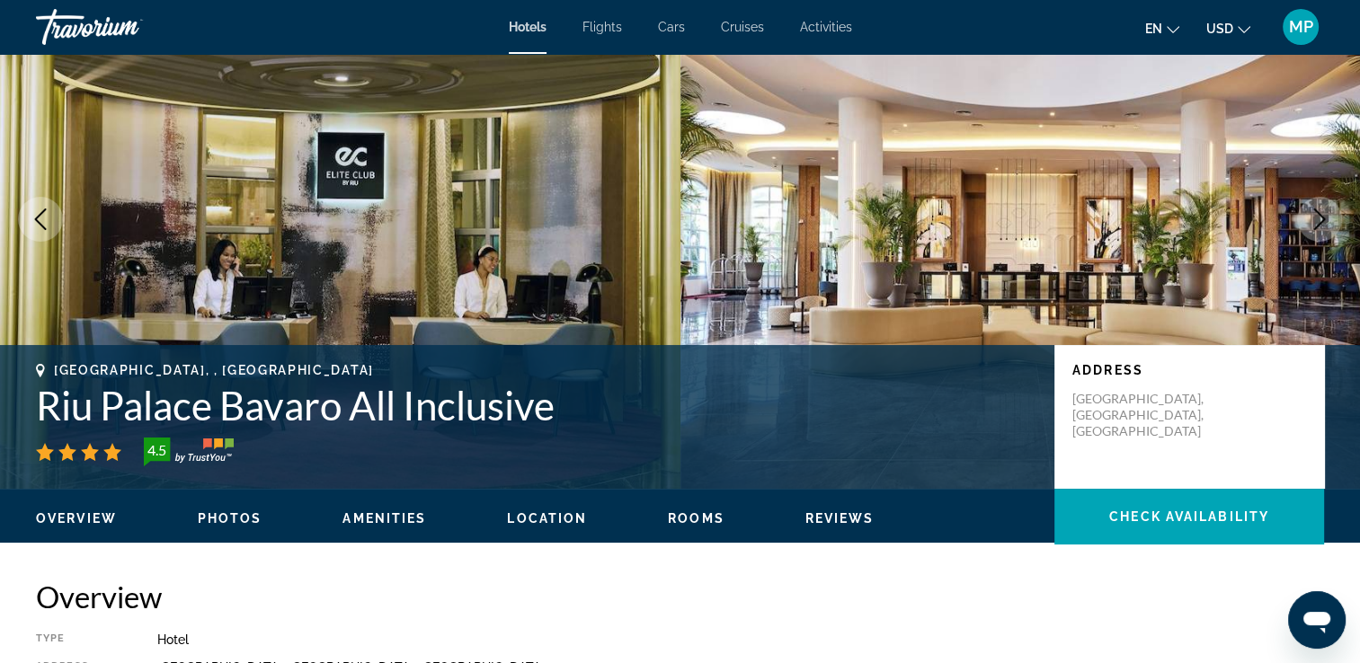
scroll to position [108, 0]
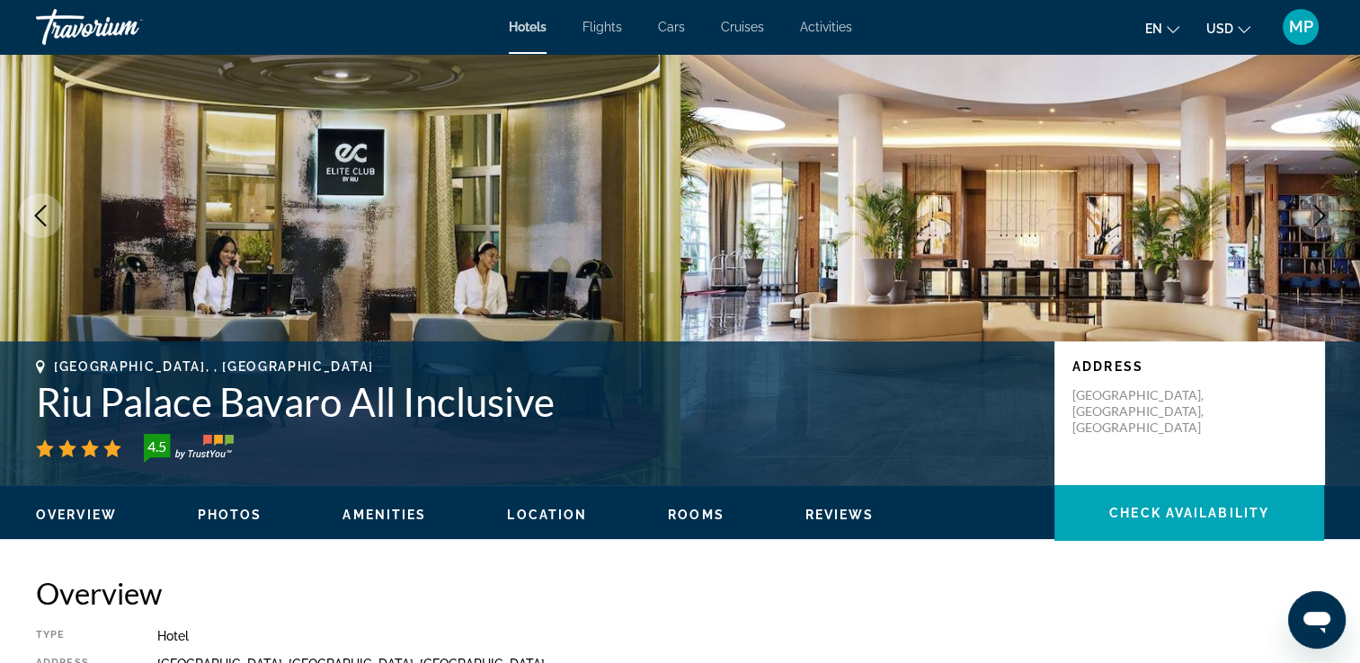
click at [1312, 218] on icon "Next image" at bounding box center [1320, 216] width 22 height 22
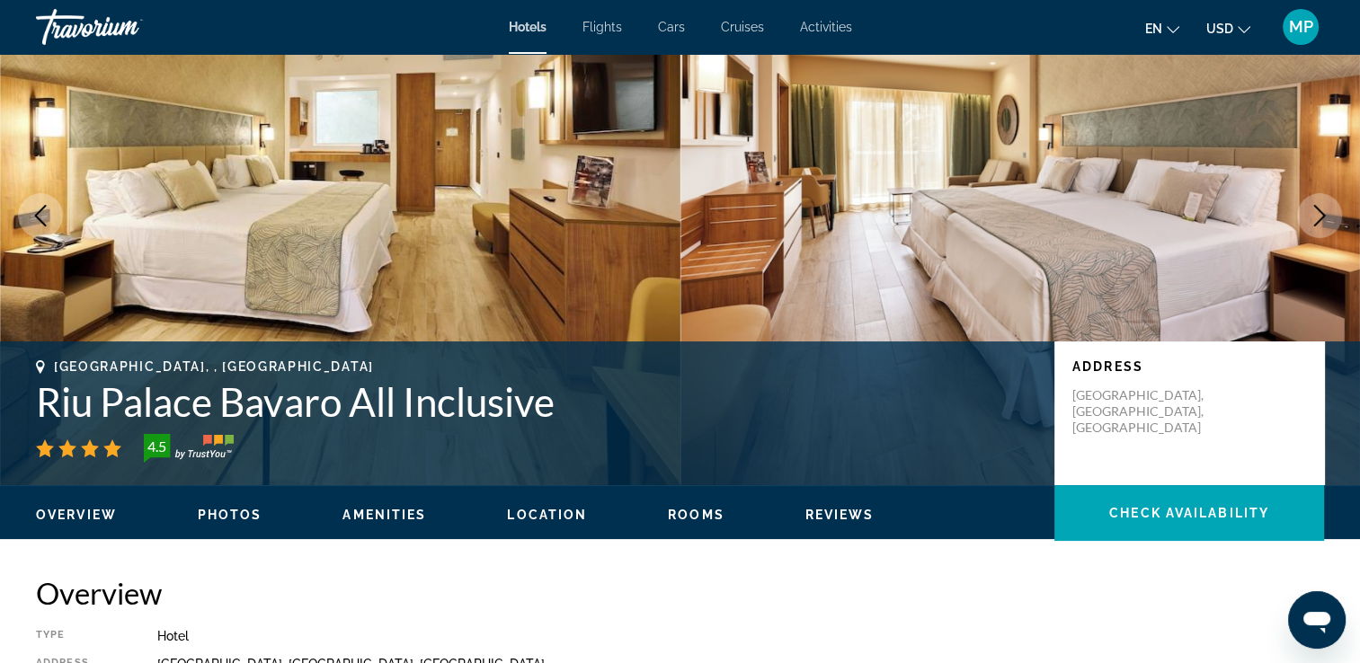
click at [1312, 218] on icon "Next image" at bounding box center [1320, 216] width 22 height 22
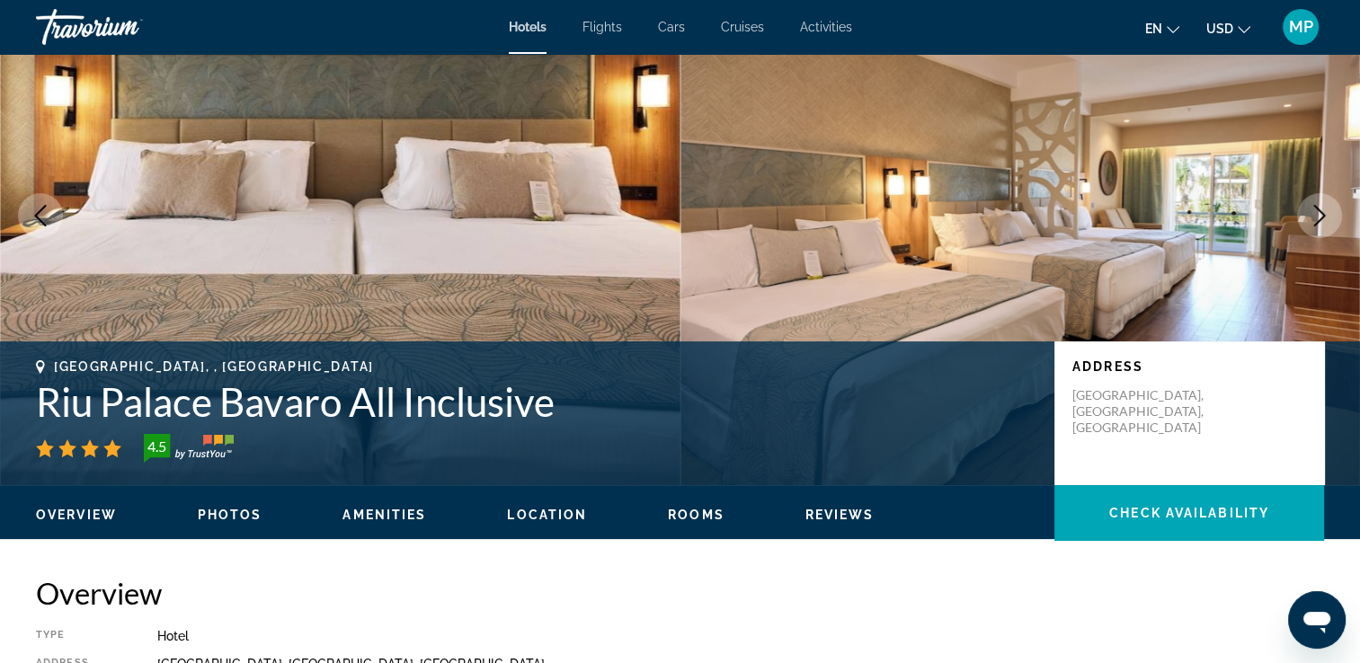
click at [1312, 218] on icon "Next image" at bounding box center [1320, 216] width 22 height 22
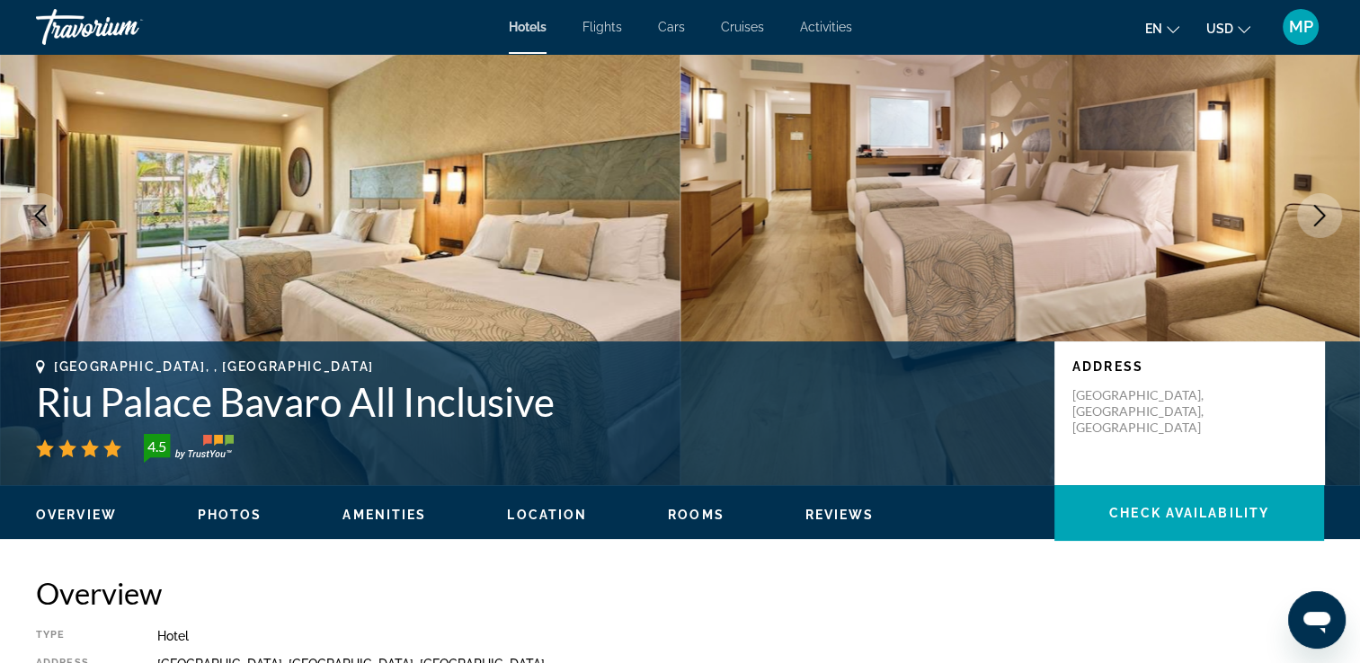
click at [1312, 218] on icon "Next image" at bounding box center [1320, 216] width 22 height 22
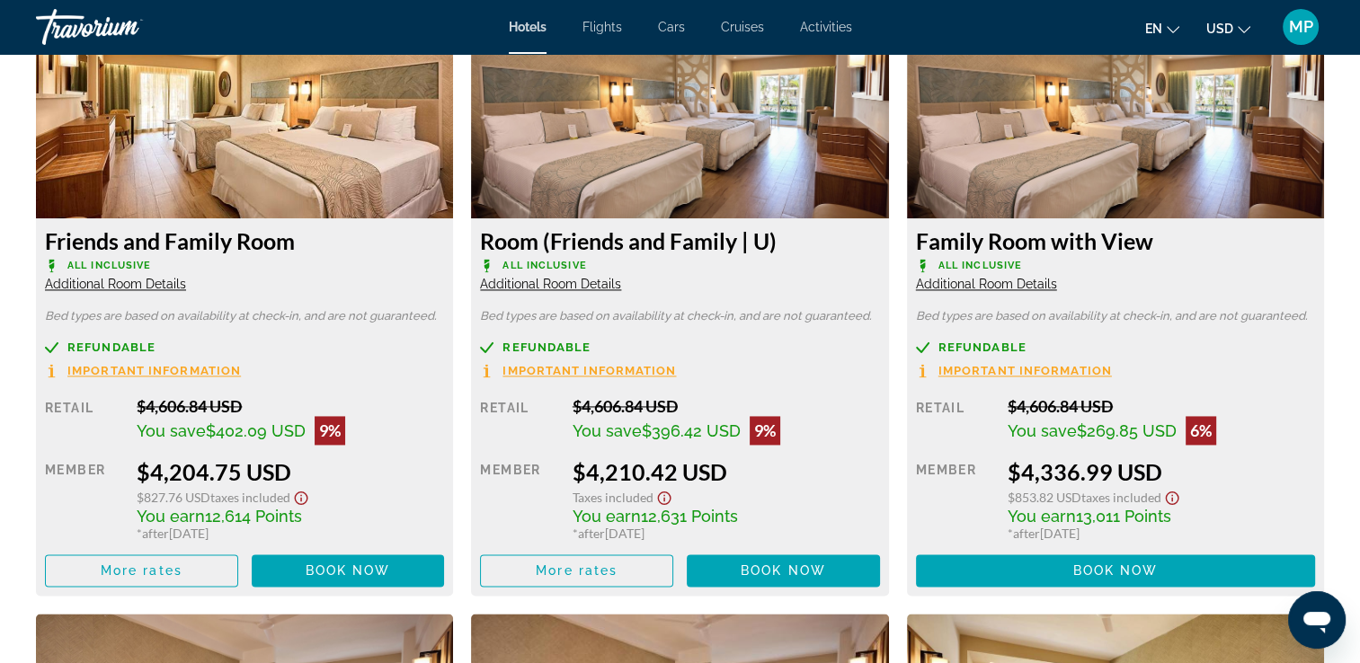
scroll to position [2553, 0]
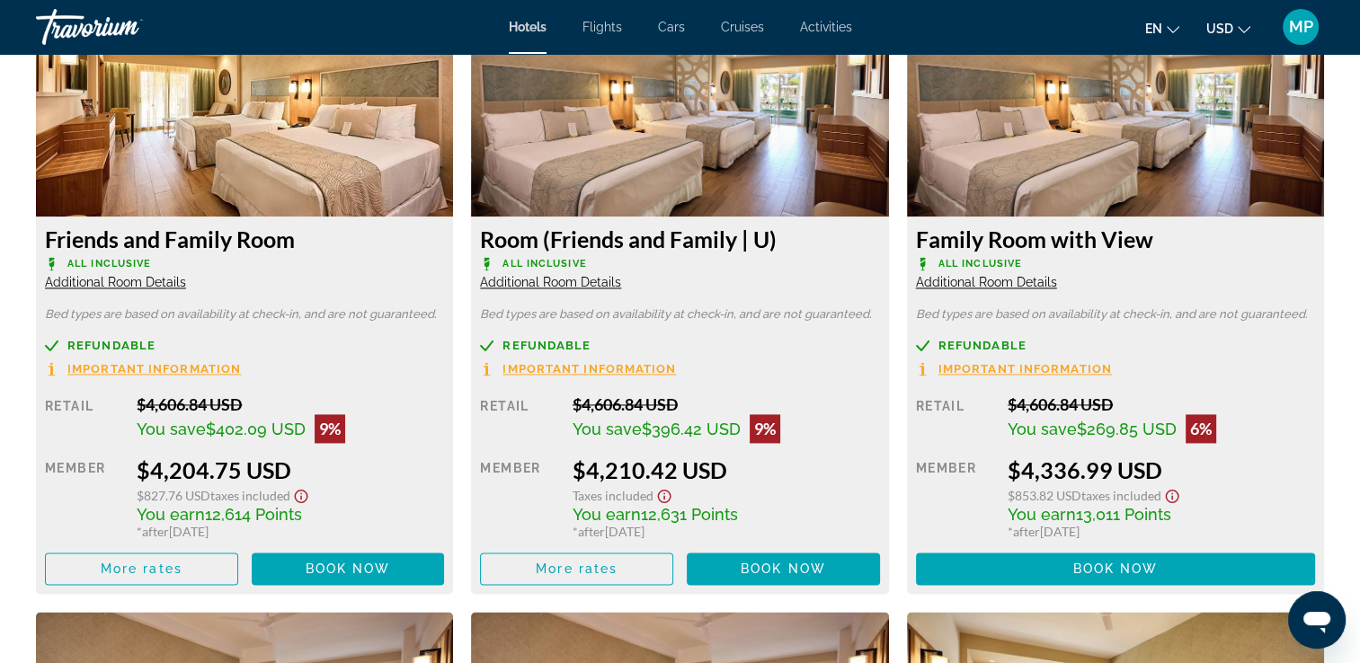
click at [342, 576] on span "Book now" at bounding box center [348, 569] width 85 height 14
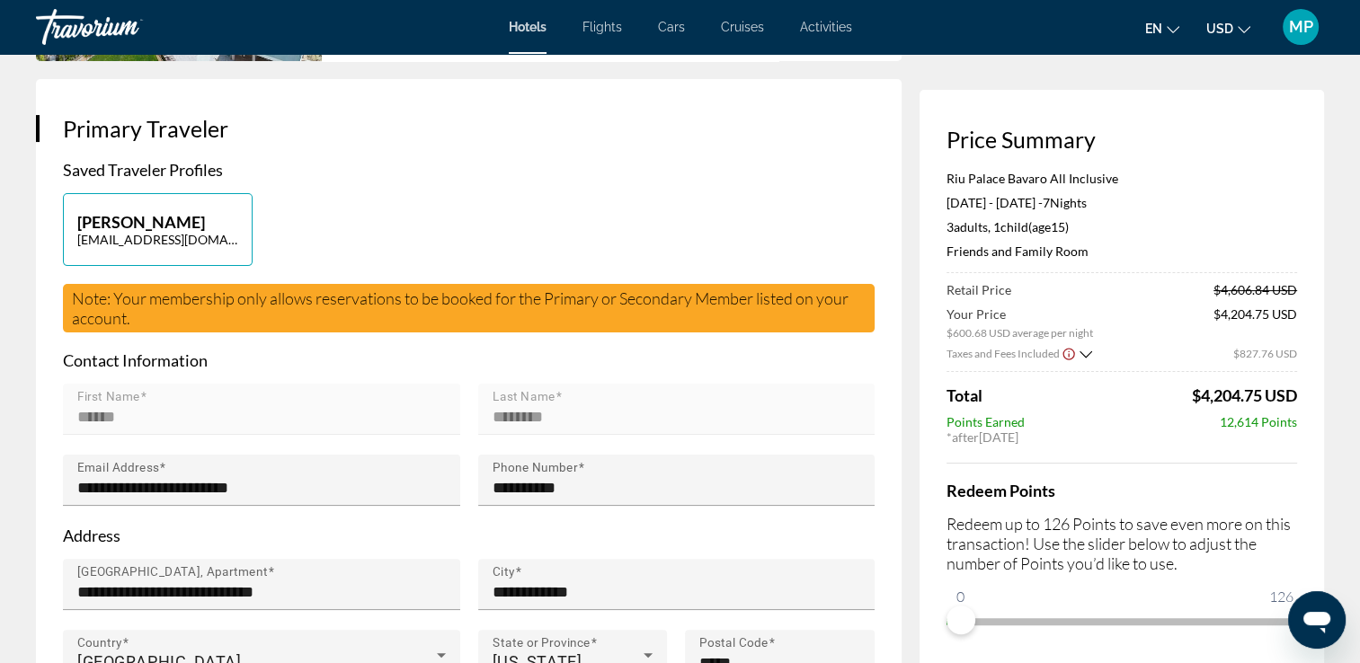
scroll to position [360, 0]
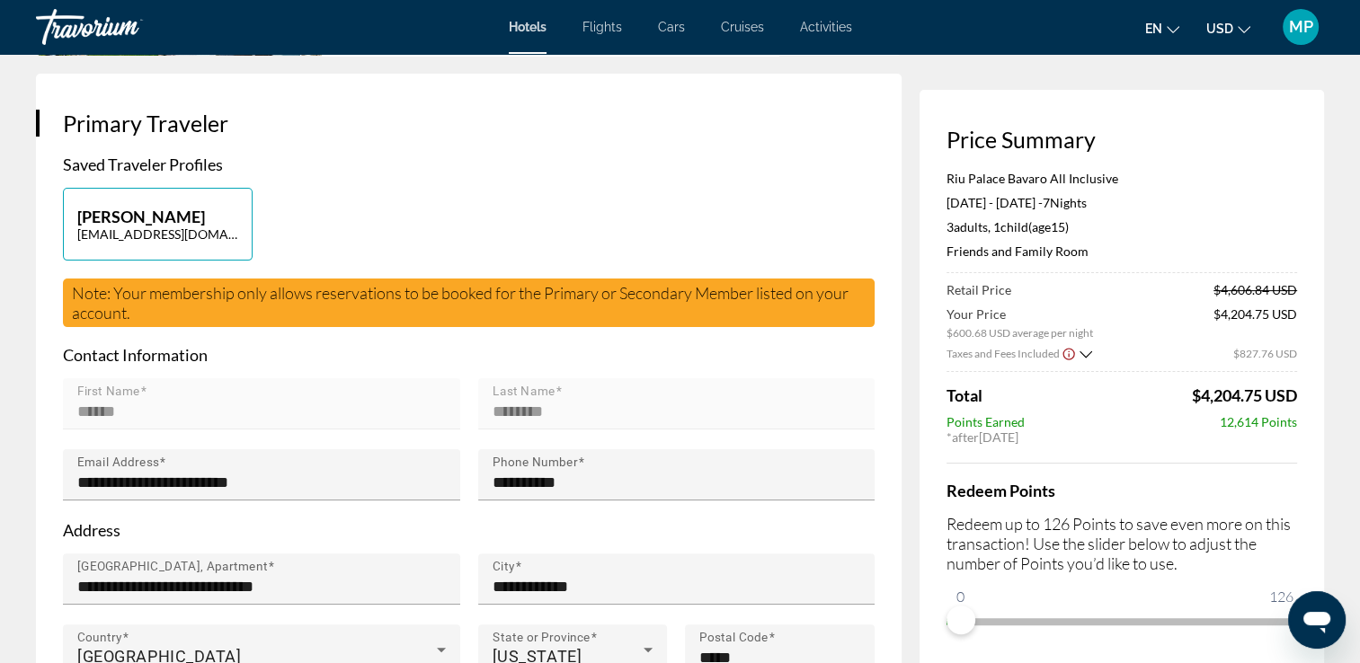
click at [601, 31] on span "Flights" at bounding box center [603, 27] width 40 height 14
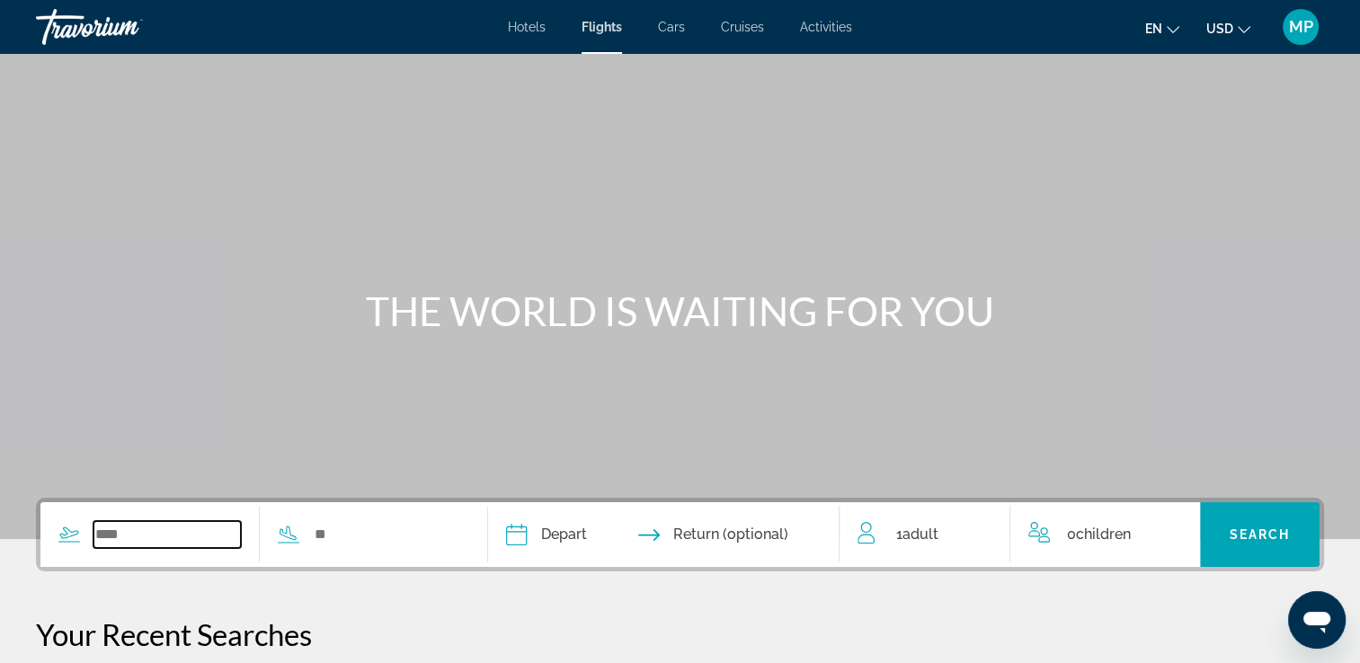
click at [137, 536] on input "Search widget" at bounding box center [166, 534] width 147 height 27
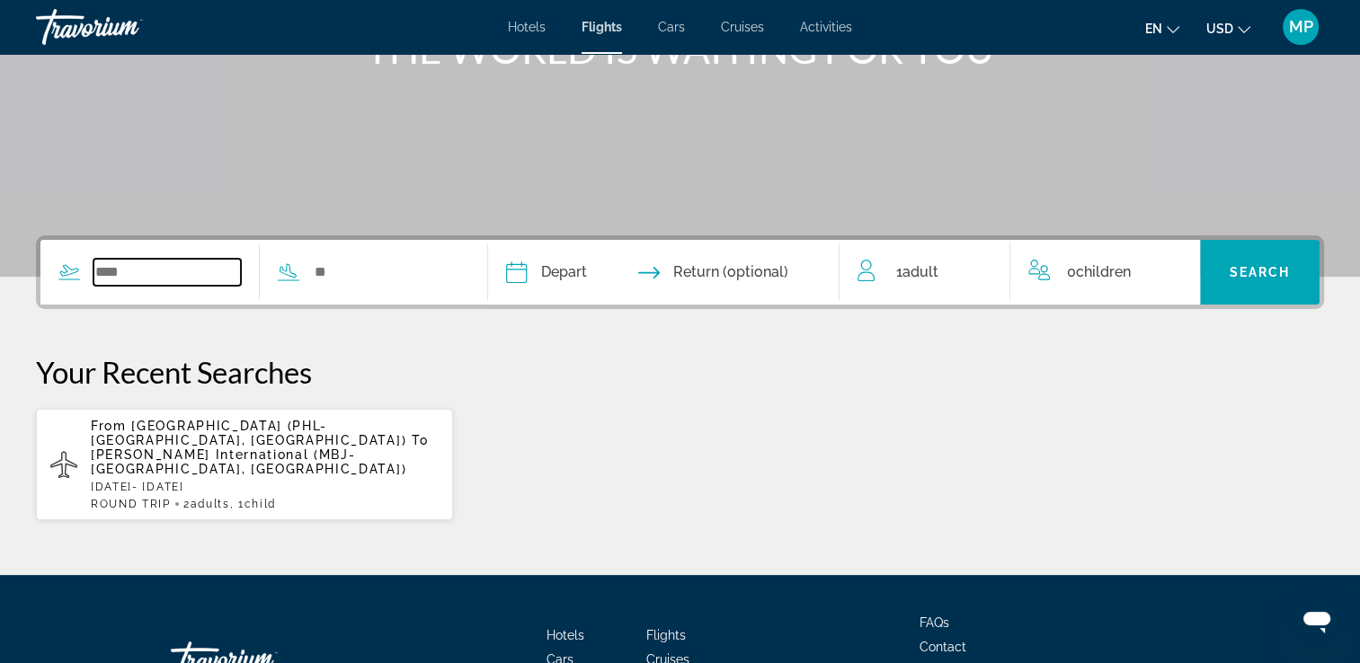
scroll to position [393, 0]
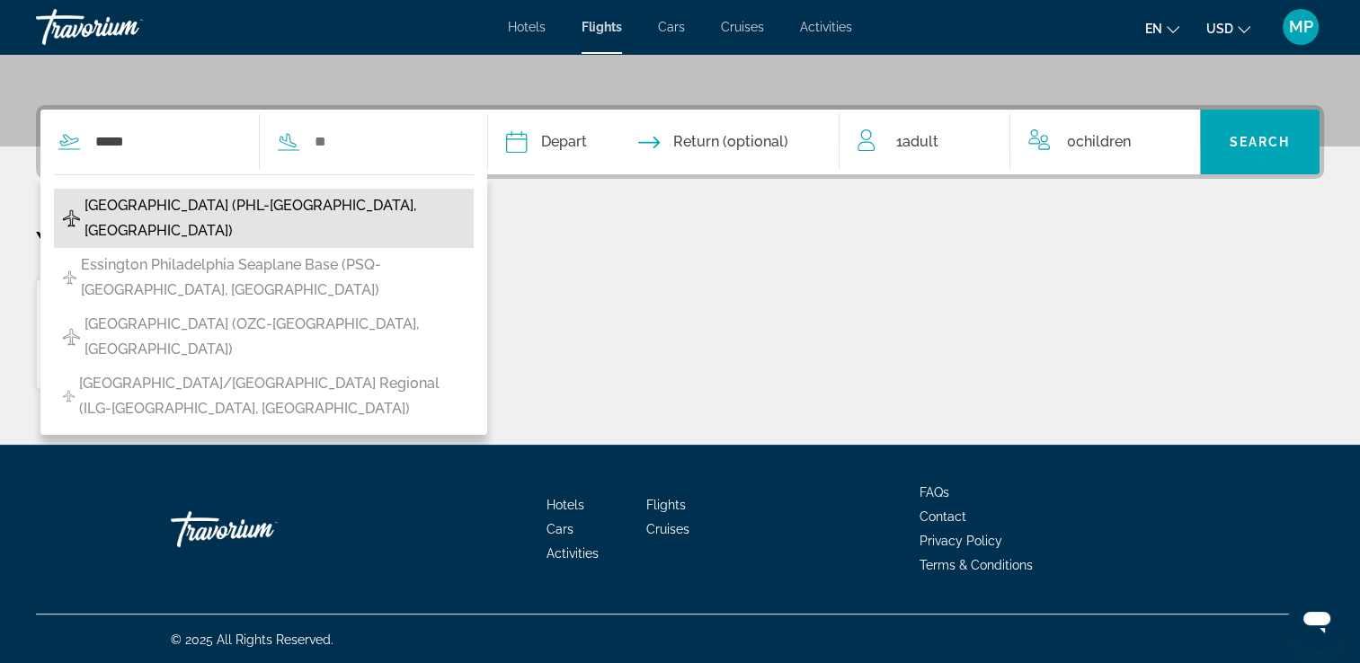
click at [179, 204] on span "Philadelphia Intl Airport (PHL-Philadelphia, United States of America)" at bounding box center [274, 218] width 380 height 50
type input "**********"
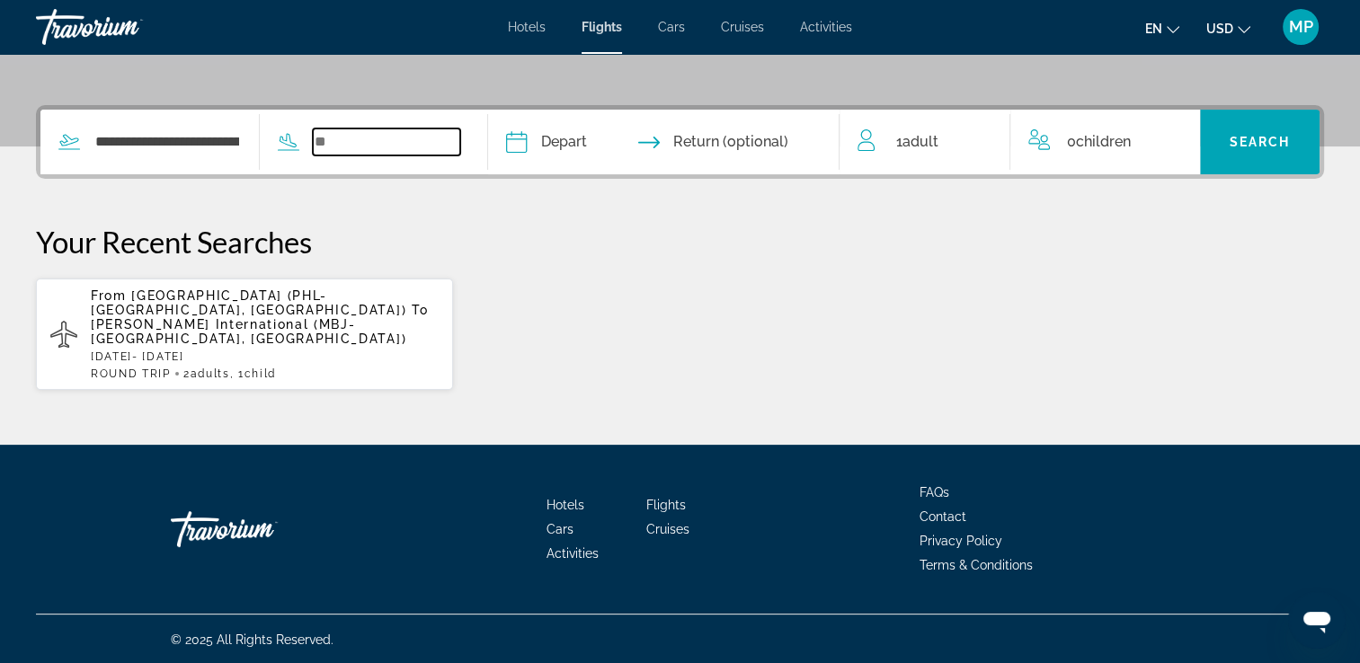
click at [399, 129] on input "Search widget" at bounding box center [386, 142] width 147 height 27
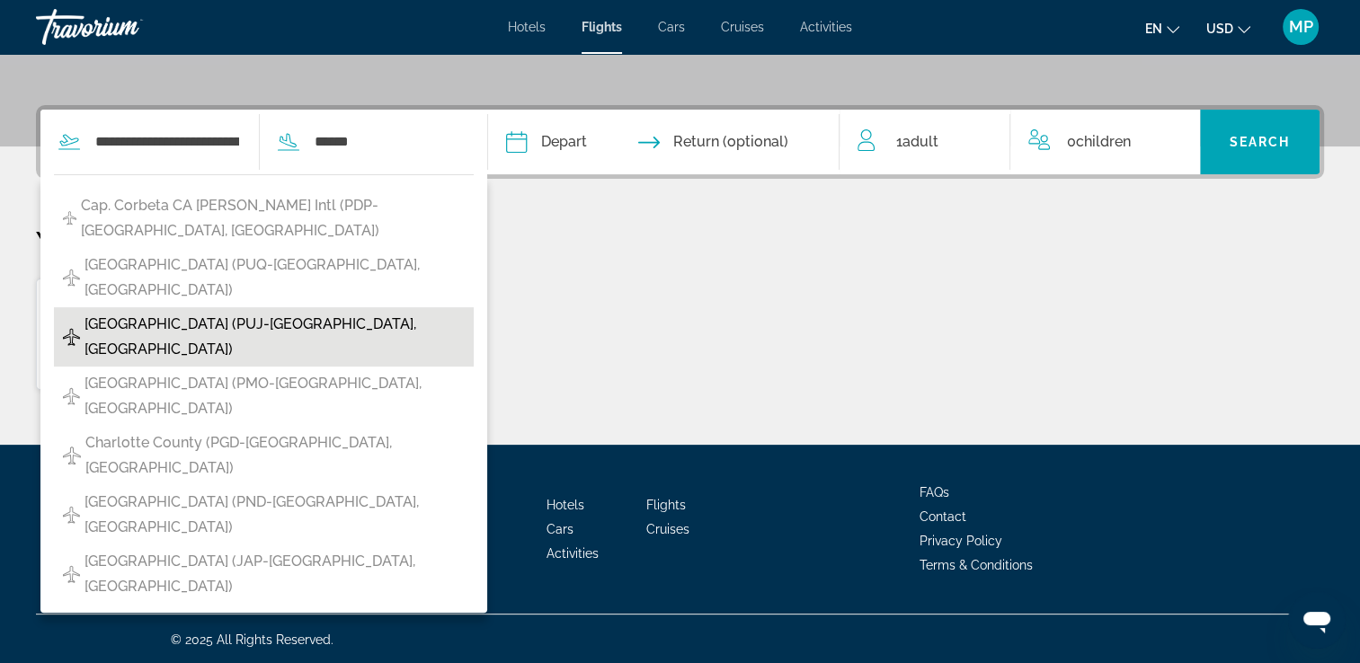
click at [212, 312] on span "Punta Cana Intl (PUJ-Punta Cana, Dominican Republic)" at bounding box center [274, 337] width 380 height 50
type input "**********"
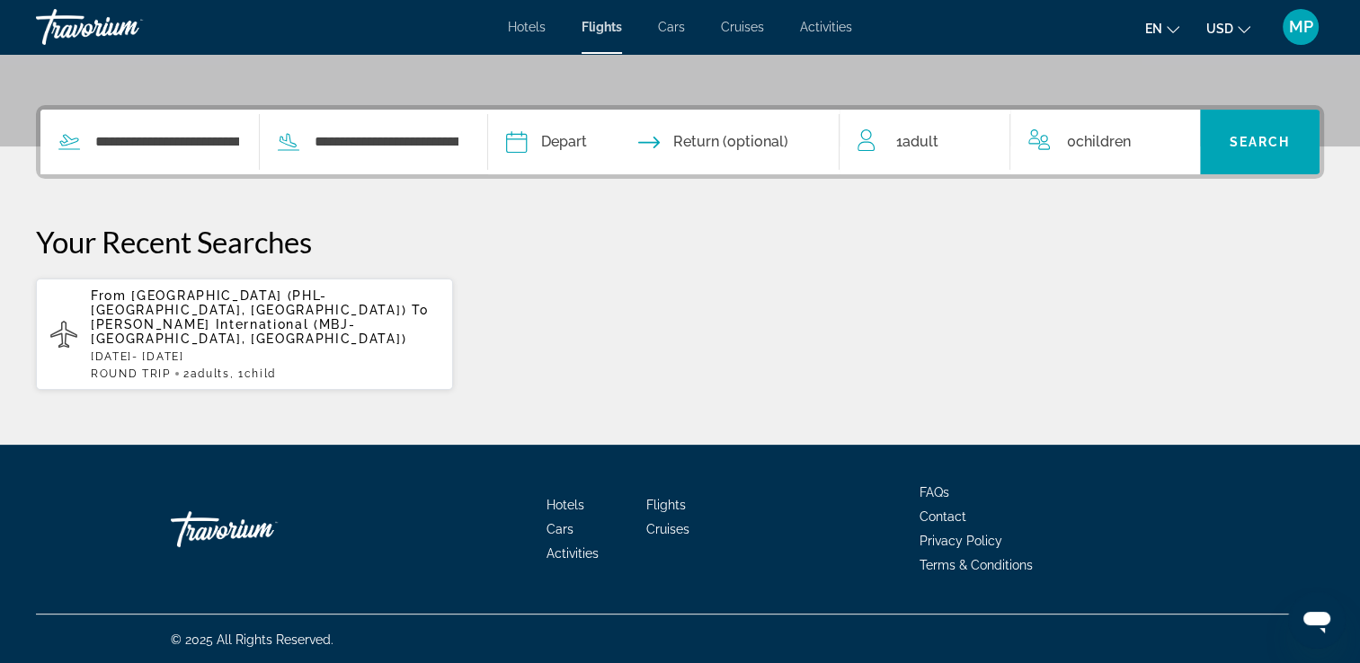
click at [550, 146] on input "Depart date" at bounding box center [589, 145] width 174 height 70
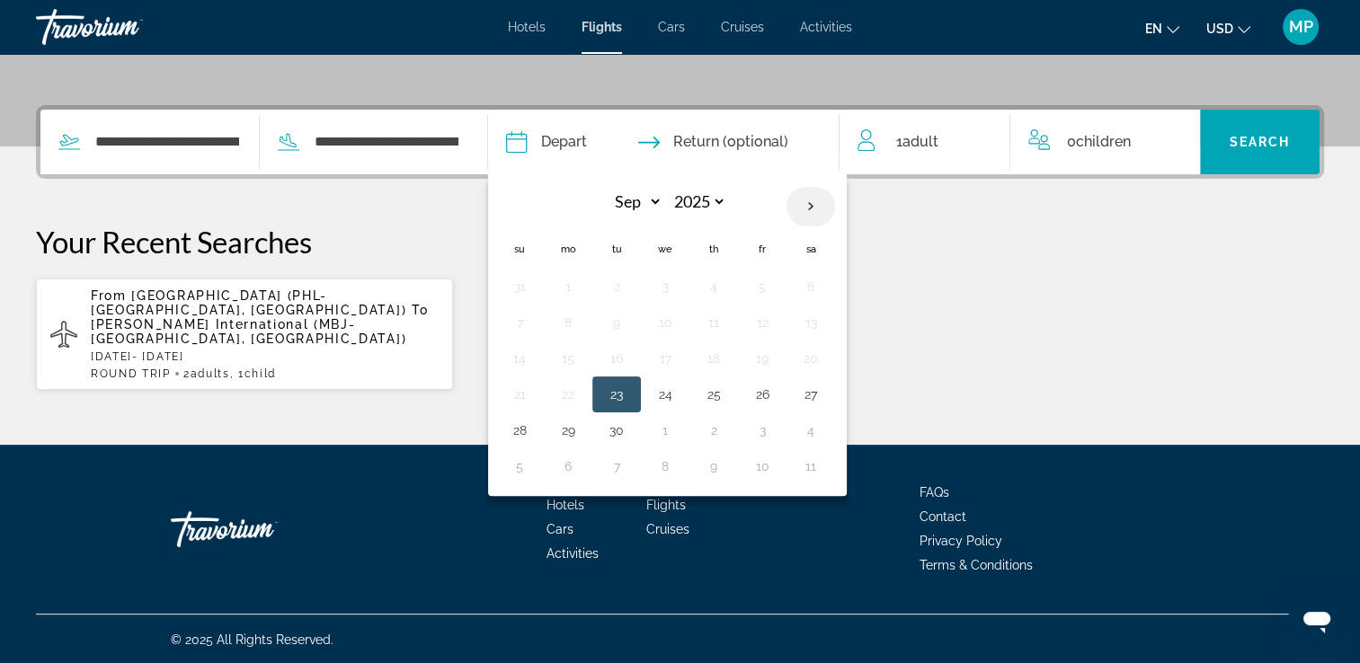
click at [835, 203] on th "Next month" at bounding box center [811, 207] width 49 height 40
select select "**"
click at [825, 322] on button "13" at bounding box center [810, 322] width 29 height 25
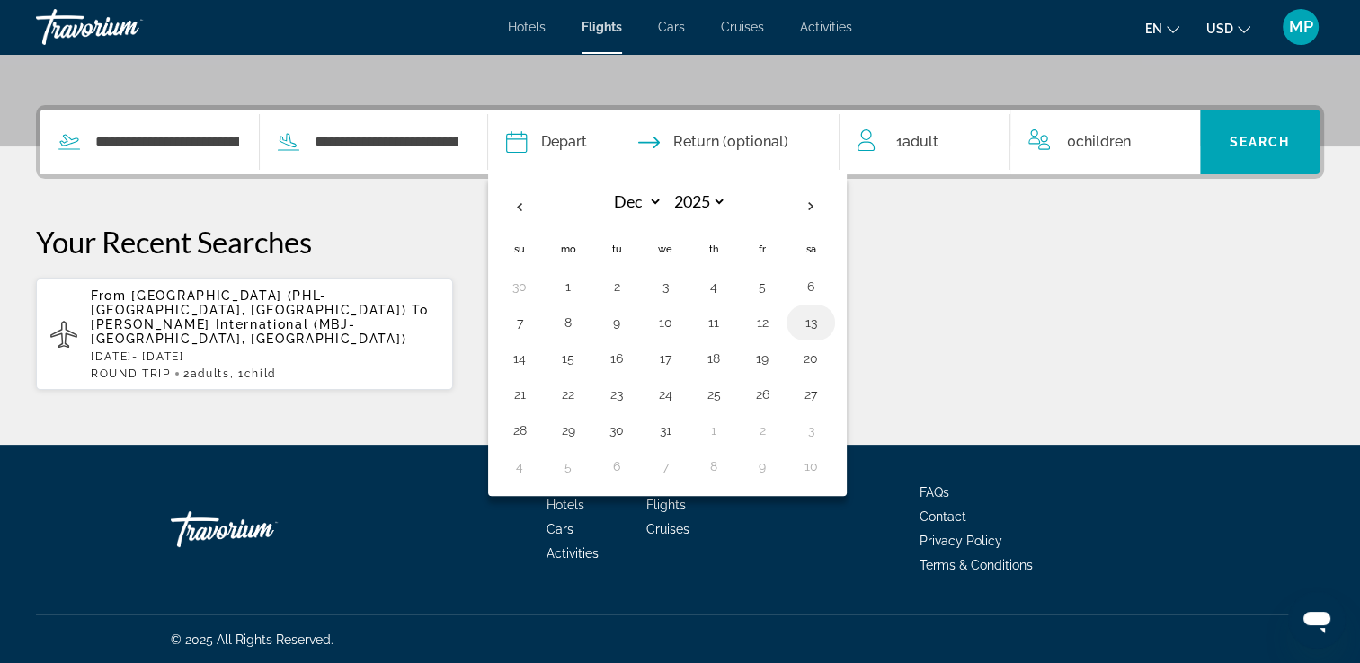
type input "**********"
select select "**"
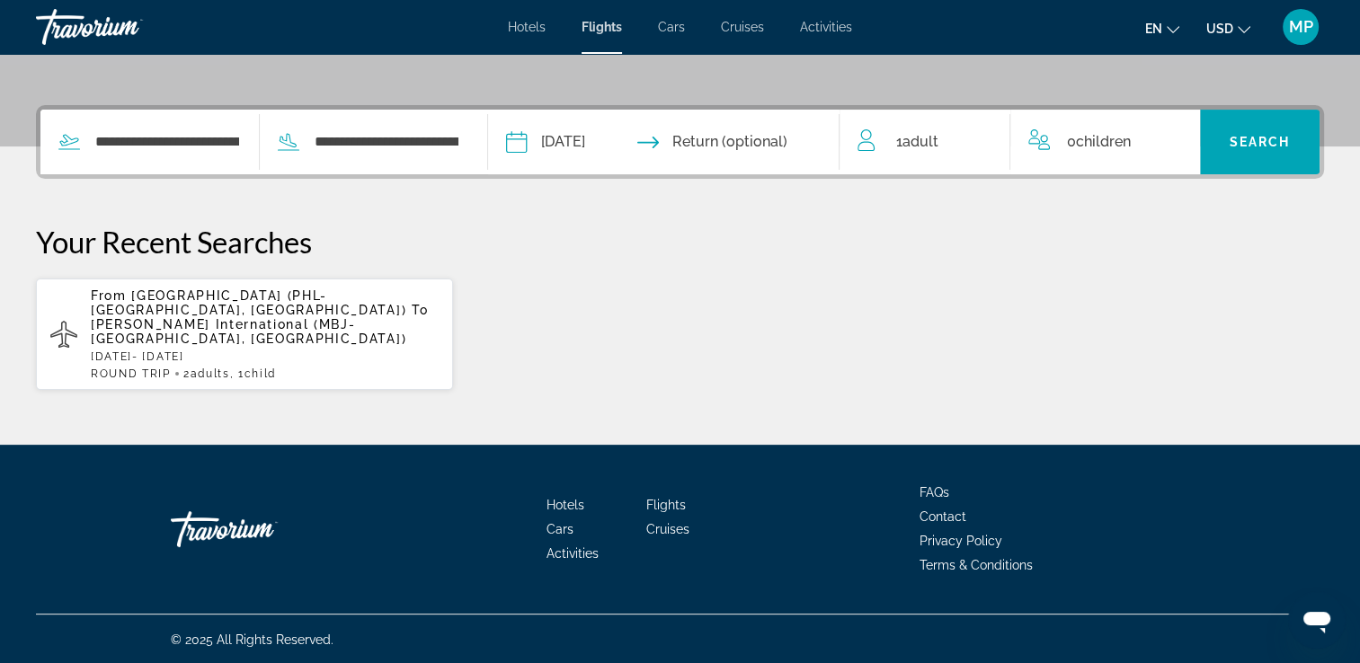
click at [792, 129] on input "Return date" at bounding box center [760, 145] width 174 height 70
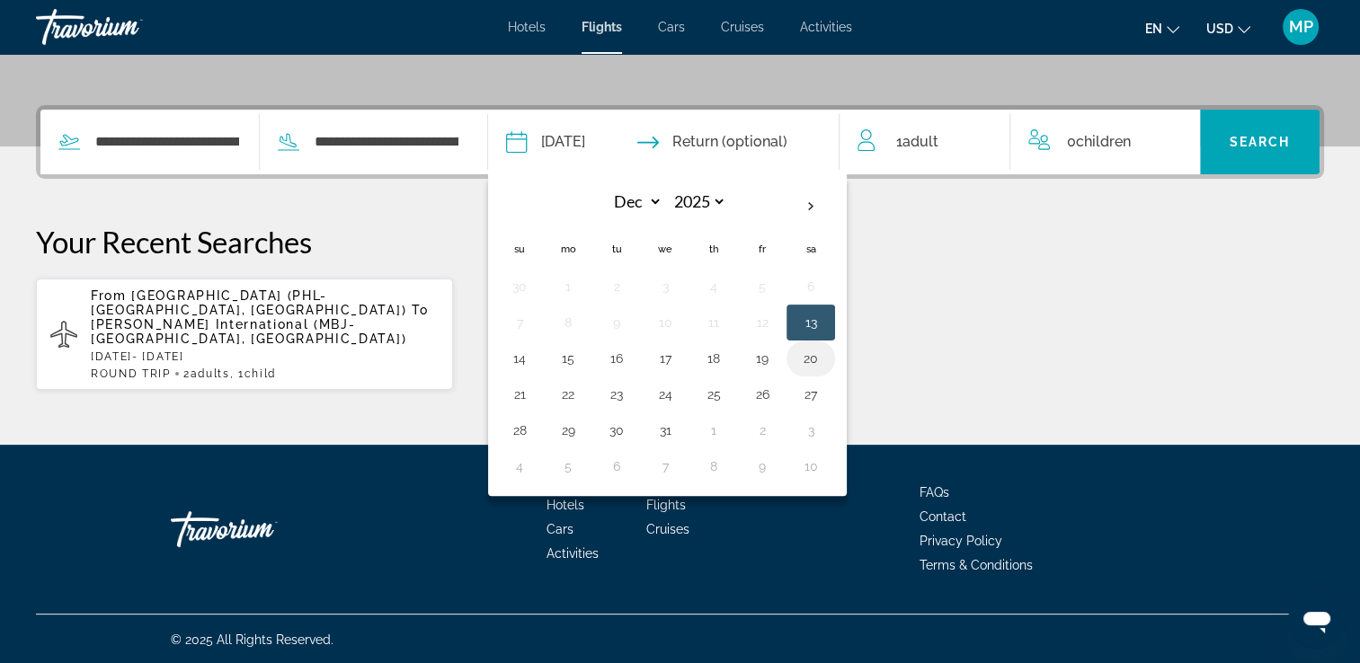
click at [825, 356] on button "20" at bounding box center [810, 358] width 29 height 25
type input "**********"
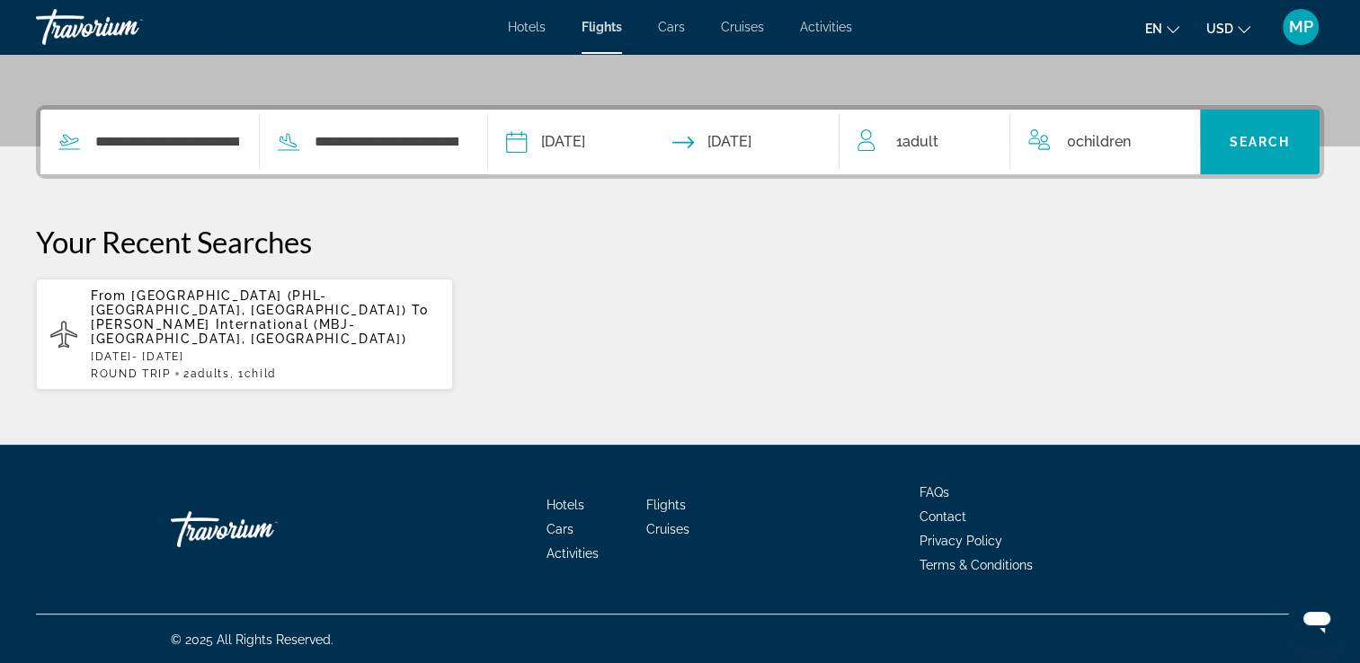
click at [969, 139] on div "1 Adult Adults" at bounding box center [934, 141] width 152 height 25
click at [983, 136] on icon "Increment adults" at bounding box center [983, 139] width 16 height 22
click at [1170, 133] on icon "Increment children" at bounding box center [1174, 139] width 16 height 22
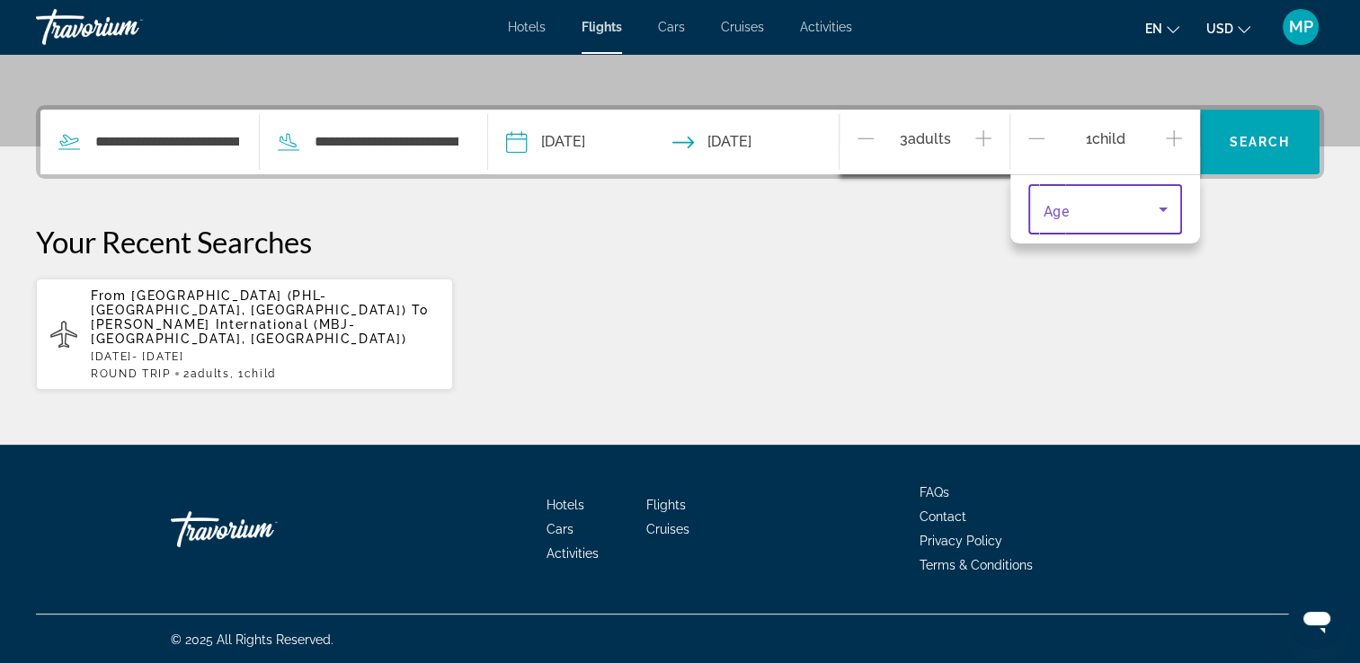
click at [1163, 208] on icon "Travelers: 3 adults, 1 child" at bounding box center [1163, 210] width 9 height 4
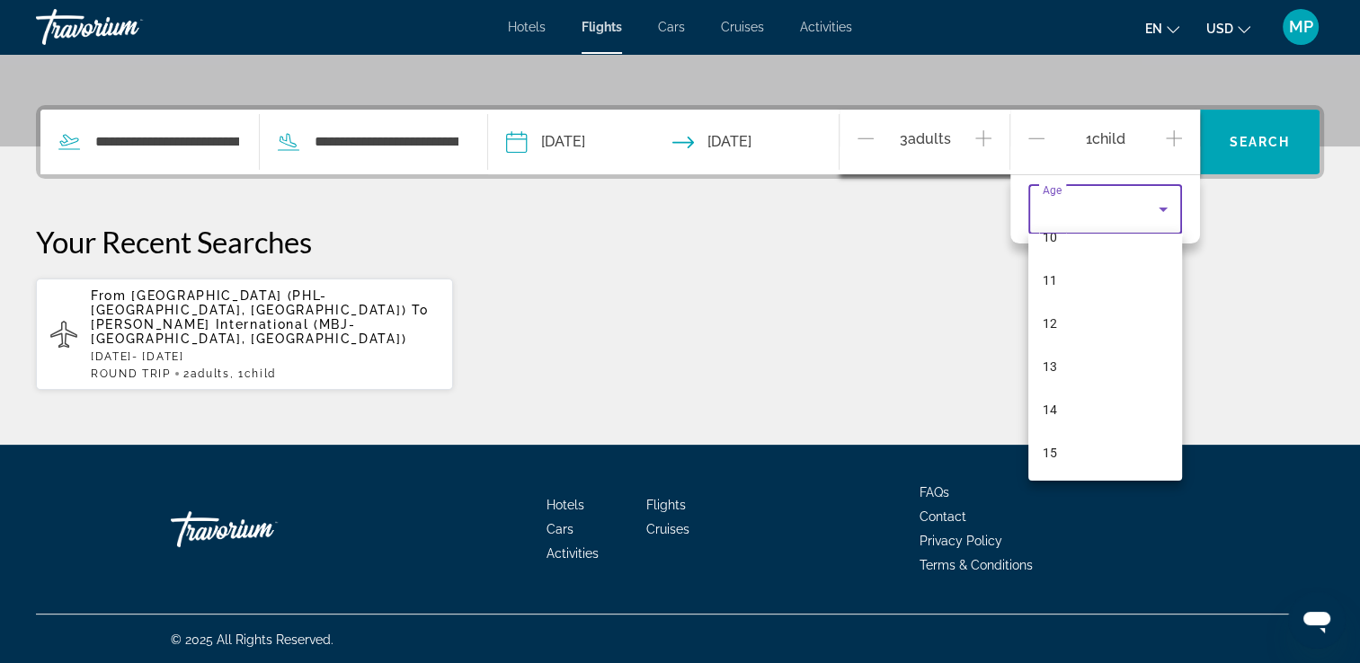
scroll to position [467, 0]
click at [1075, 443] on mat-option "15" at bounding box center [1104, 442] width 153 height 43
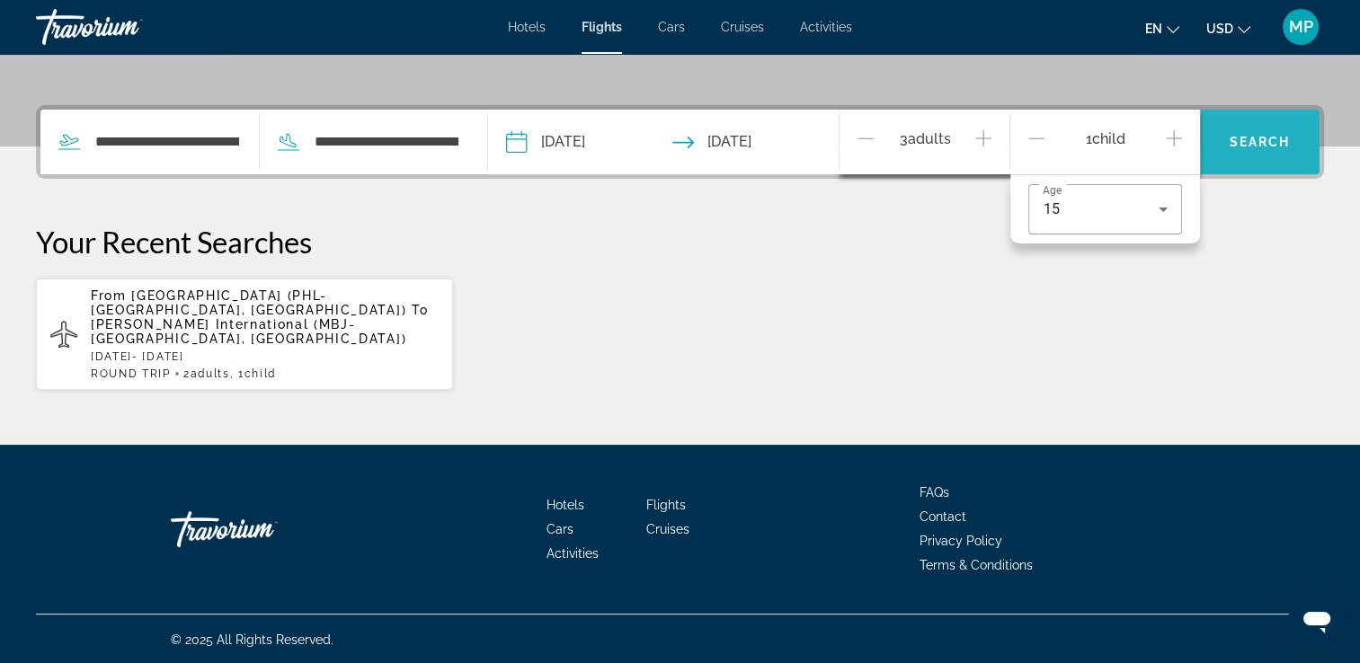
click at [1241, 114] on span "Search widget" at bounding box center [1260, 142] width 120 height 65
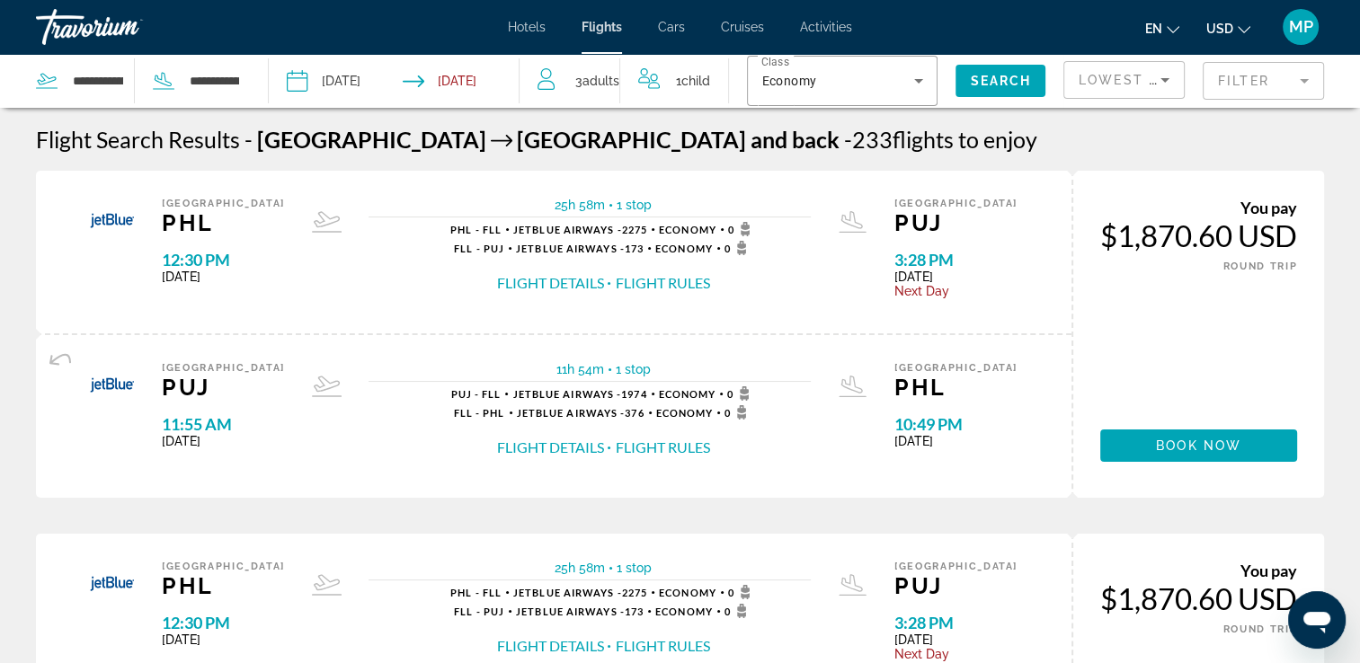
click at [1303, 81] on mat-form-field "Filter" at bounding box center [1263, 81] width 121 height 38
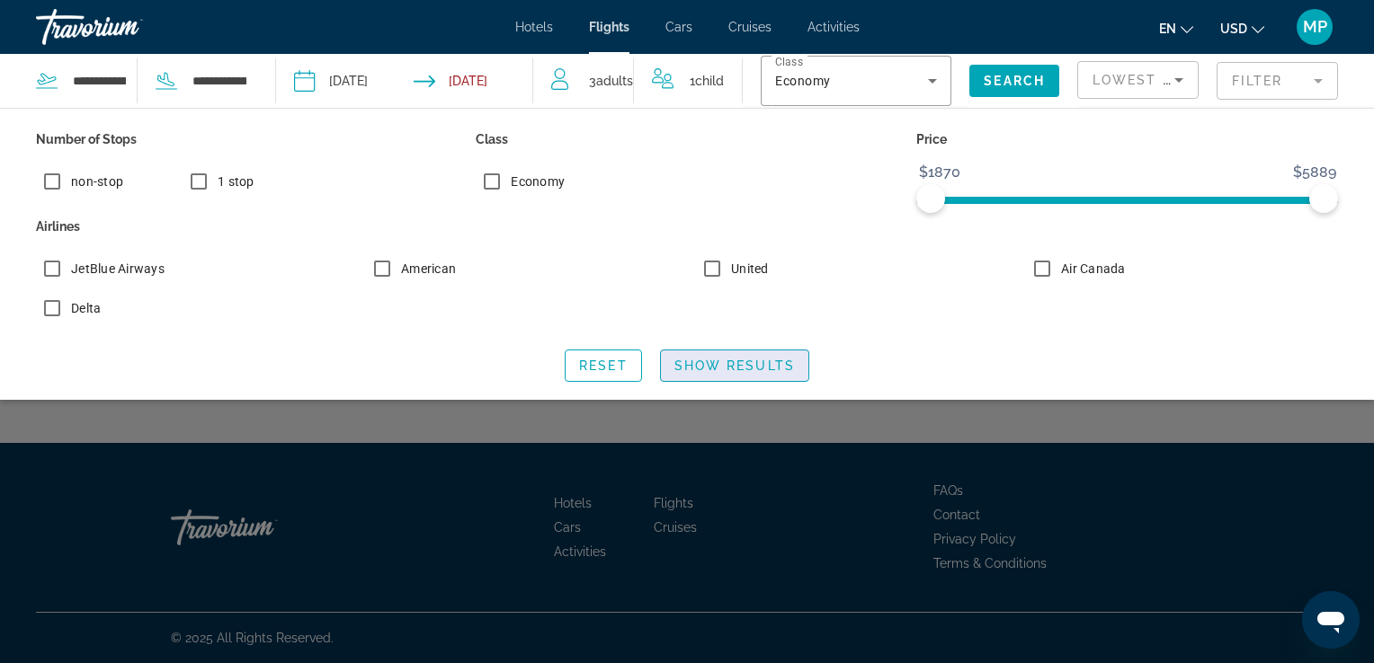
click at [699, 364] on span "Show Results" at bounding box center [734, 366] width 120 height 14
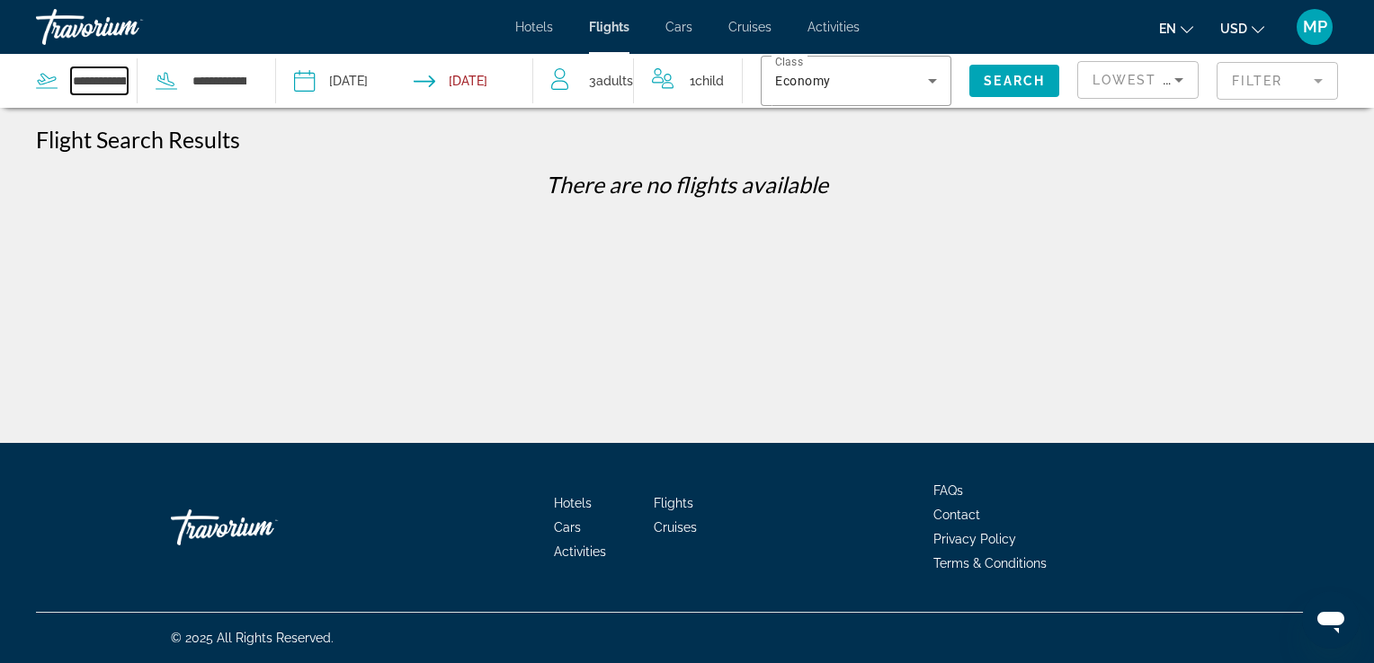
click at [128, 77] on input "**********" at bounding box center [99, 80] width 57 height 27
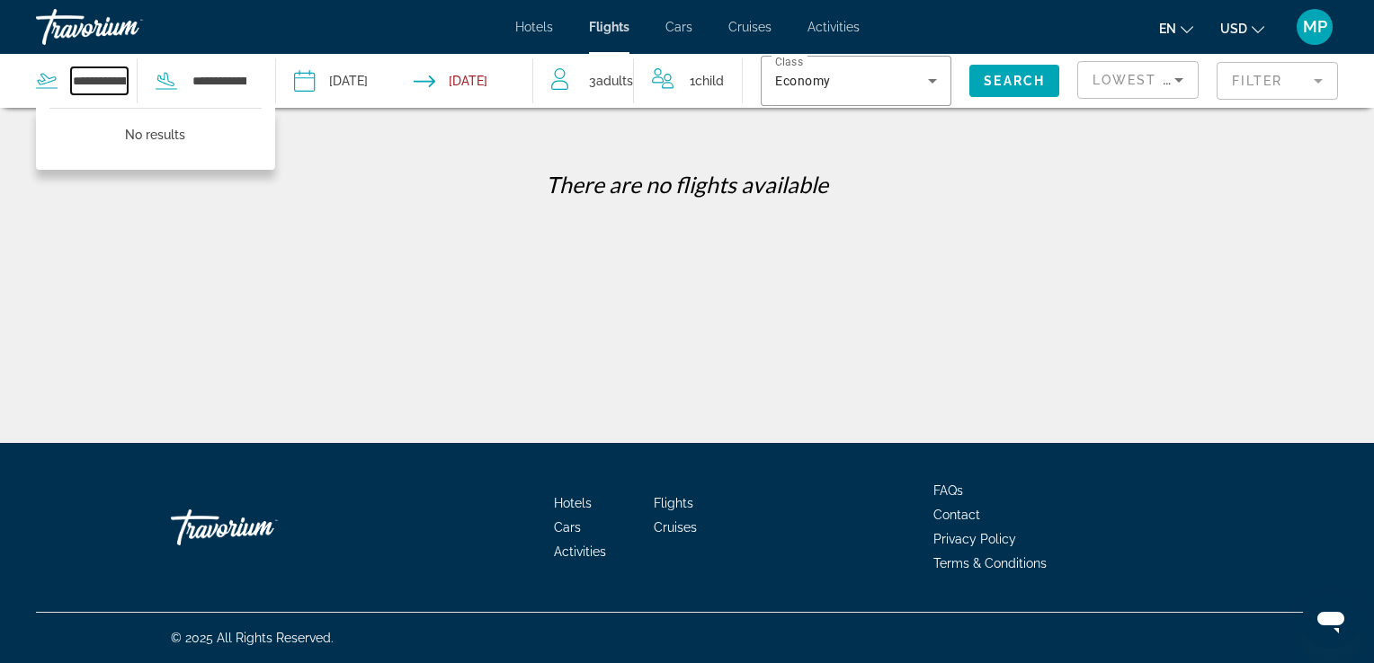
click at [128, 74] on input "**********" at bounding box center [99, 80] width 57 height 27
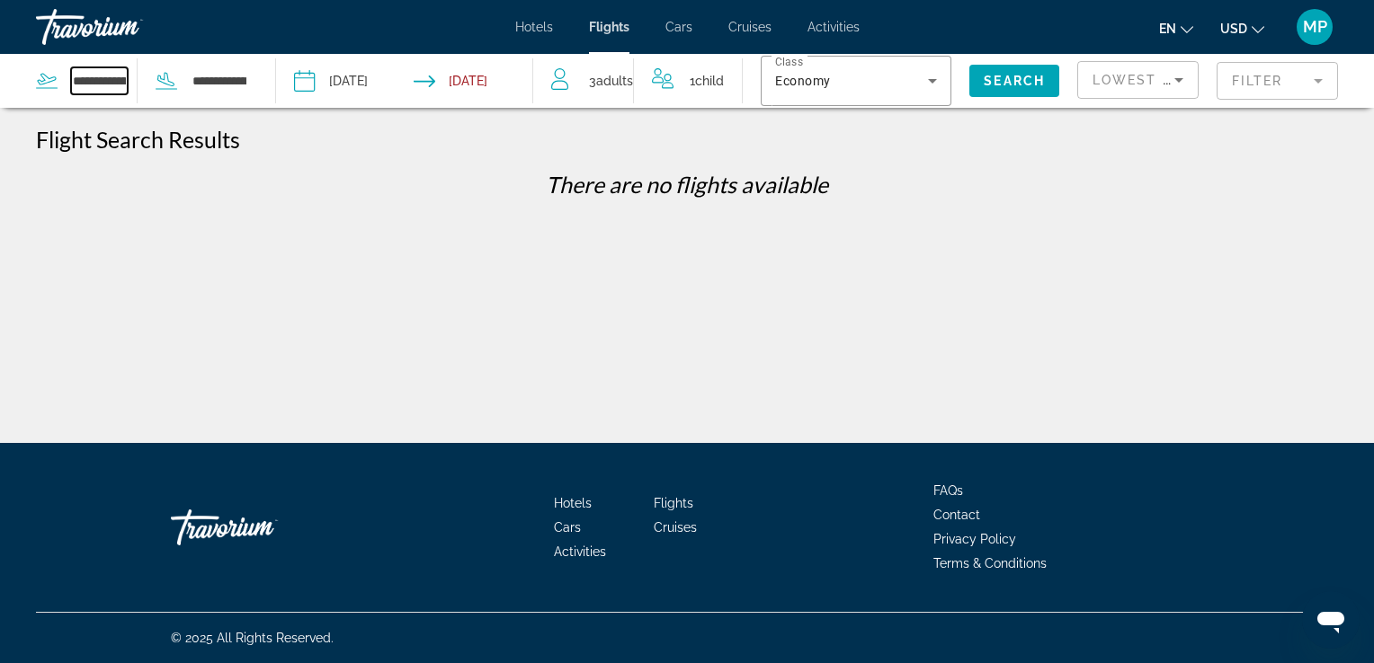
type input "**********"
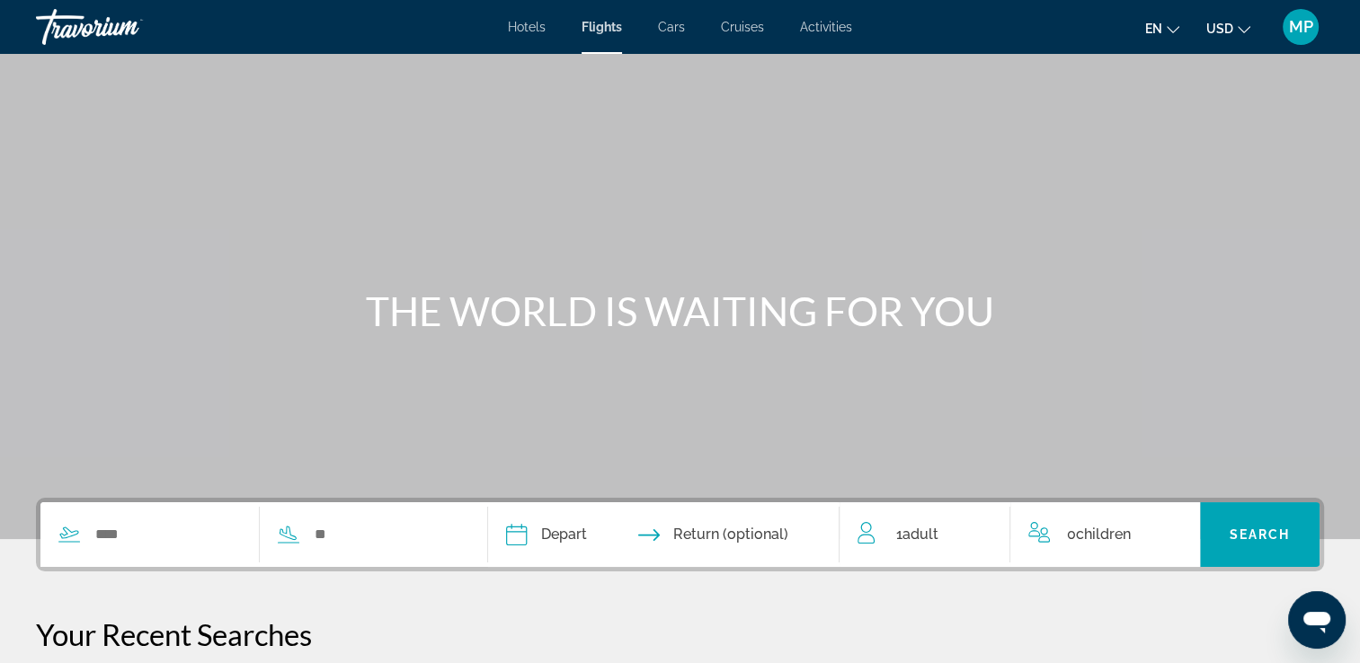
click at [259, 529] on div "Search widget" at bounding box center [149, 534] width 218 height 27
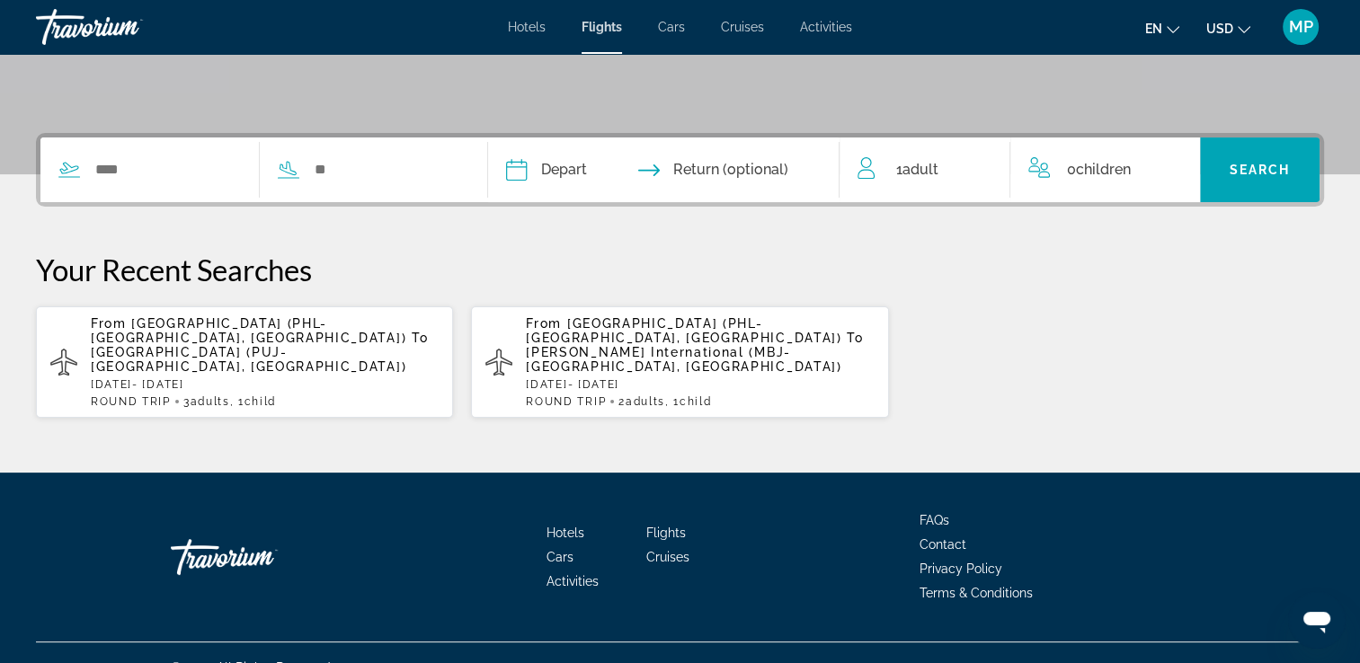
scroll to position [393, 0]
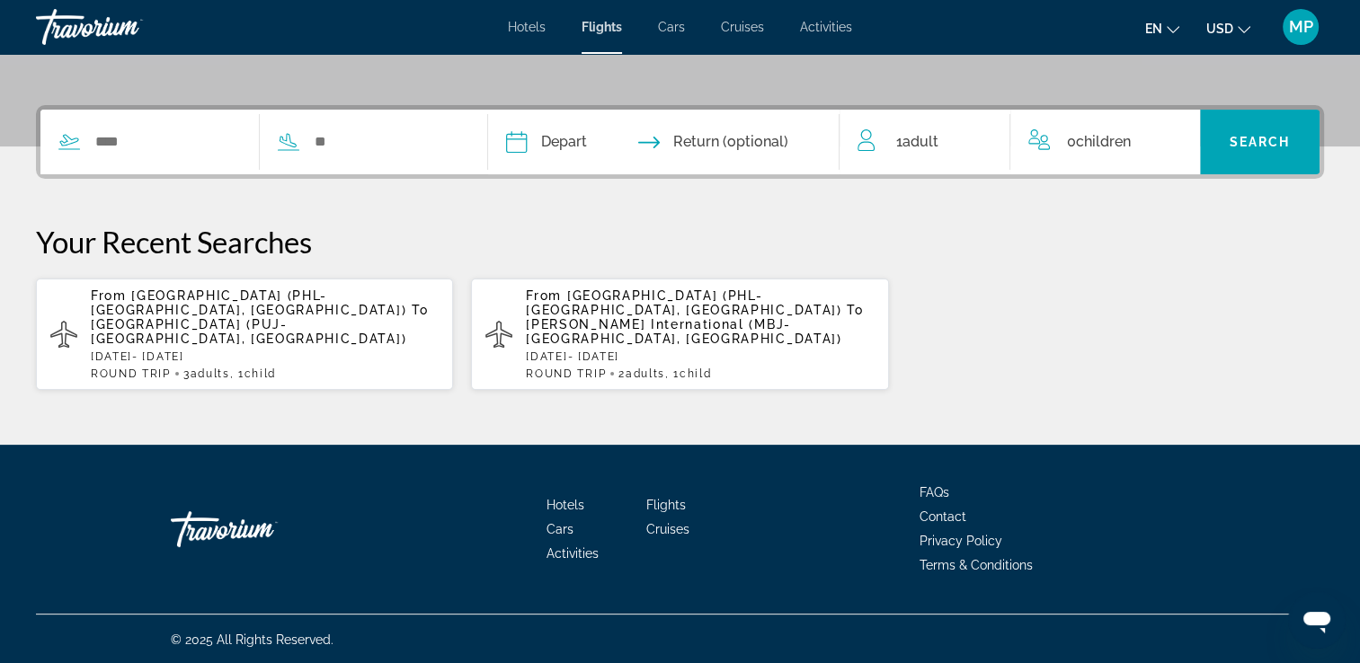
click at [180, 123] on div "Search widget" at bounding box center [250, 142] width 420 height 65
click at [147, 157] on div "Search widget" at bounding box center [250, 142] width 420 height 65
click at [121, 142] on input "Search widget" at bounding box center [166, 142] width 147 height 27
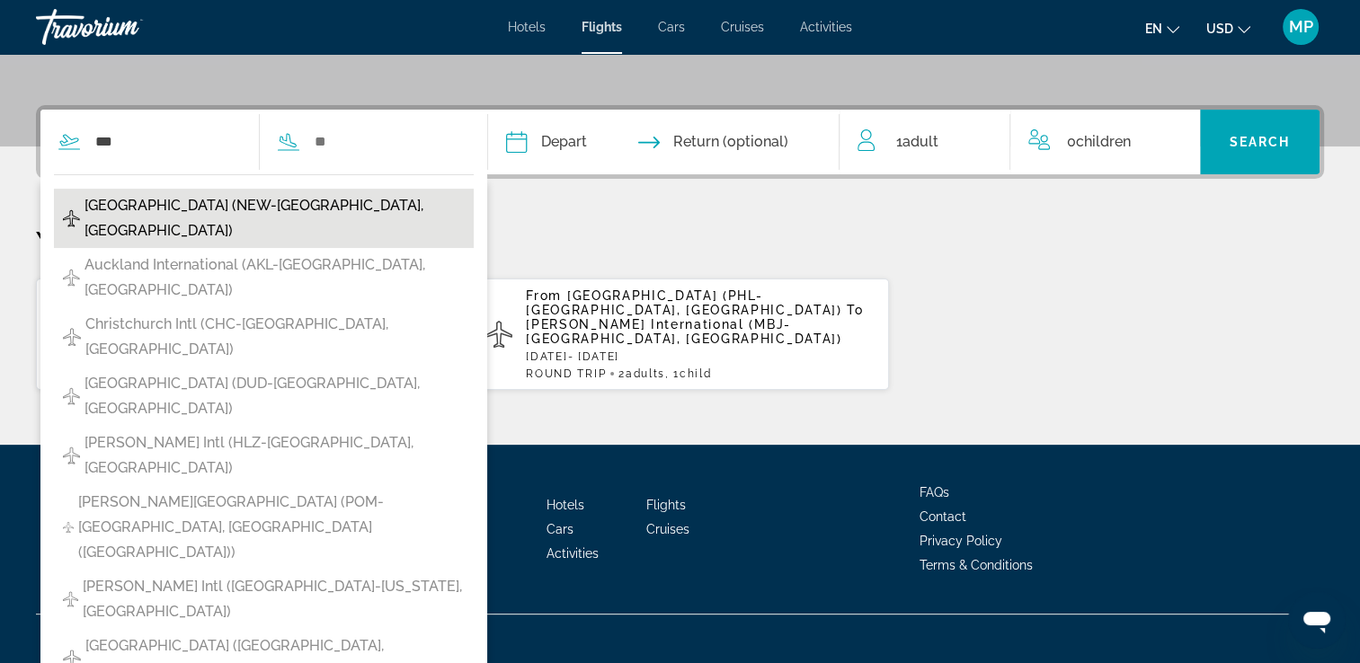
click at [181, 202] on span "New Orleans Lakefront Airport (NEW-New Orleans, US)" at bounding box center [274, 218] width 380 height 50
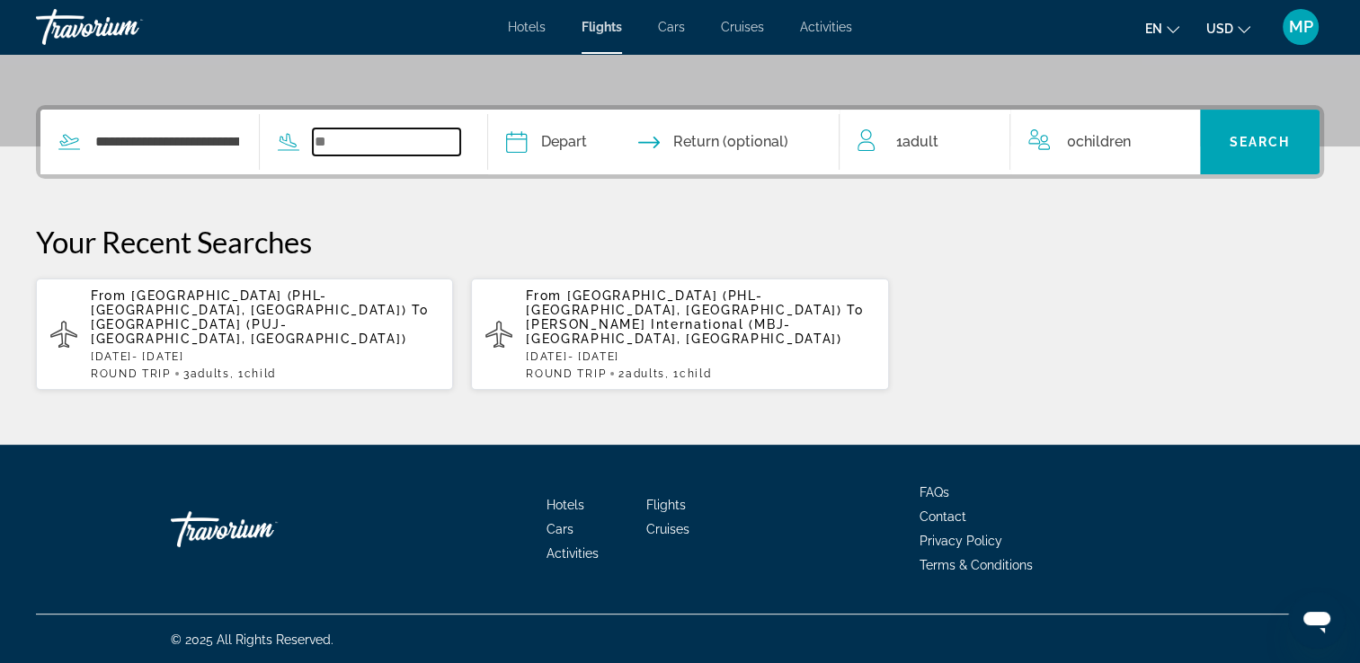
click at [354, 148] on input "Search widget" at bounding box center [386, 142] width 147 height 27
click at [259, 140] on div "**********" at bounding box center [149, 142] width 218 height 27
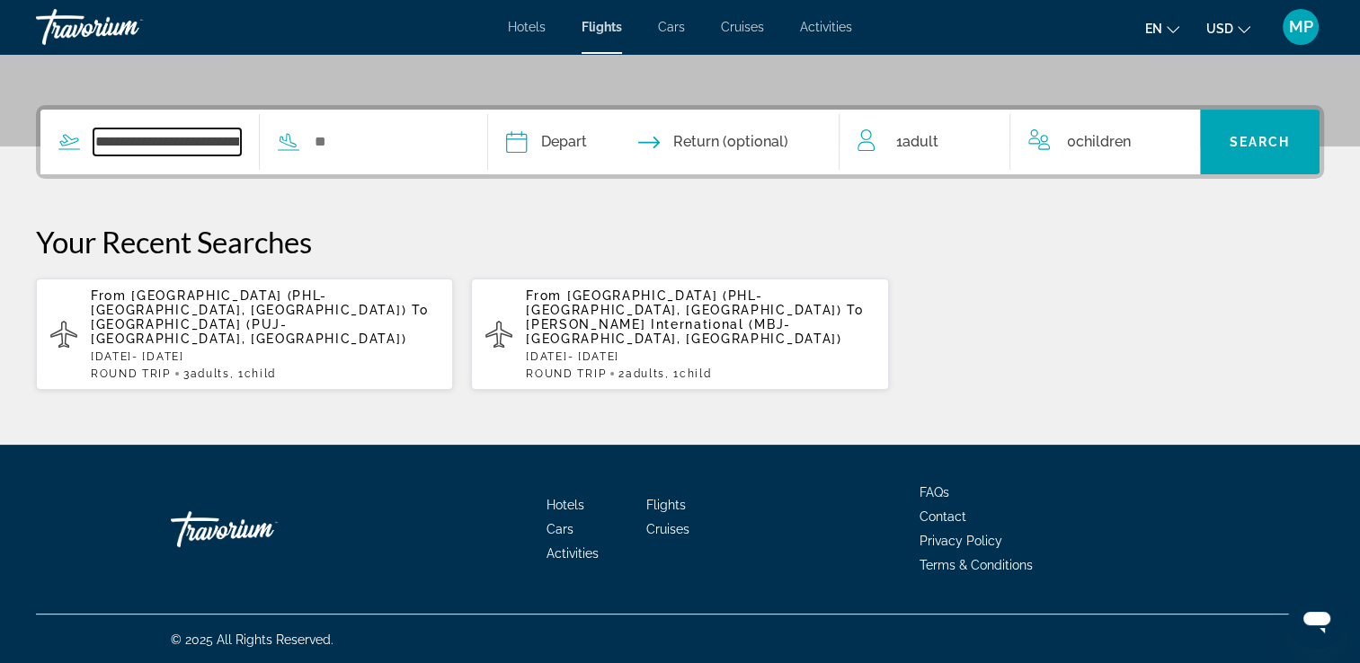
click at [241, 131] on input "**********" at bounding box center [166, 142] width 147 height 27
click at [259, 146] on div "**********" at bounding box center [149, 142] width 218 height 27
click at [259, 147] on div "**********" at bounding box center [149, 142] width 218 height 27
click at [259, 149] on div "**********" at bounding box center [149, 142] width 218 height 27
click at [241, 147] on input "**********" at bounding box center [166, 142] width 147 height 27
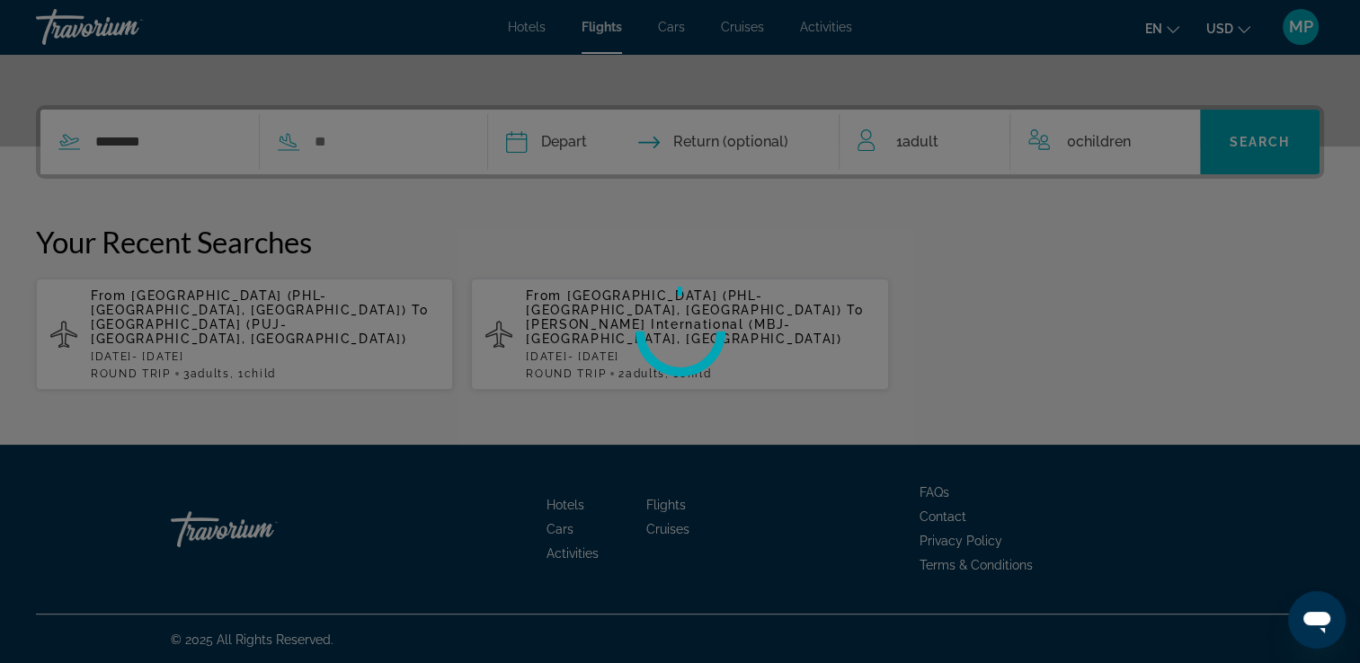
click at [186, 136] on div at bounding box center [680, 331] width 1360 height 663
click at [163, 142] on div at bounding box center [680, 331] width 1360 height 663
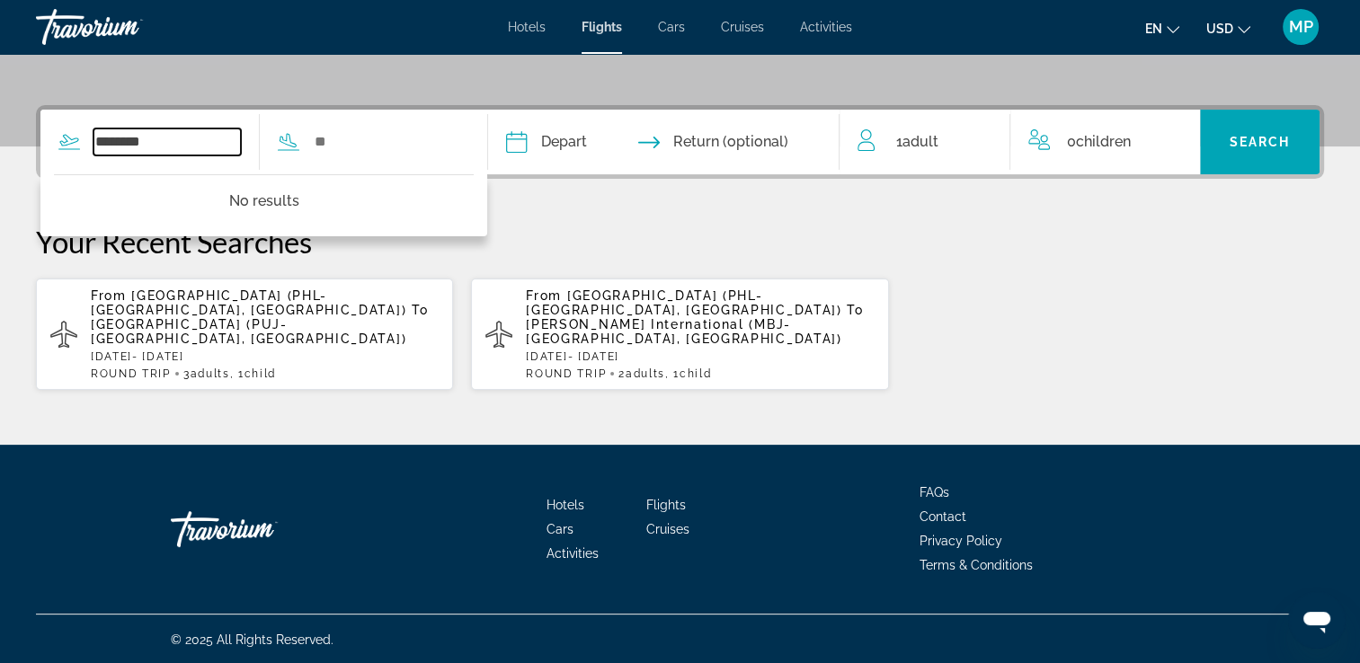
click at [148, 136] on input "********" at bounding box center [166, 142] width 147 height 27
type input "*"
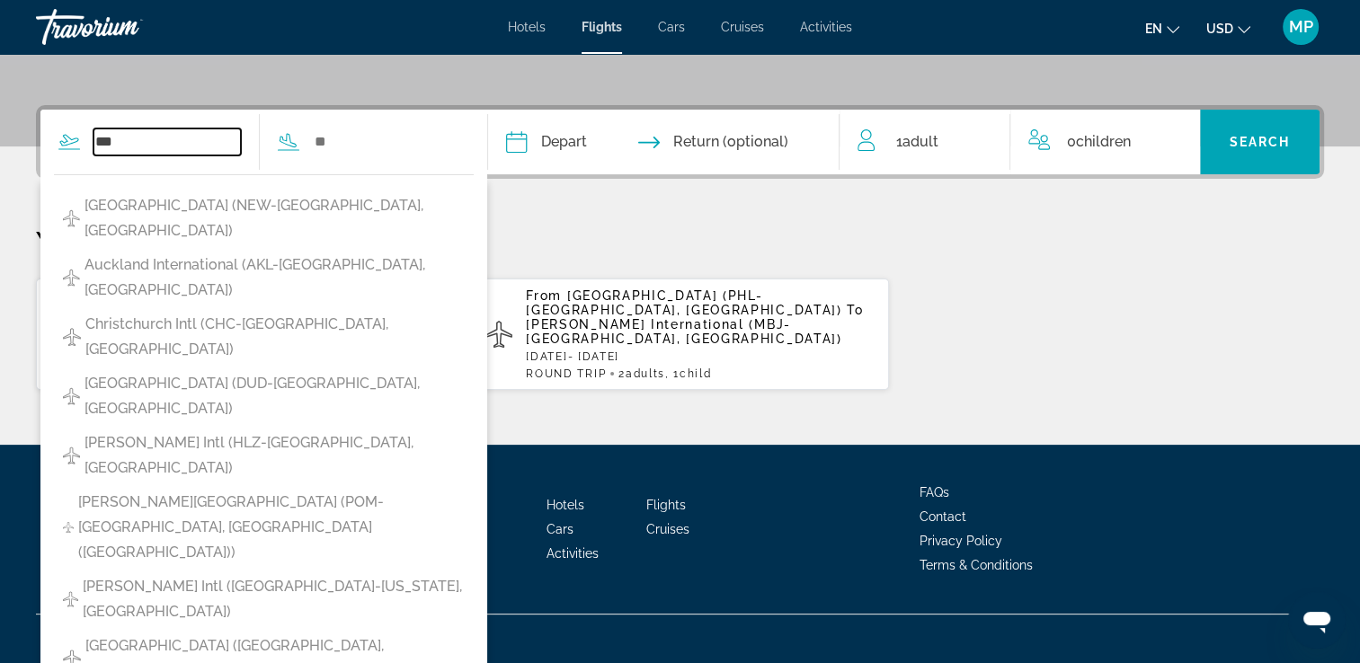
type input "***"
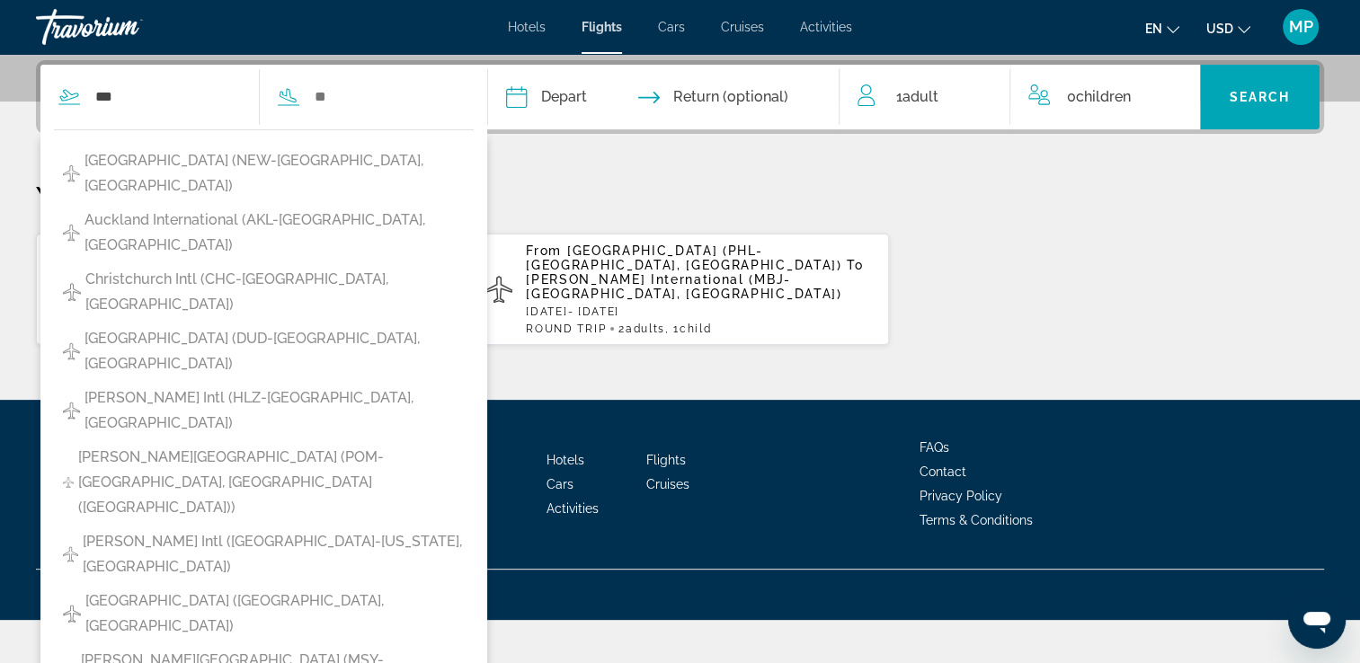
scroll to position [439, 0]
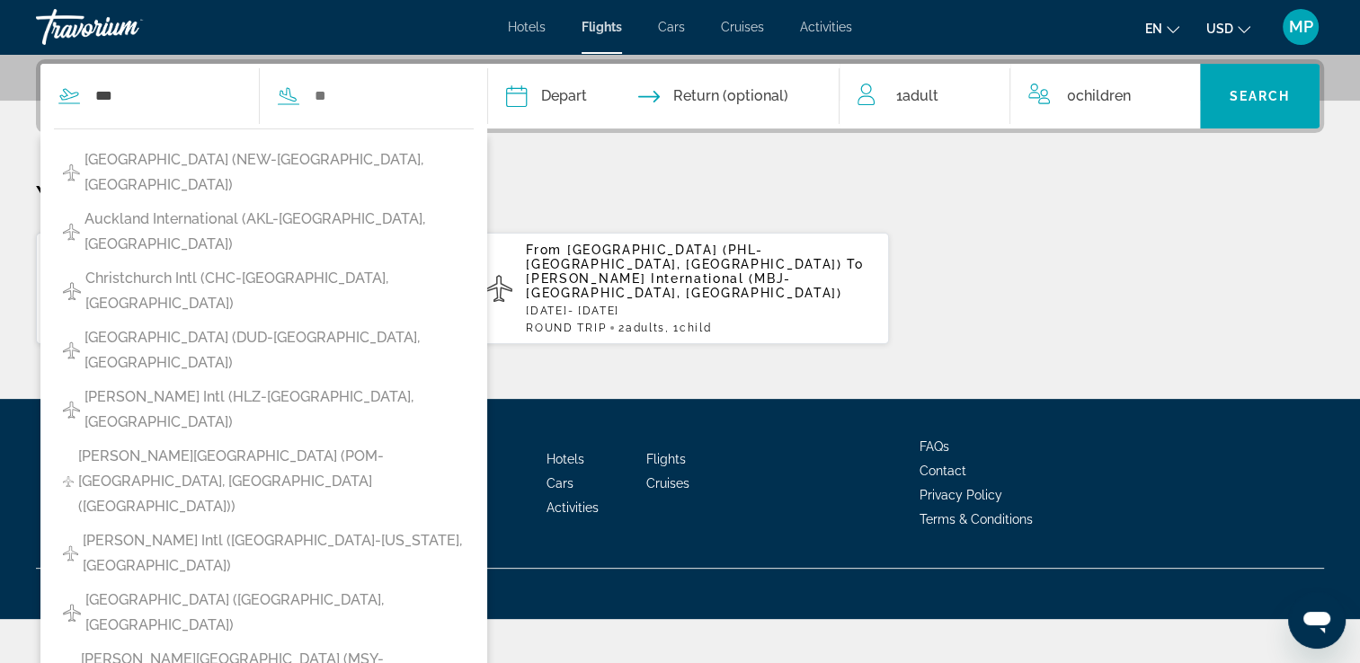
drag, startPoint x: 511, startPoint y: 639, endPoint x: 513, endPoint y: 653, distance: 13.6
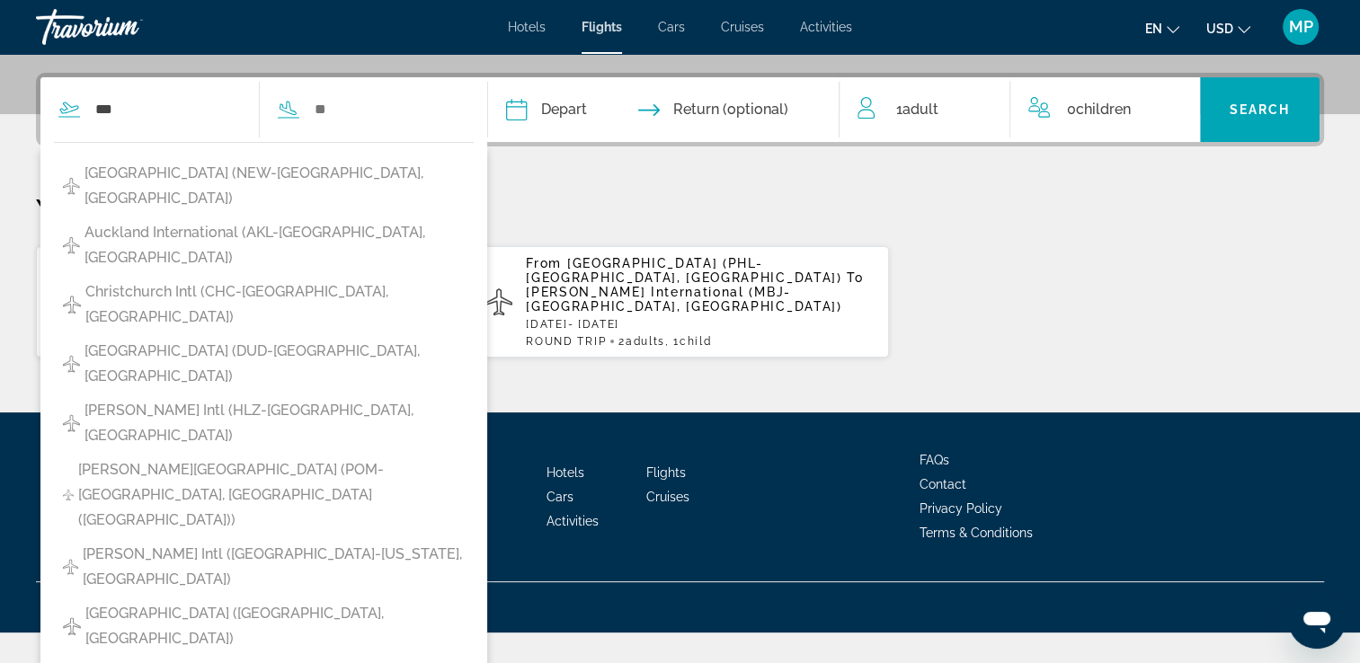
scroll to position [394, 0]
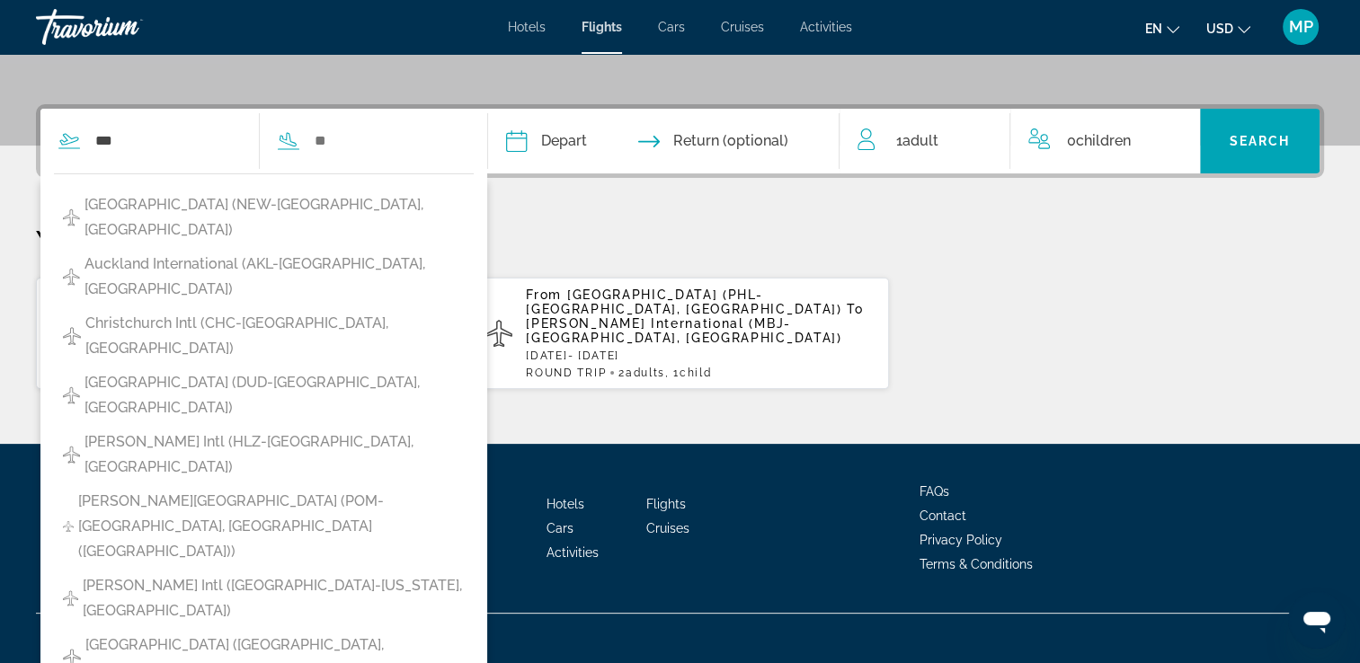
click at [920, 250] on p "Your Recent Searches" at bounding box center [680, 241] width 1288 height 36
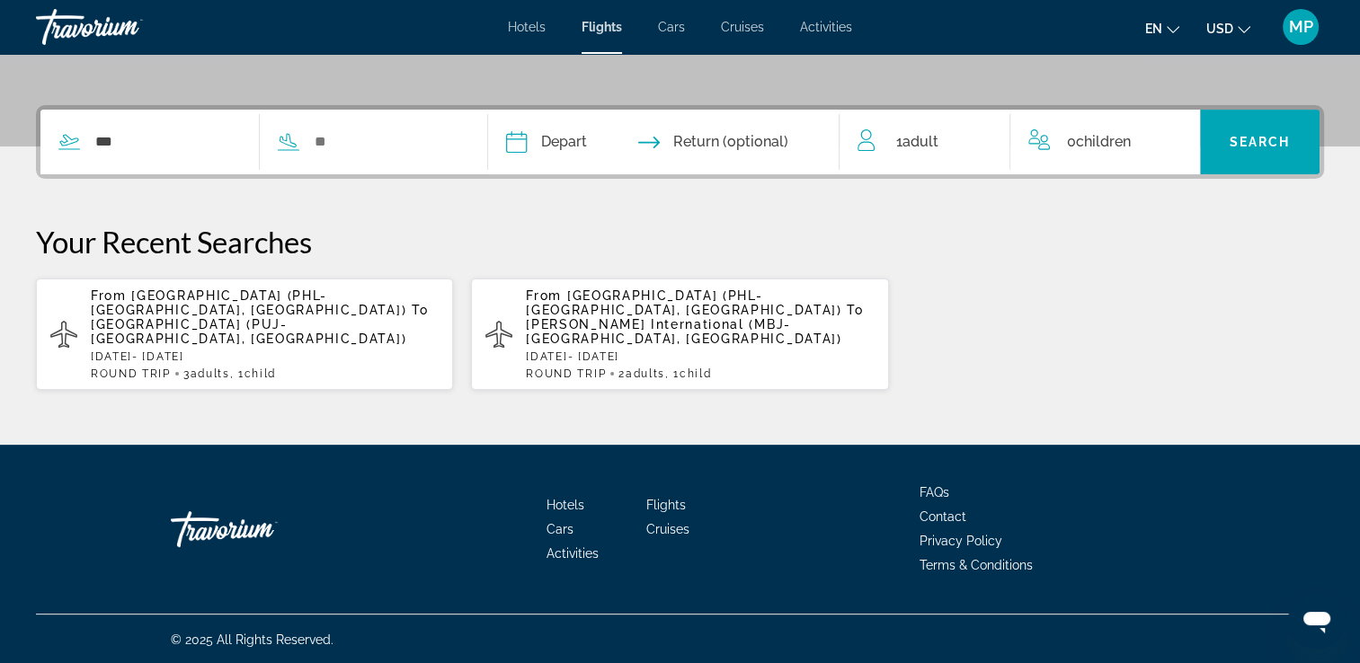
click at [532, 20] on span "Hotels" at bounding box center [527, 27] width 38 height 14
